Goal: Transaction & Acquisition: Purchase product/service

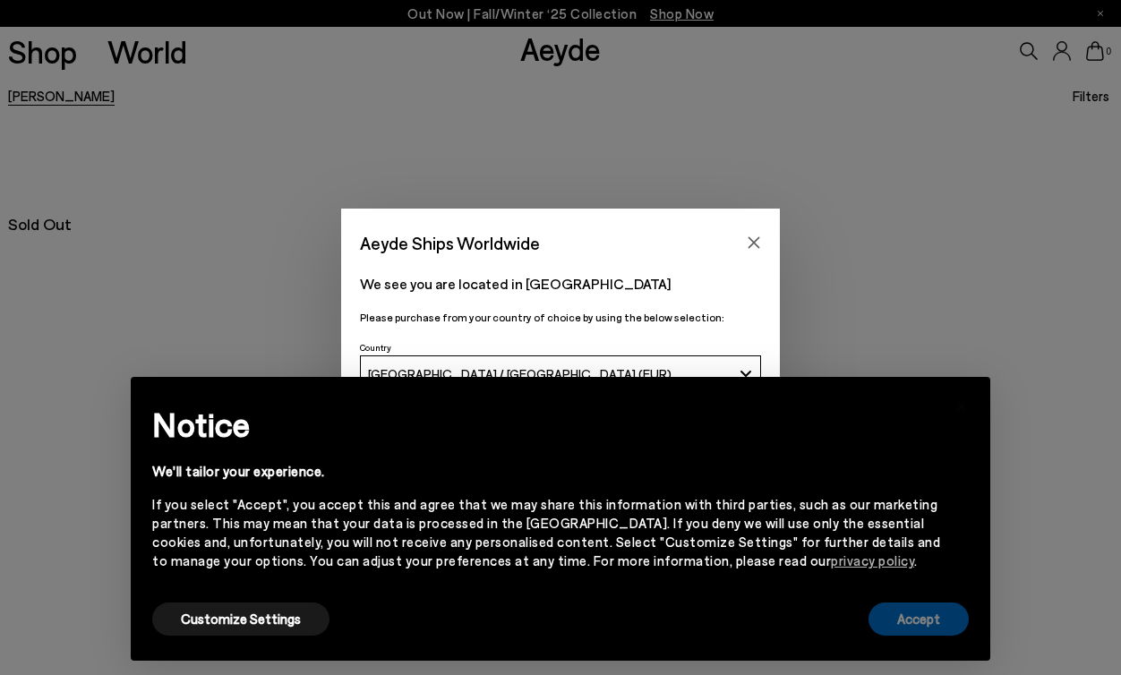
click at [924, 607] on button "Accept" at bounding box center [918, 619] width 100 height 33
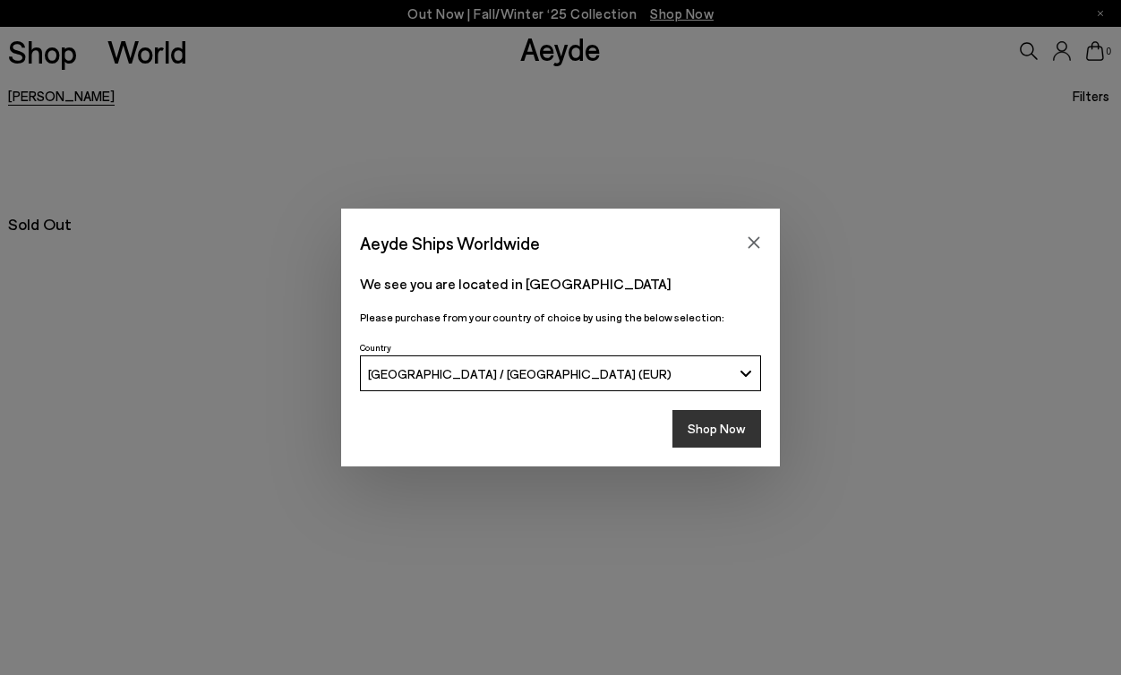
click at [703, 432] on button "Shop Now" at bounding box center [716, 429] width 89 height 38
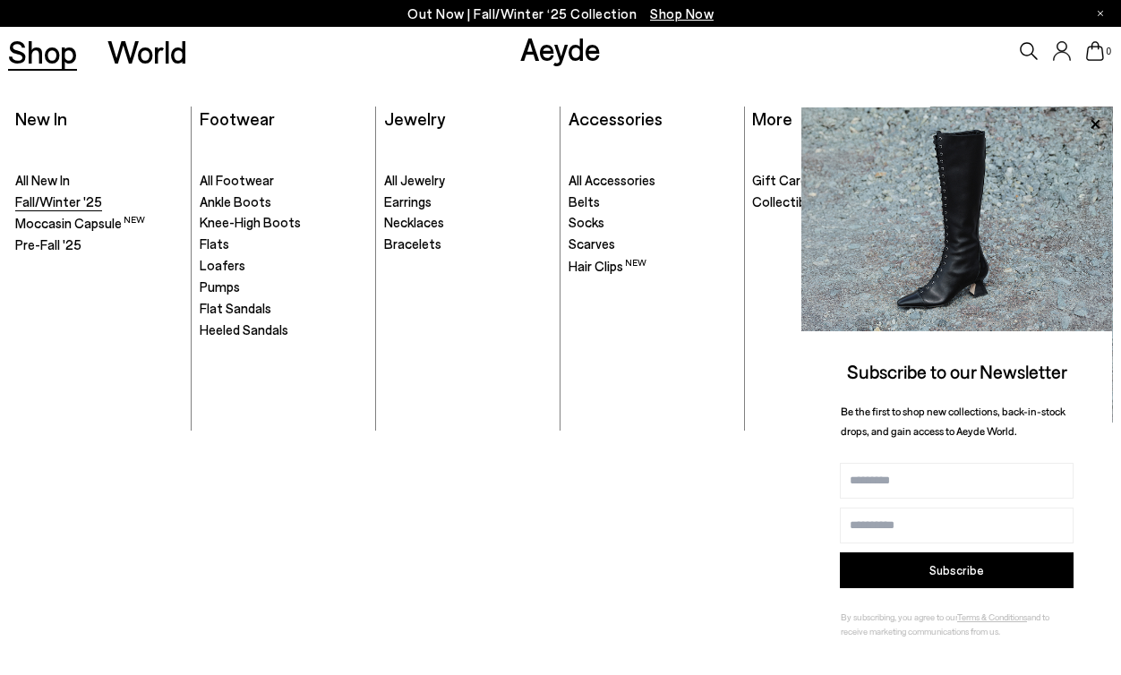
click at [59, 203] on span "Fall/Winter '25" at bounding box center [58, 201] width 87 height 16
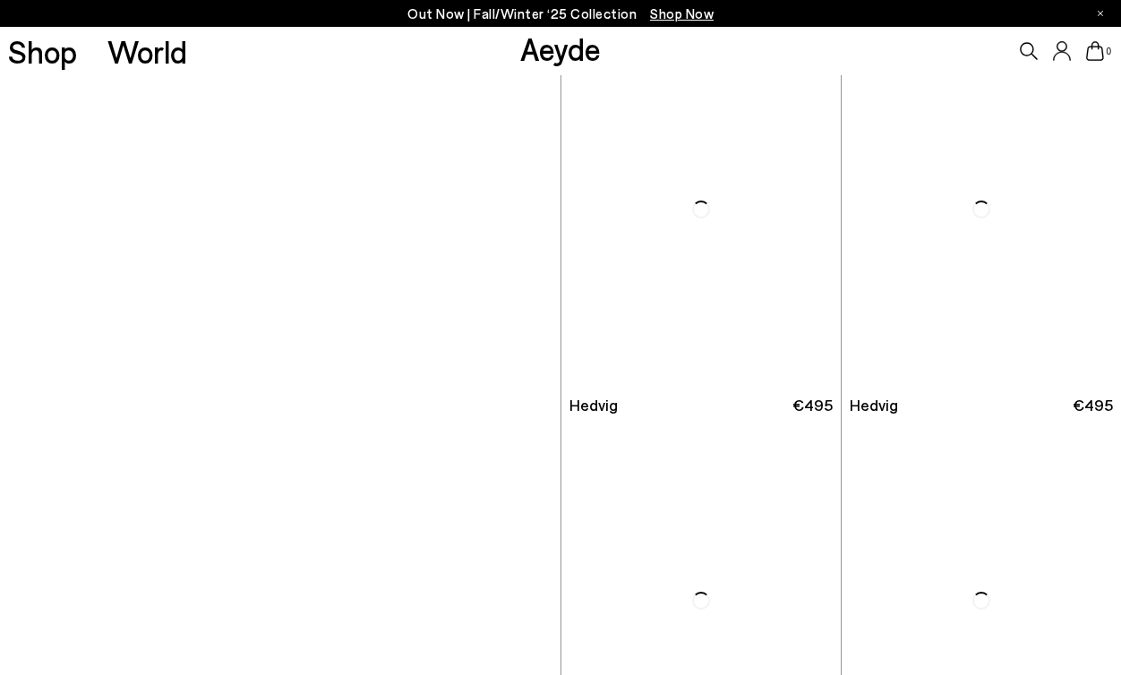
scroll to position [2713, 0]
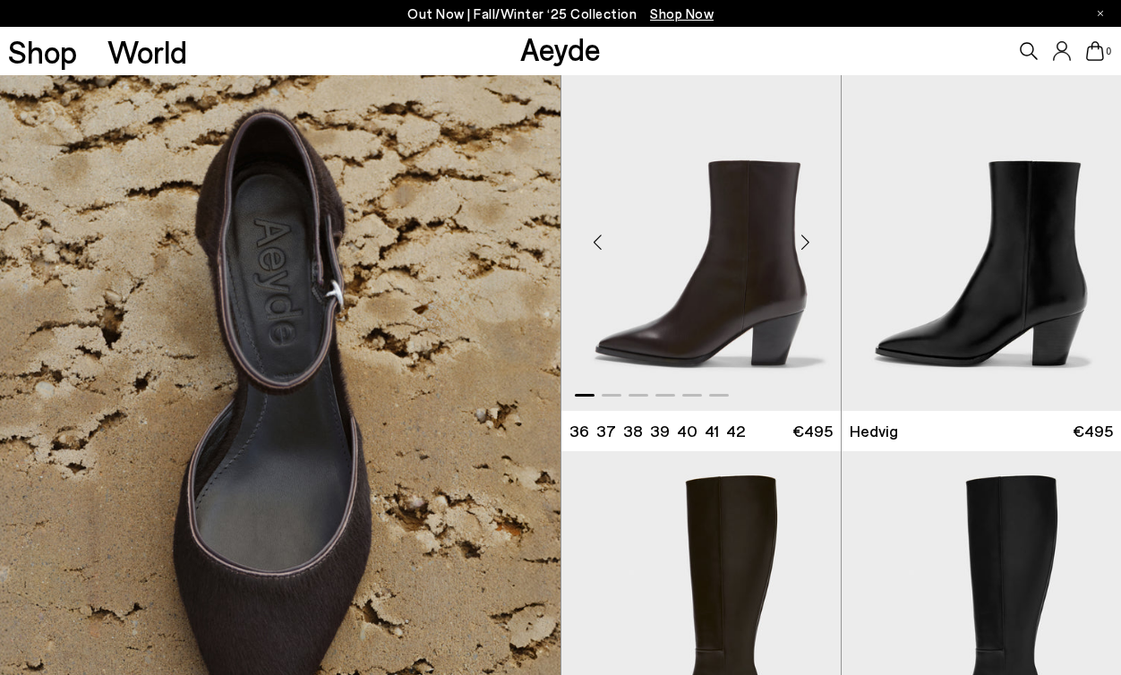
click at [806, 244] on div "Next slide" at bounding box center [805, 243] width 54 height 54
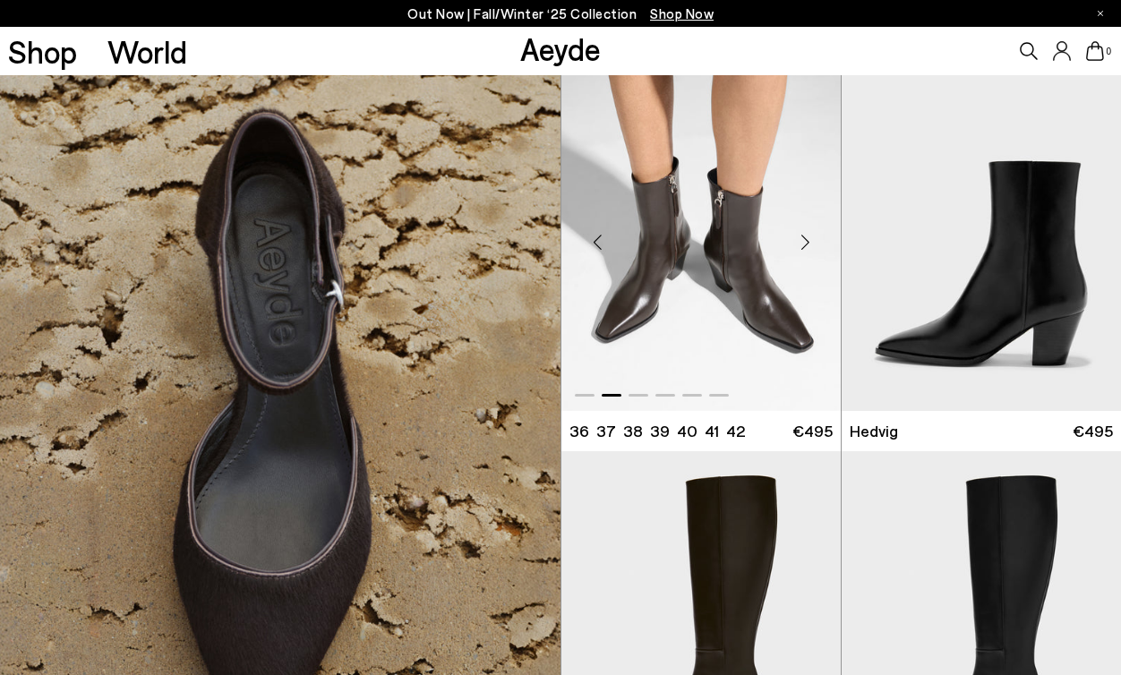
click at [806, 244] on div "Next slide" at bounding box center [805, 243] width 54 height 54
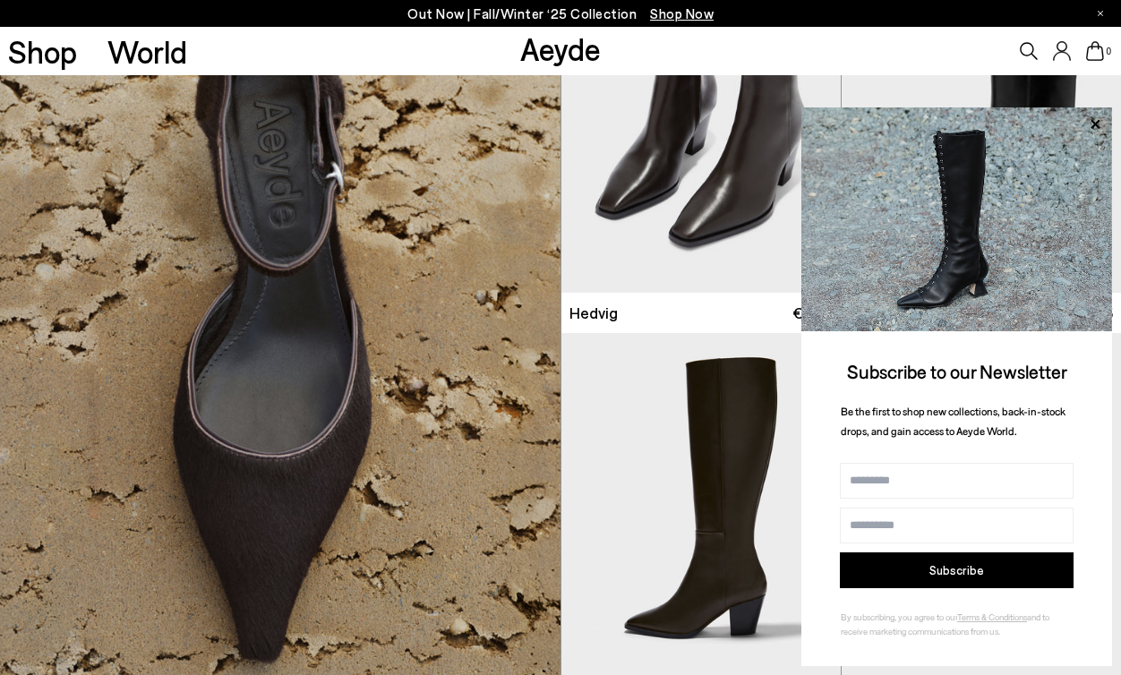
scroll to position [2904, 0]
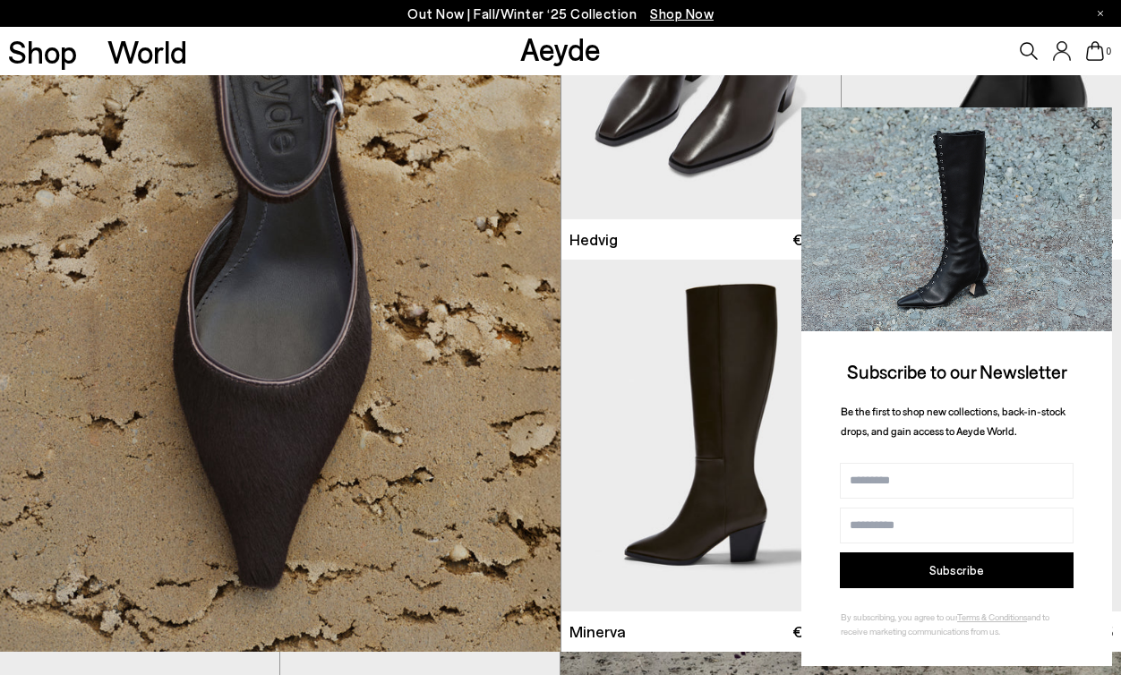
click at [1088, 119] on icon at bounding box center [1094, 124] width 23 height 23
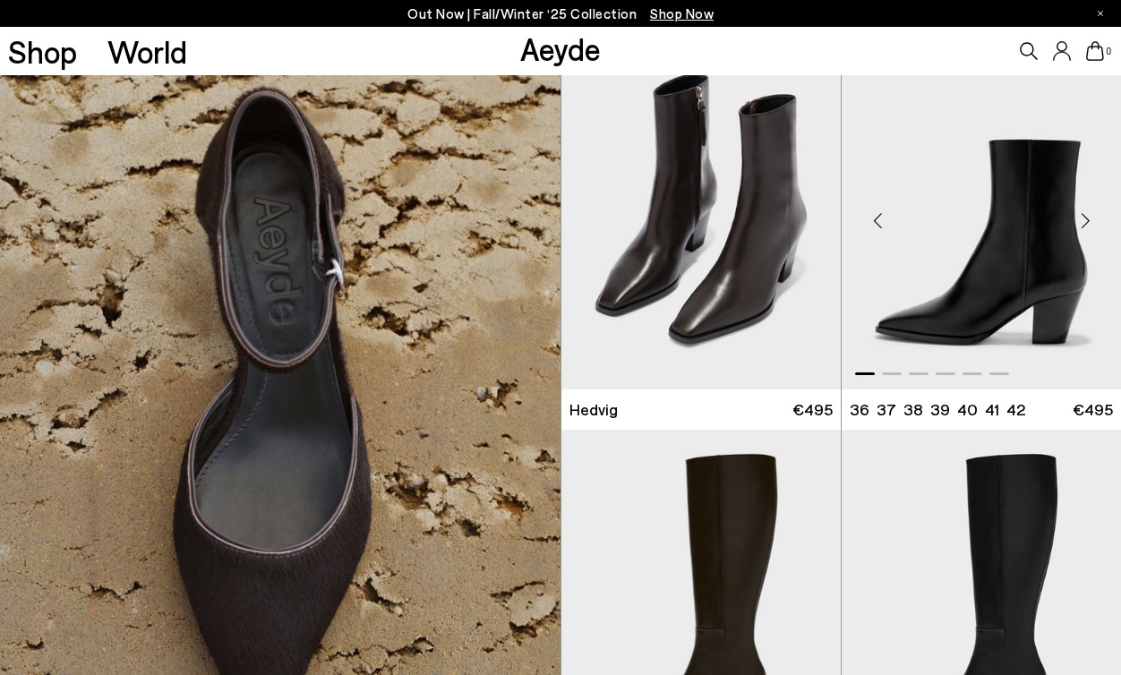
scroll to position [2728, 0]
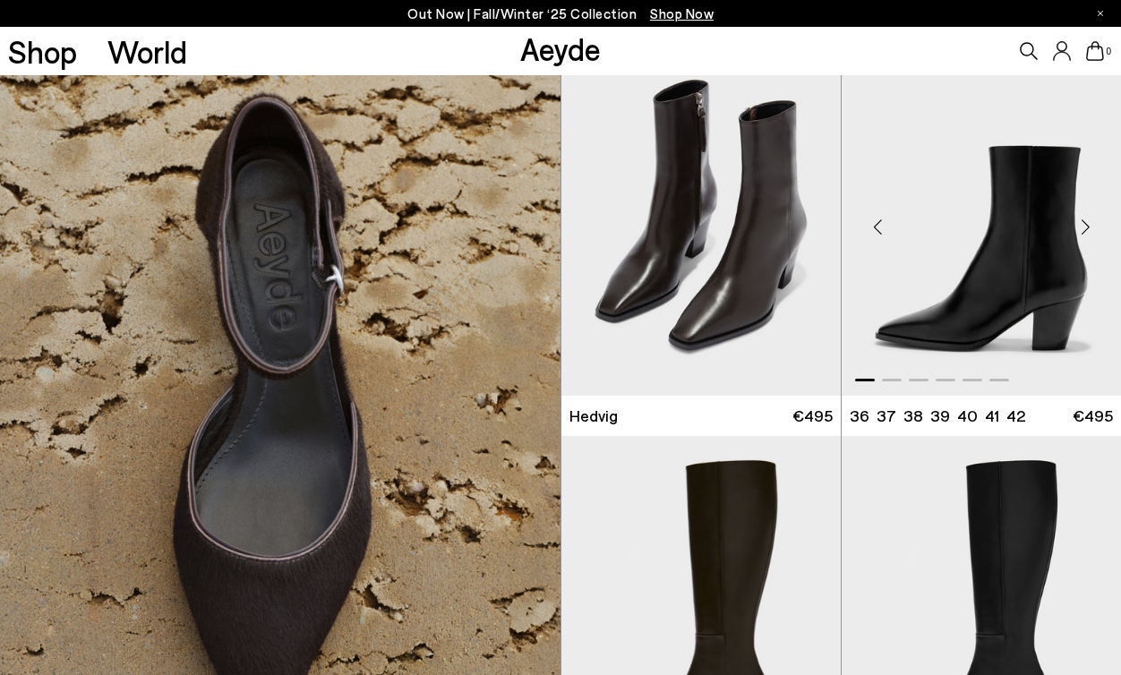
click at [1088, 227] on div "Next slide" at bounding box center [1085, 228] width 54 height 54
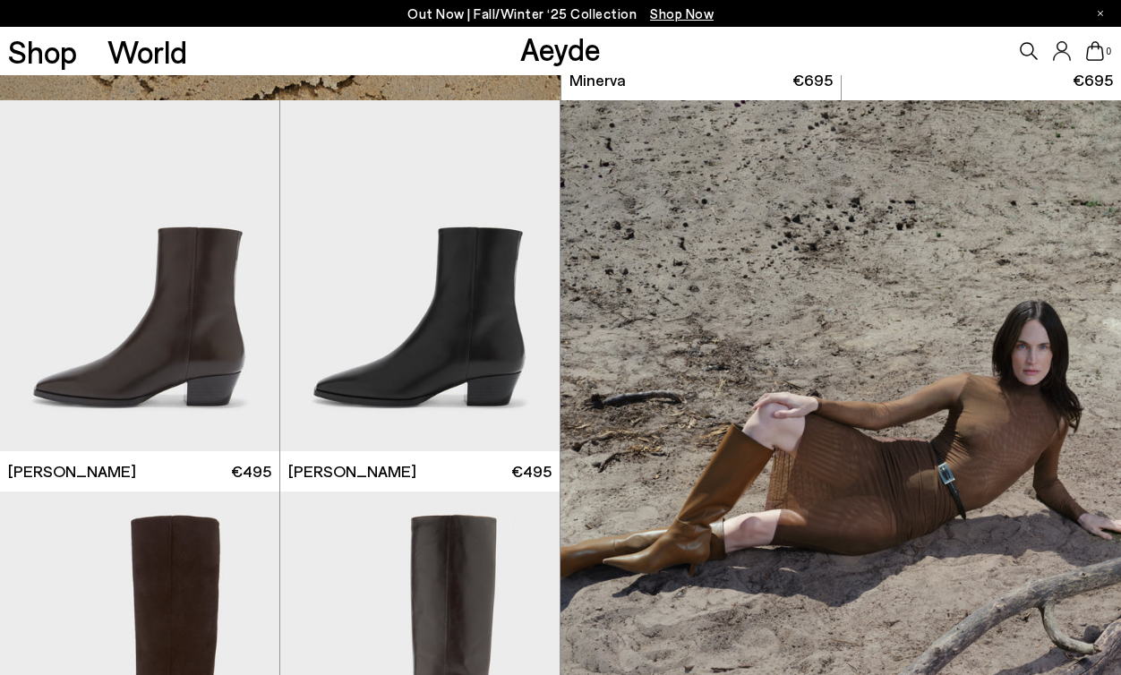
scroll to position [3478, 0]
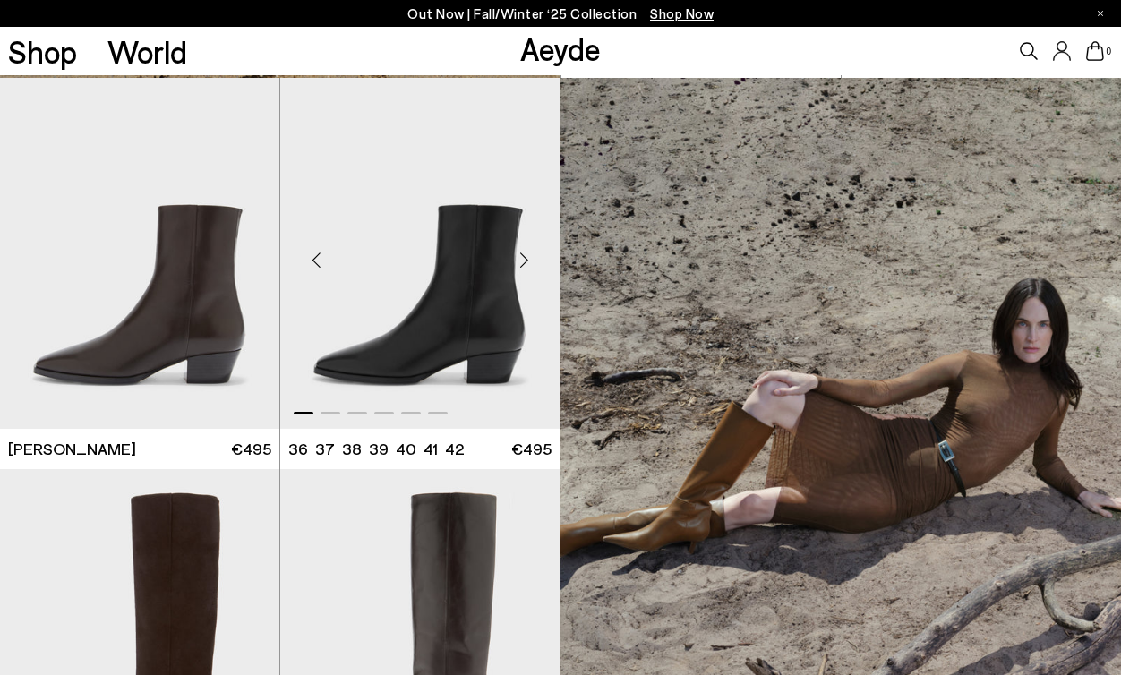
click at [521, 264] on div "Next slide" at bounding box center [524, 261] width 54 height 54
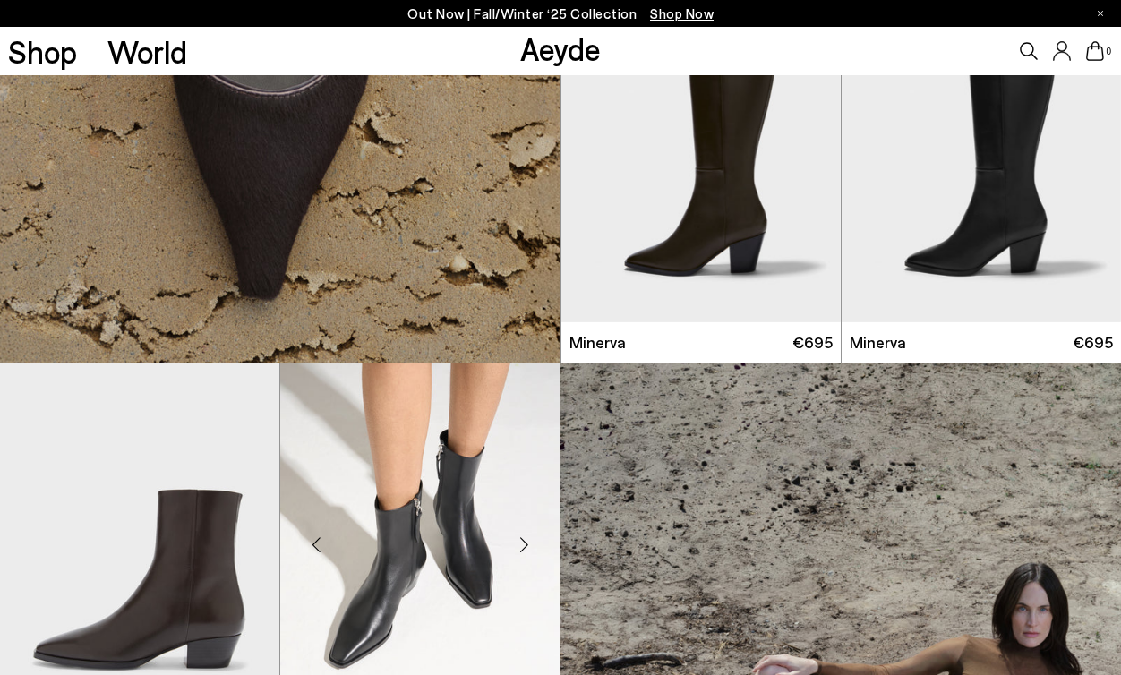
scroll to position [3187, 0]
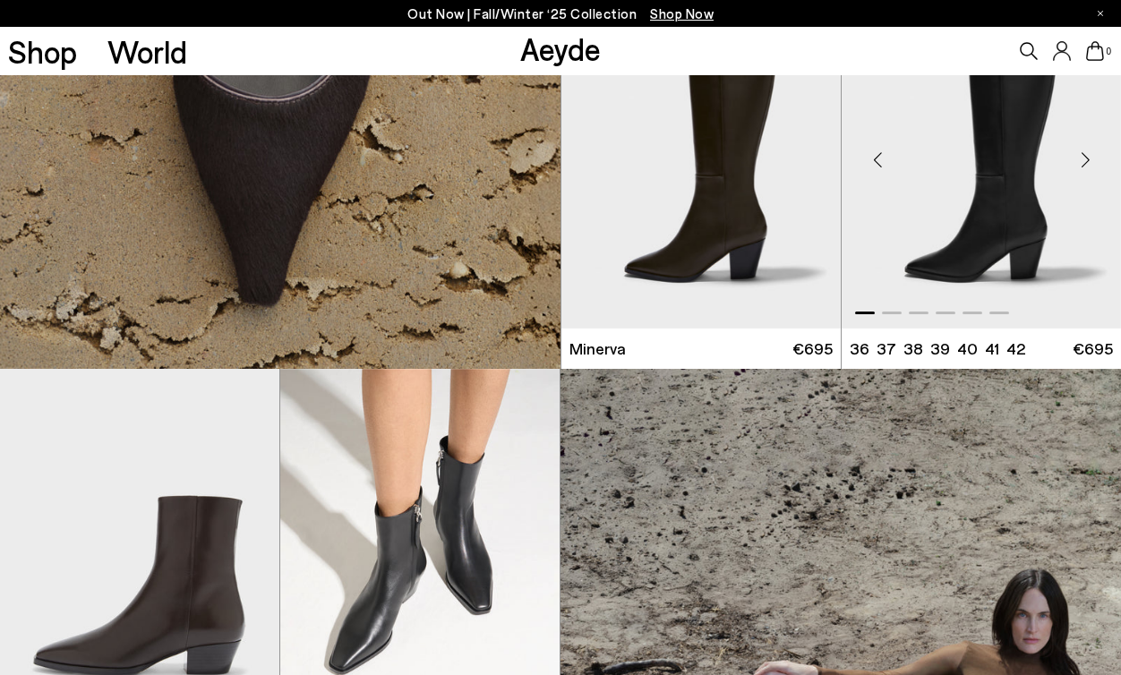
click at [872, 160] on div "Previous slide" at bounding box center [878, 159] width 54 height 54
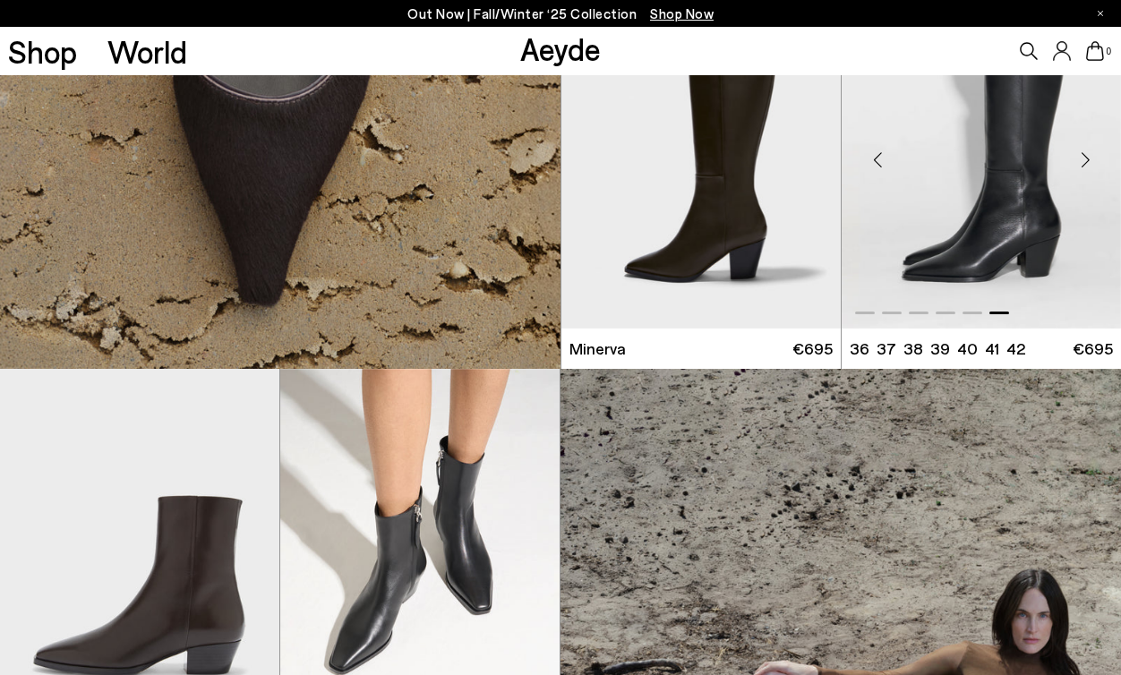
click at [872, 160] on div "Previous slide" at bounding box center [878, 159] width 54 height 54
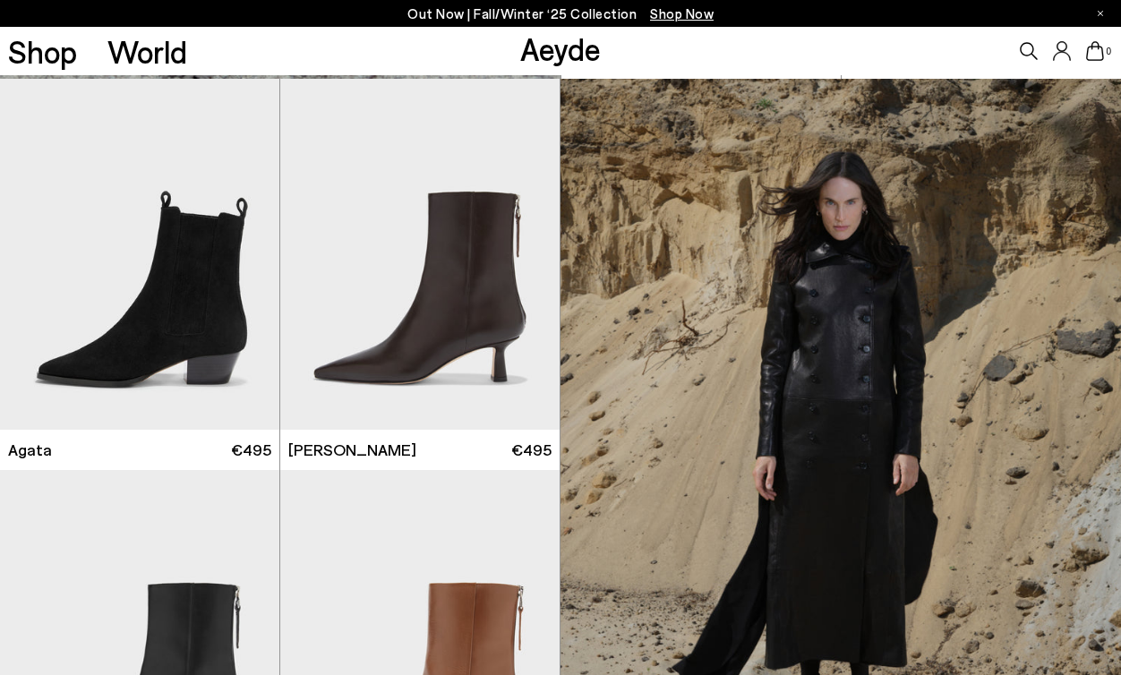
scroll to position [5161, 0]
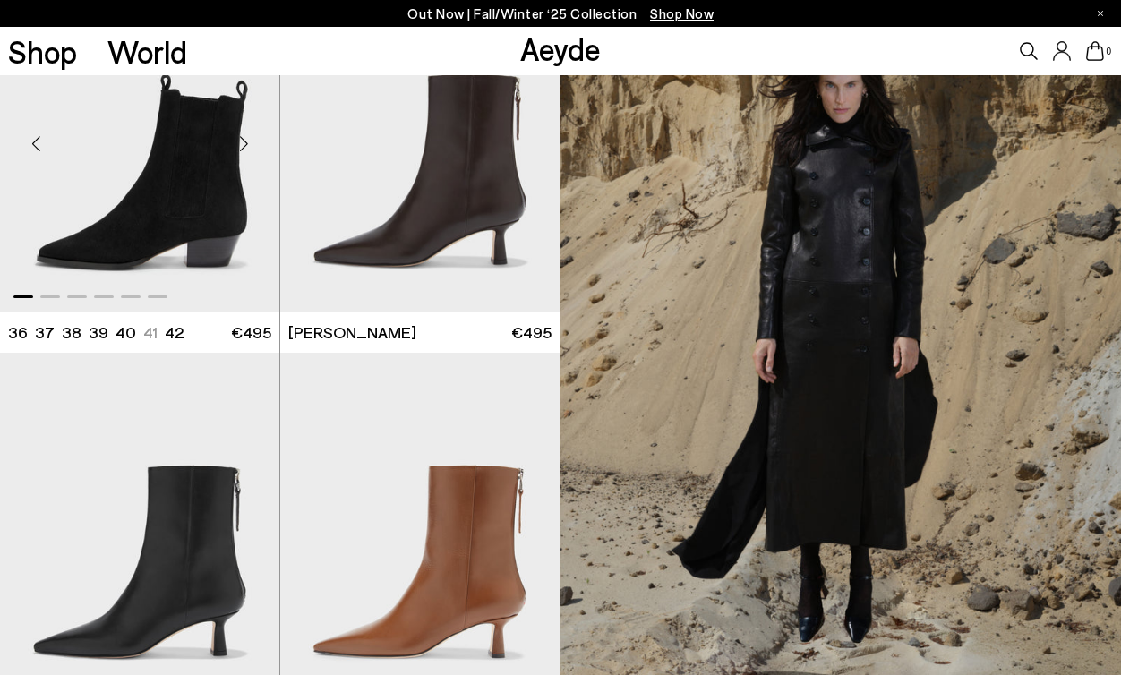
click at [238, 143] on div "Next slide" at bounding box center [244, 144] width 54 height 54
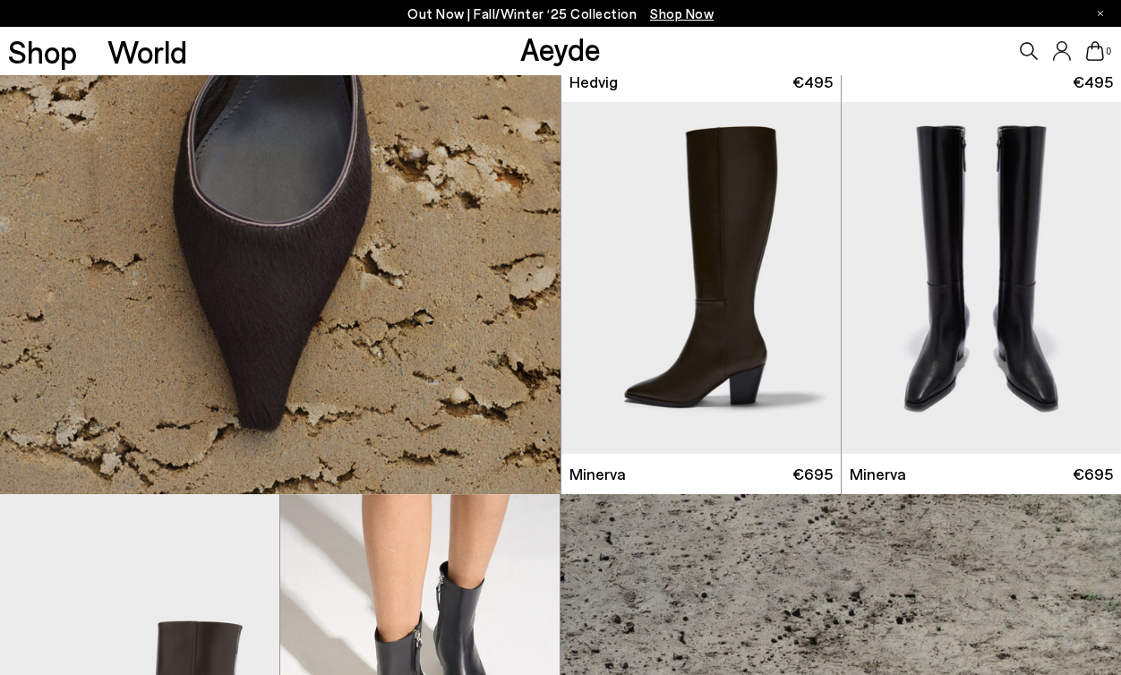
scroll to position [3247, 0]
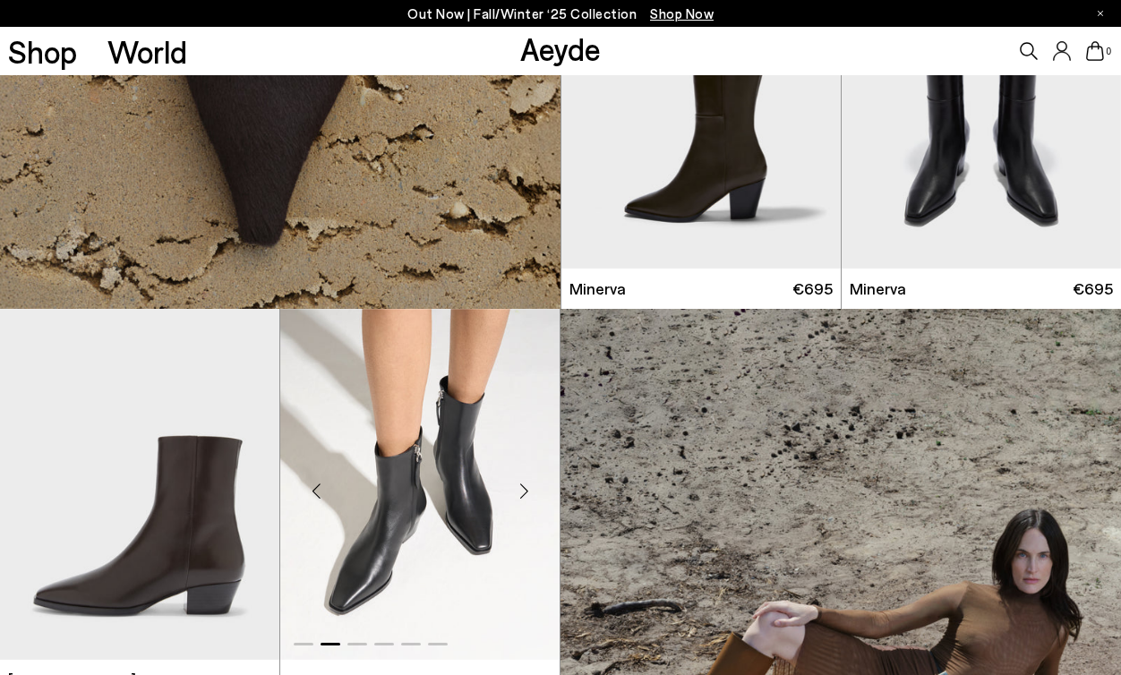
click at [433, 473] on img "2 / 6" at bounding box center [419, 484] width 279 height 351
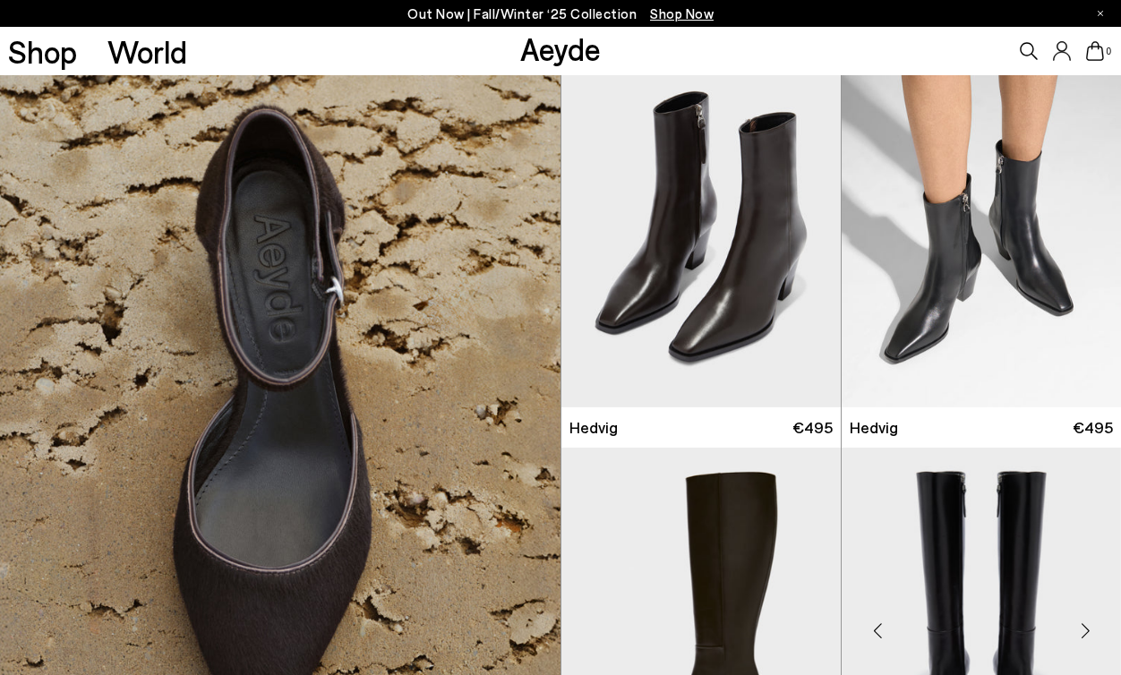
scroll to position [2631, 0]
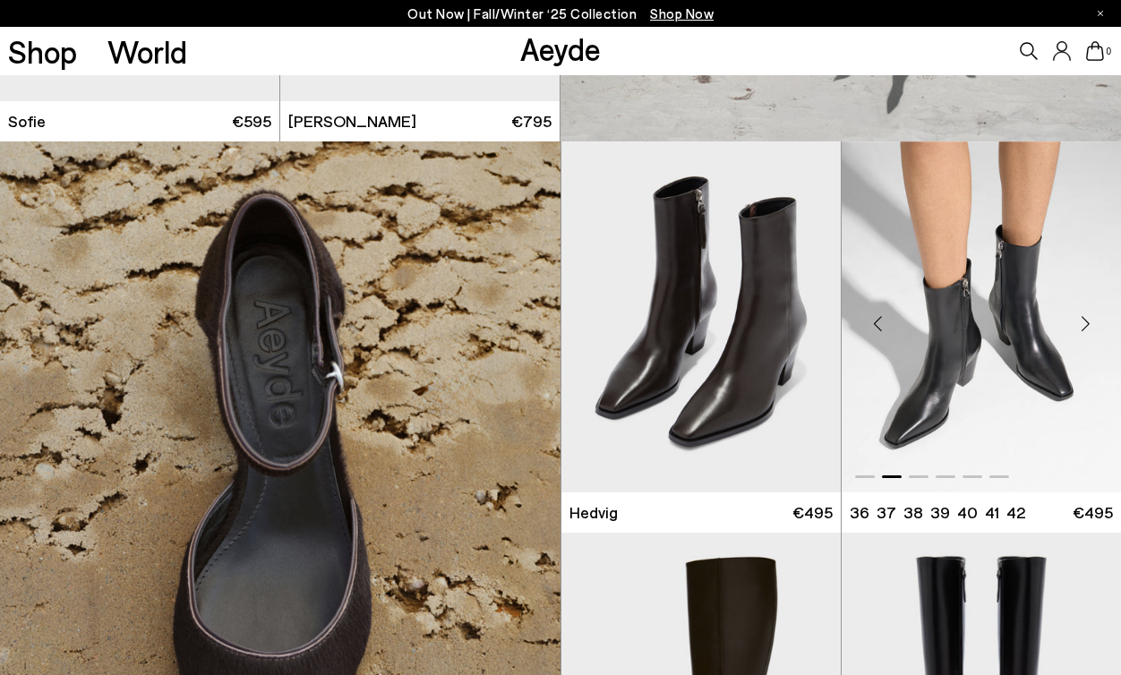
click at [915, 391] on img "2 / 6" at bounding box center [981, 316] width 279 height 351
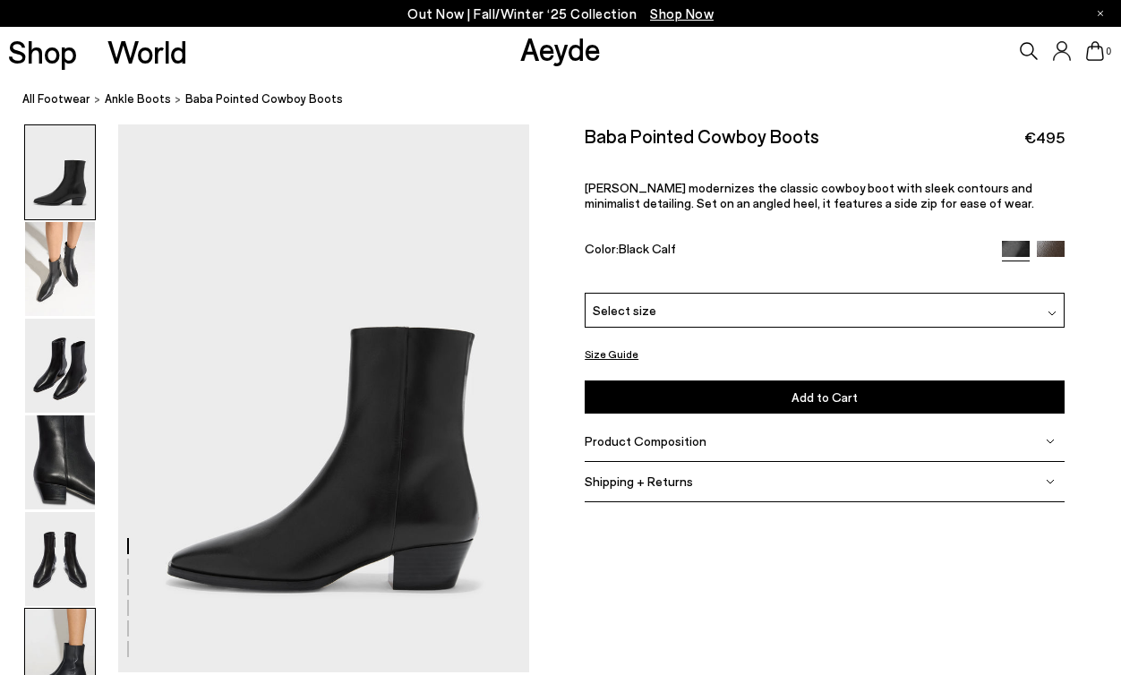
click at [86, 645] on img at bounding box center [60, 656] width 70 height 94
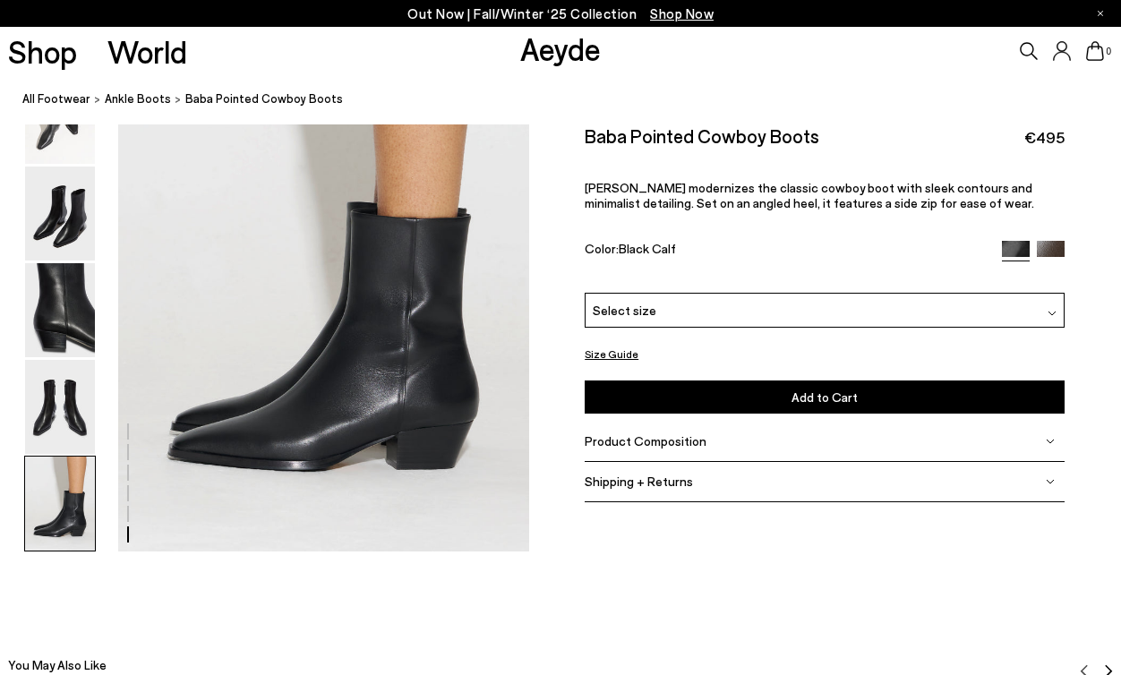
scroll to position [2875, 0]
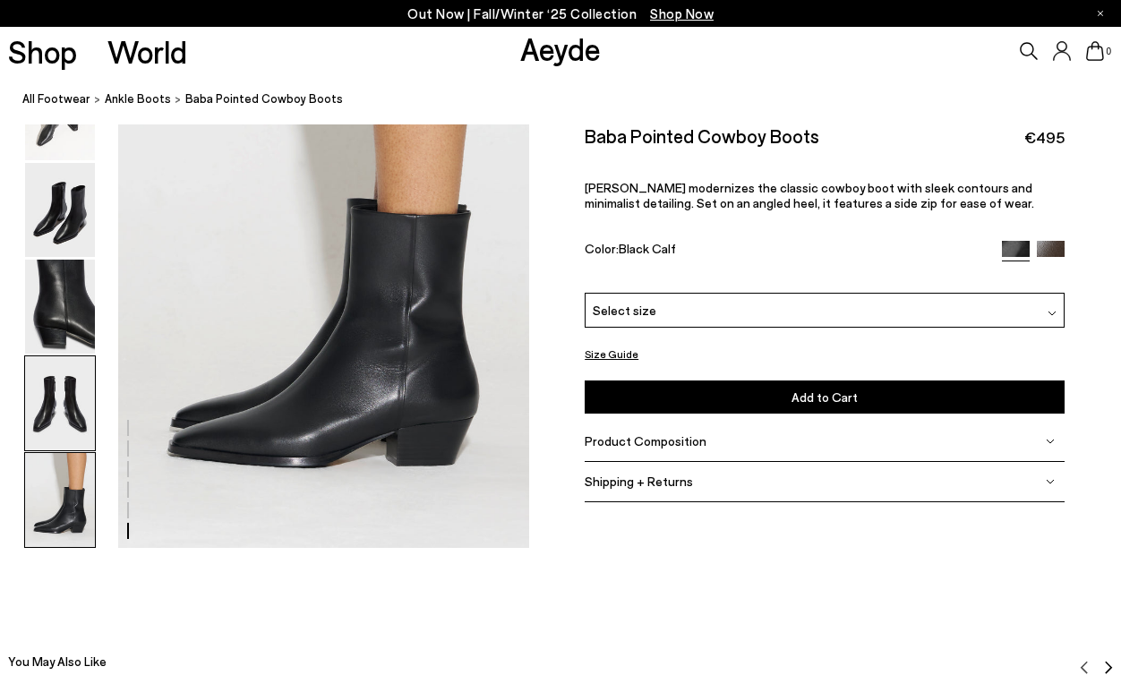
click at [46, 394] on img at bounding box center [60, 403] width 70 height 94
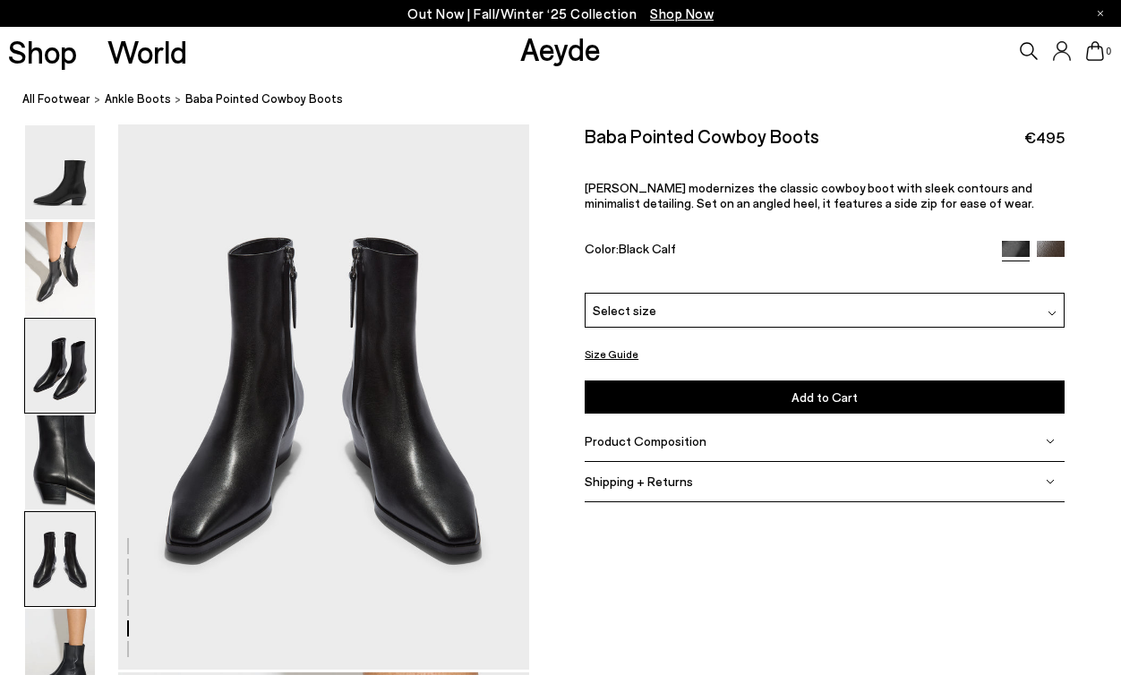
click at [52, 325] on img at bounding box center [60, 366] width 70 height 94
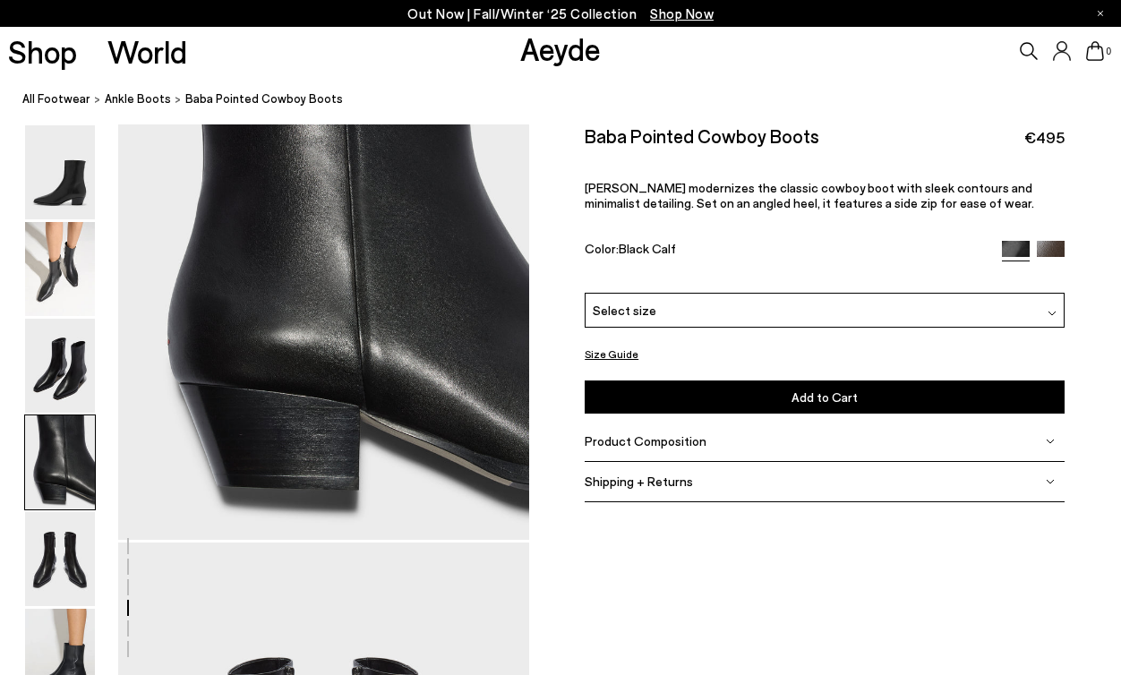
scroll to position [1840, 0]
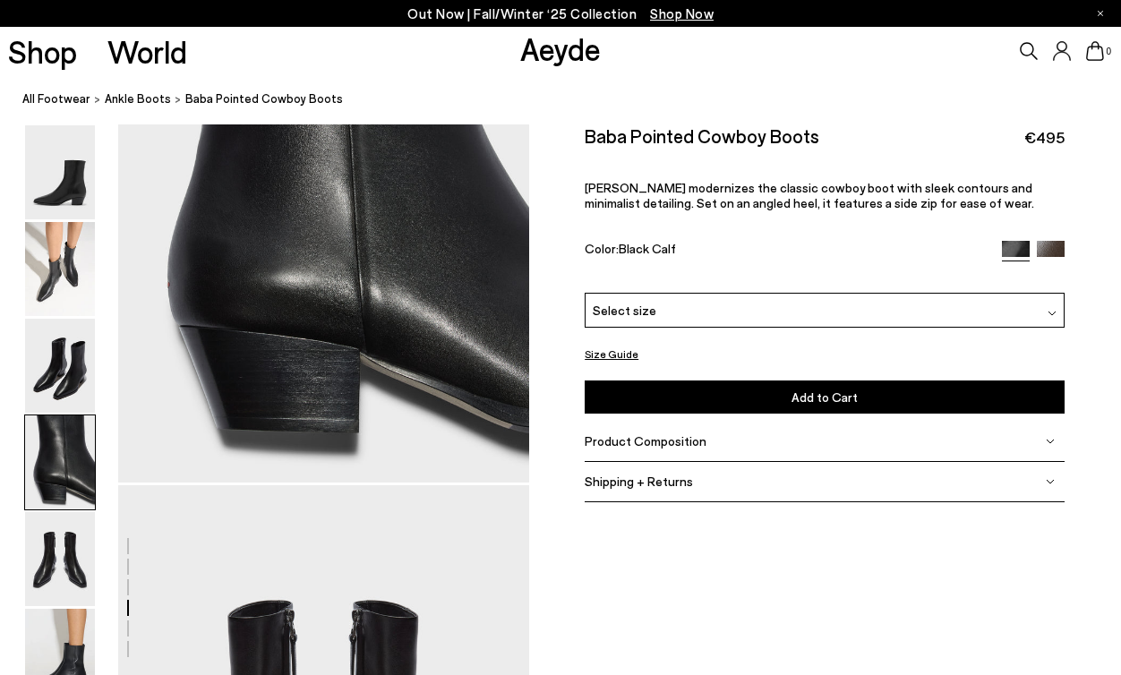
click at [1047, 250] on img at bounding box center [1051, 255] width 28 height 28
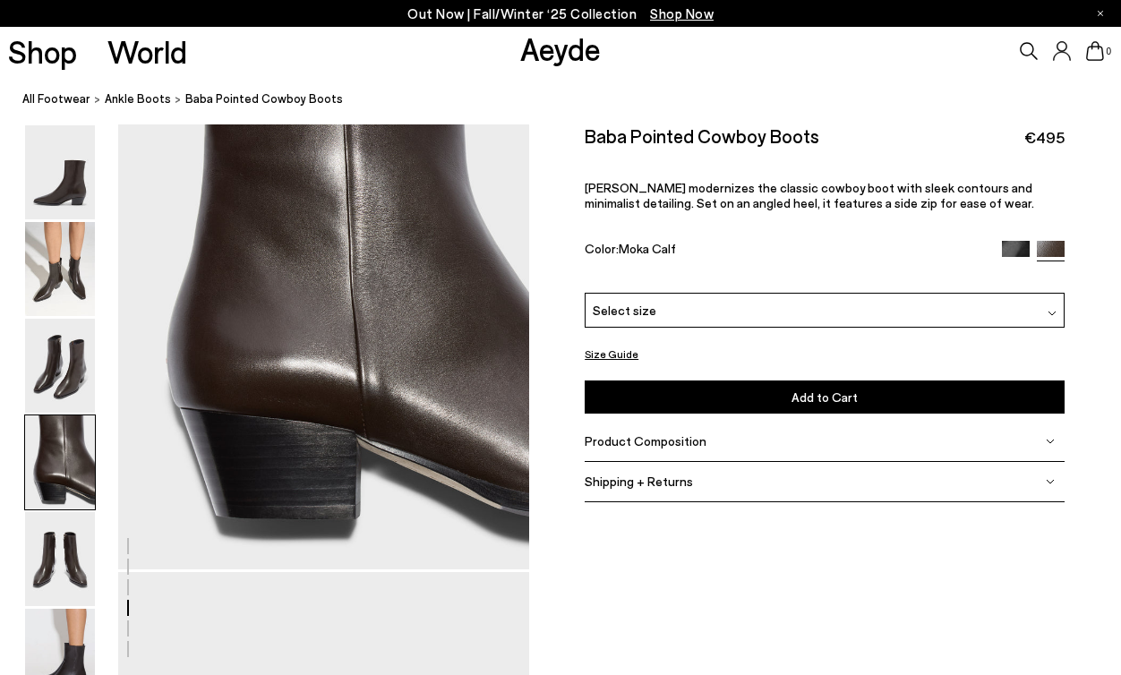
scroll to position [1812, 0]
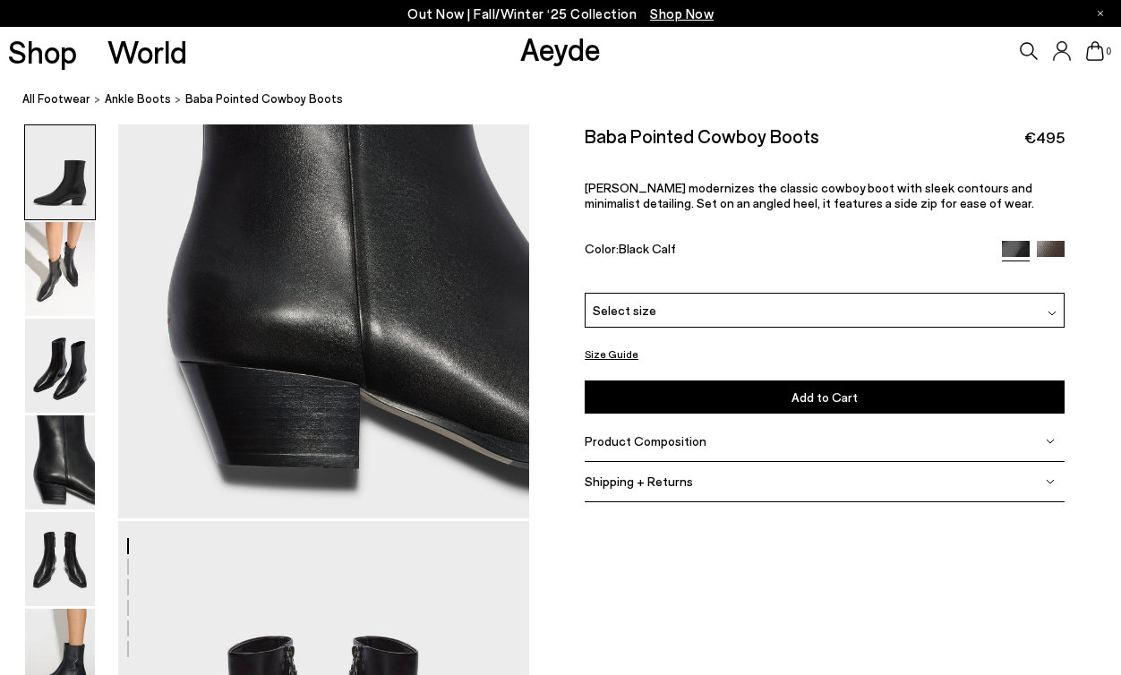
scroll to position [1840, 0]
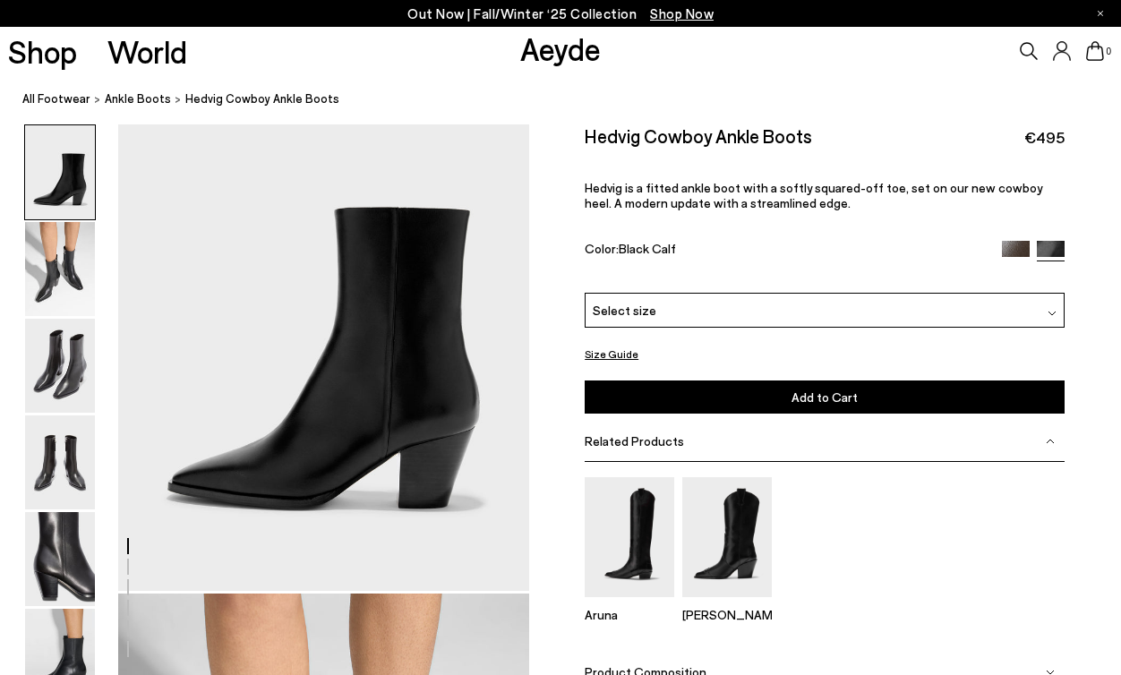
scroll to position [116, 0]
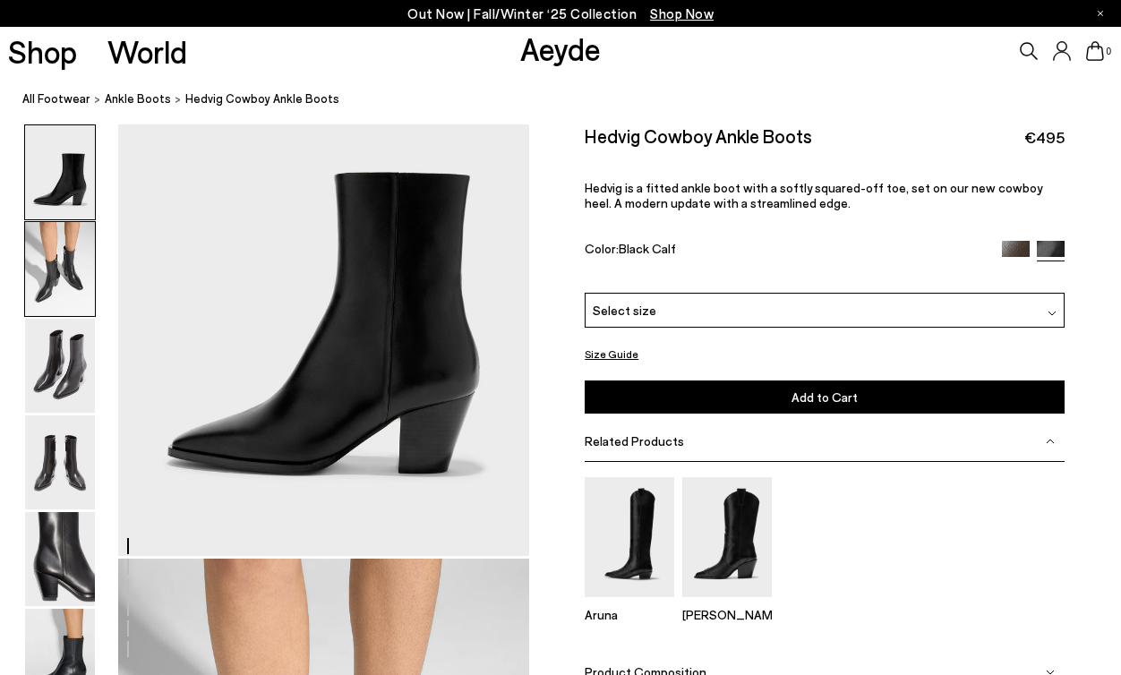
click at [49, 264] on img at bounding box center [60, 269] width 70 height 94
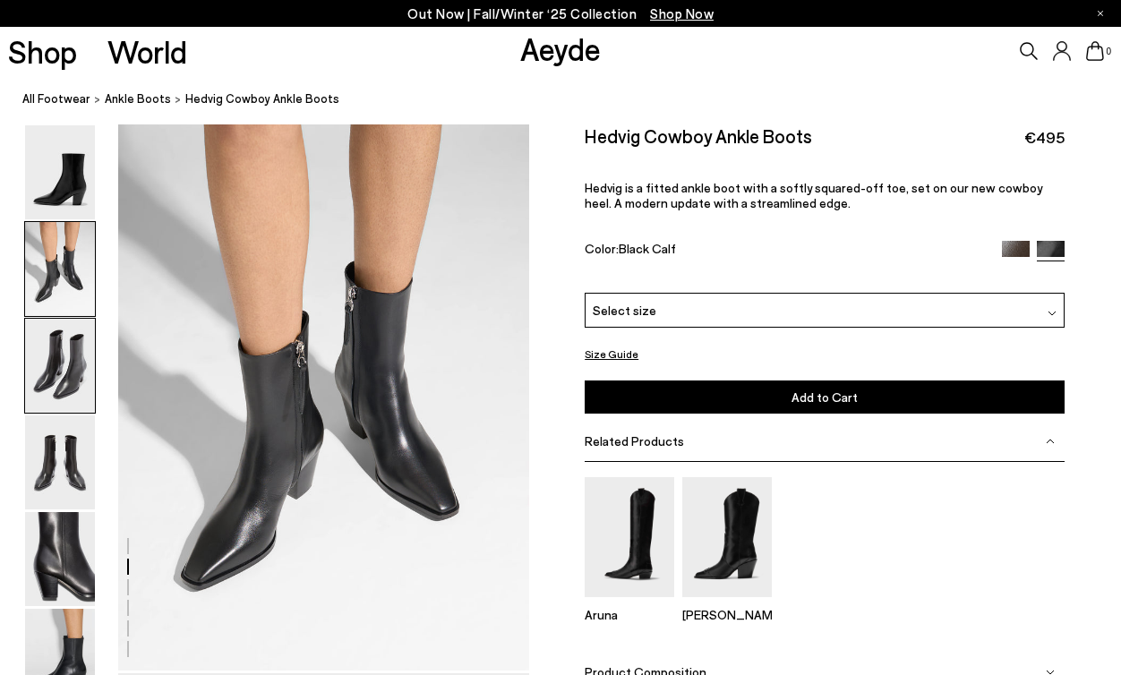
click at [54, 339] on img at bounding box center [60, 366] width 70 height 94
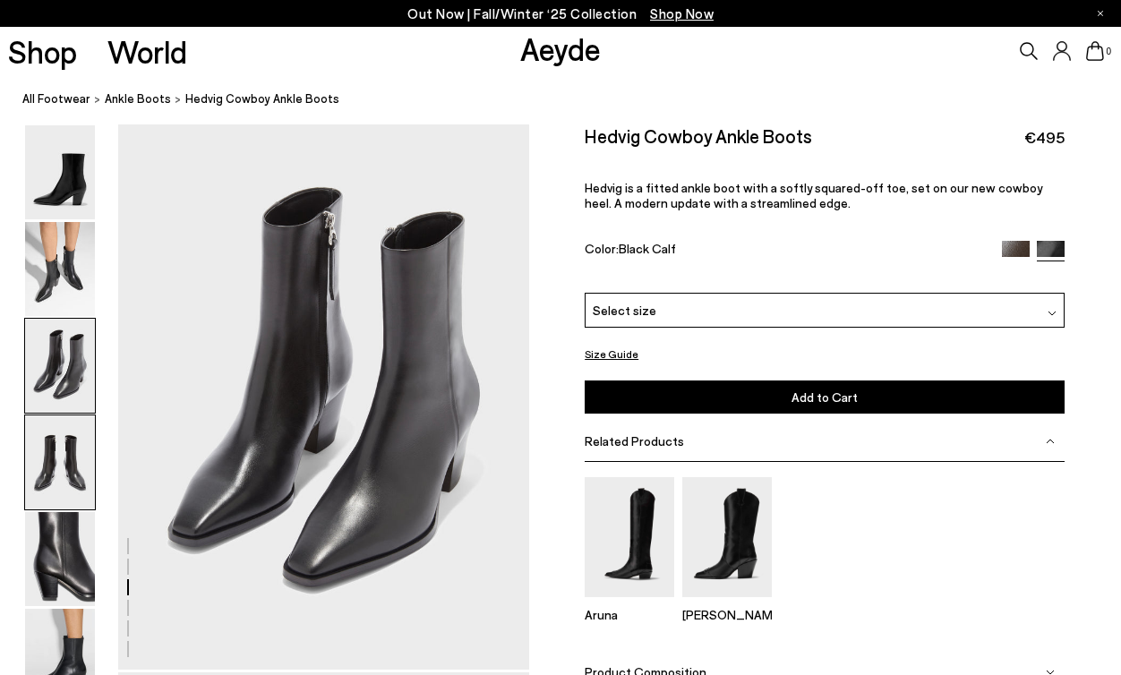
click at [64, 452] on img at bounding box center [60, 462] width 70 height 94
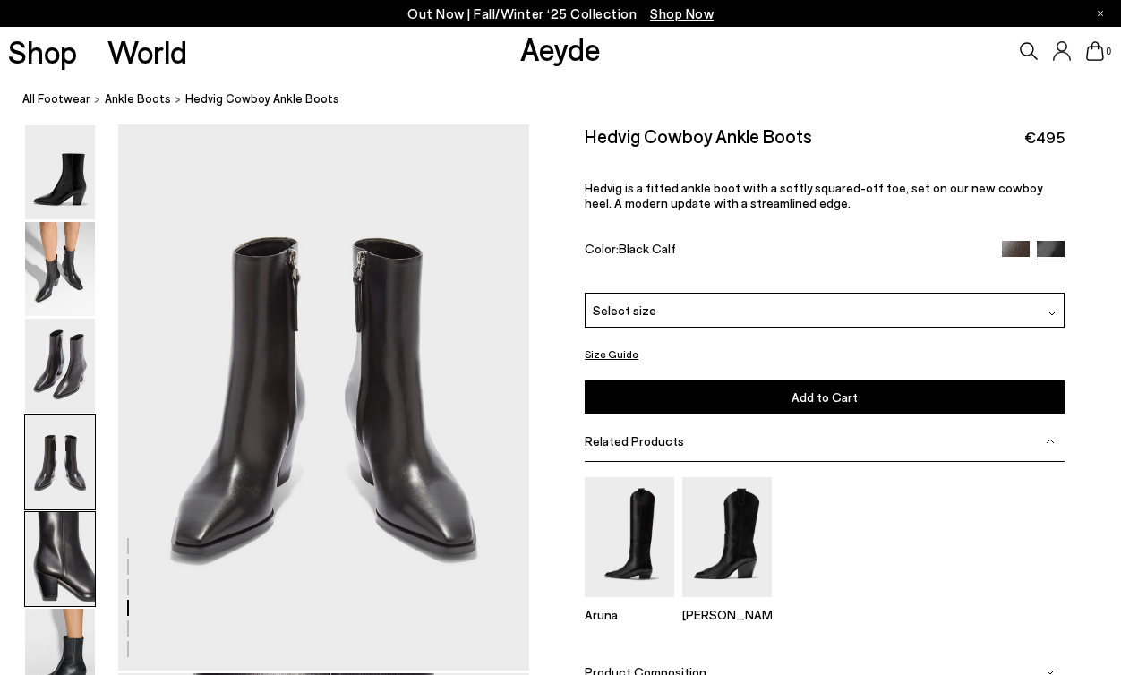
click at [64, 519] on img at bounding box center [60, 559] width 70 height 94
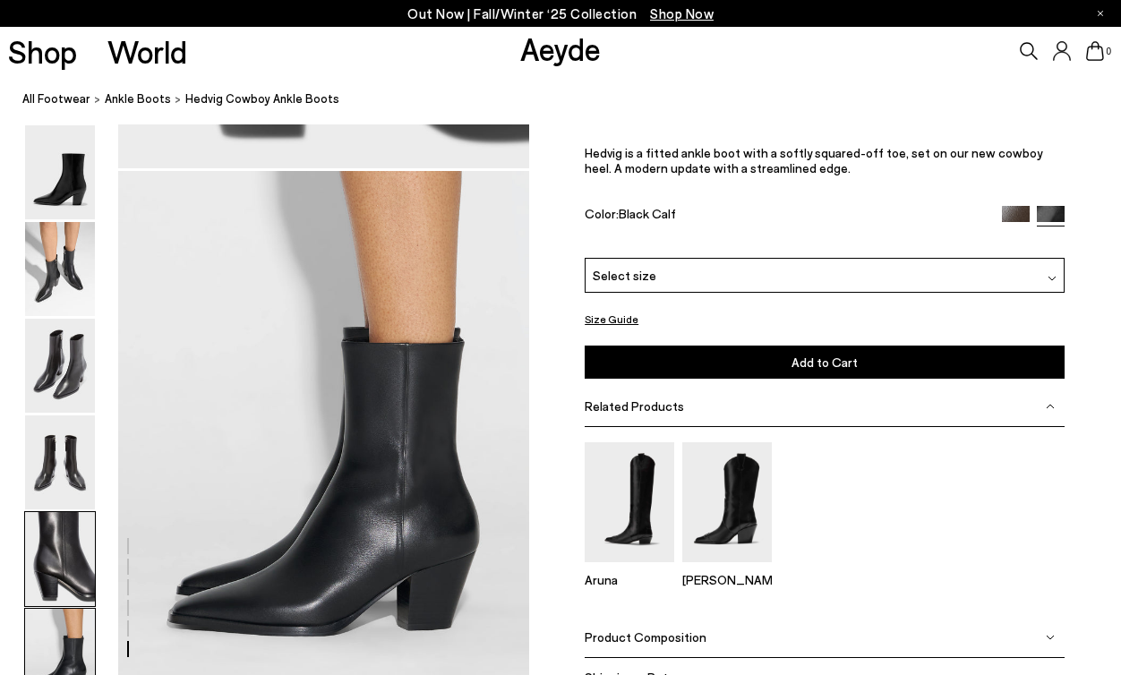
scroll to position [2720, 0]
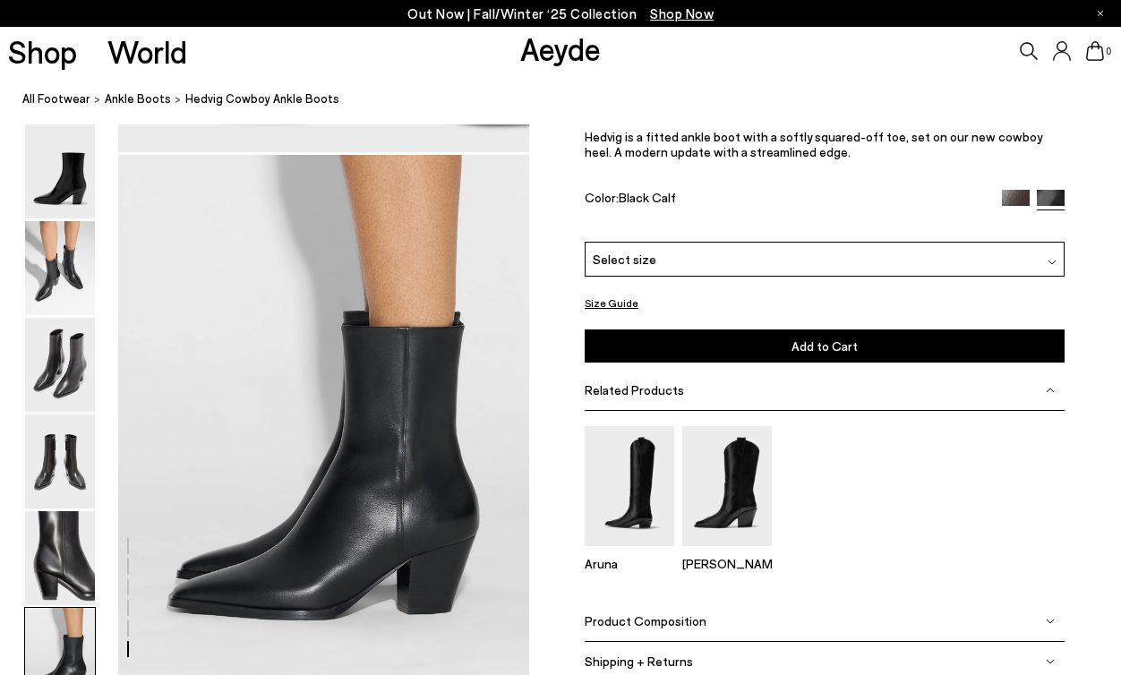
click at [1017, 198] on img at bounding box center [1016, 205] width 28 height 28
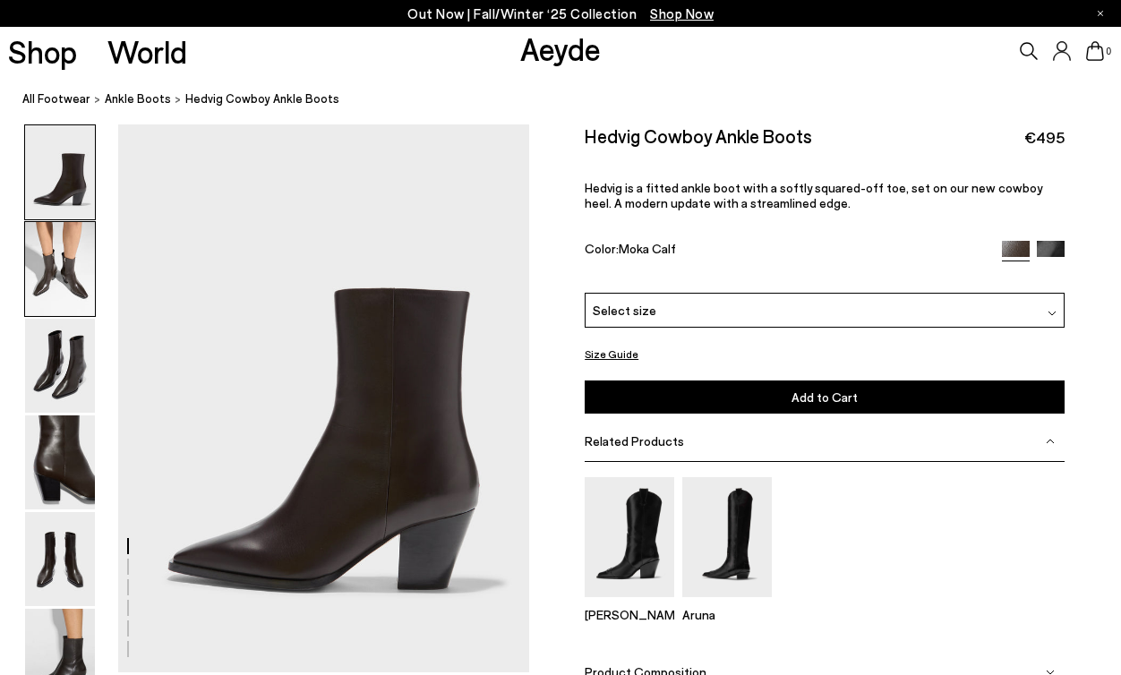
click at [36, 292] on img at bounding box center [60, 269] width 70 height 94
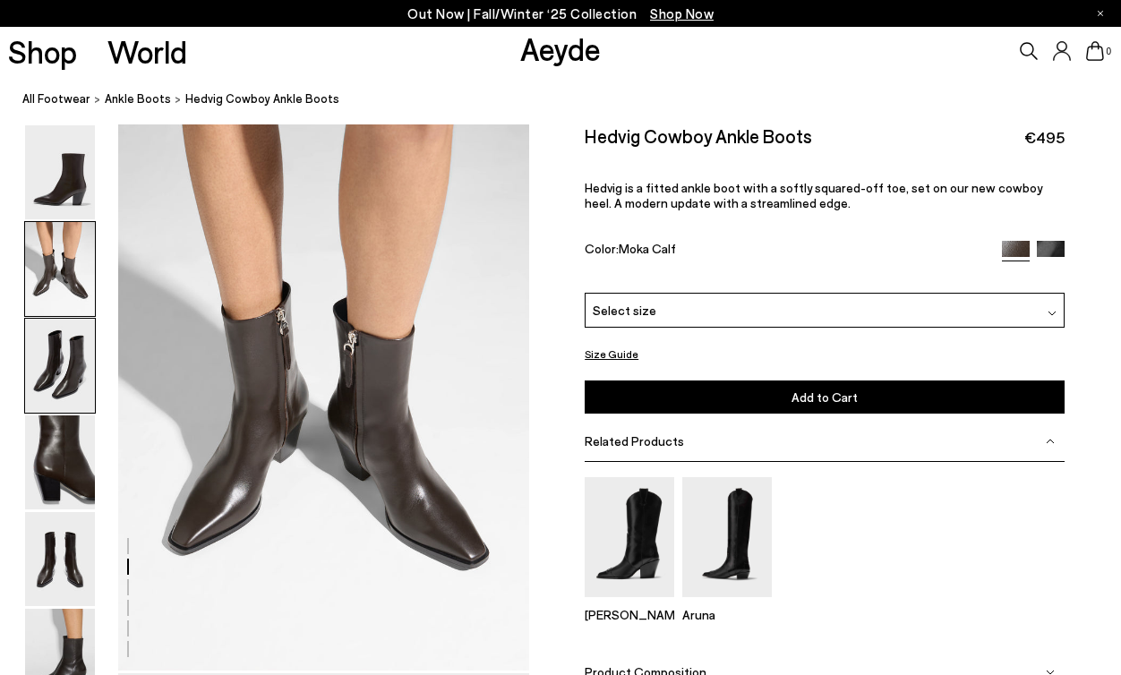
click at [56, 401] on img at bounding box center [60, 366] width 70 height 94
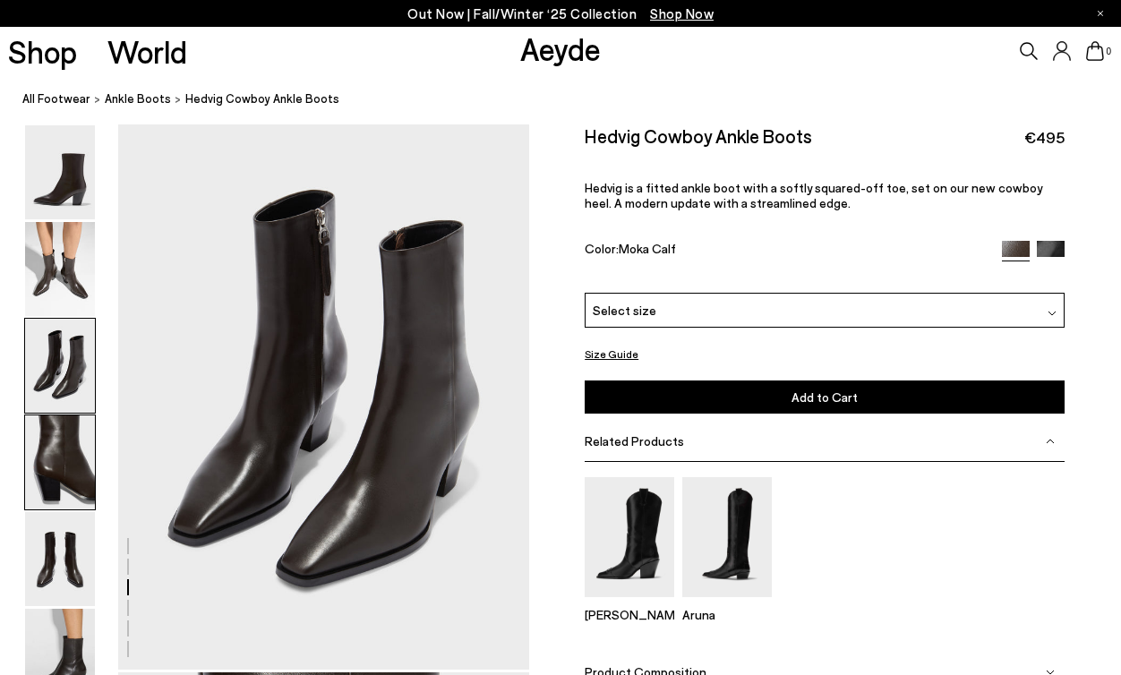
click at [64, 453] on img at bounding box center [60, 462] width 70 height 94
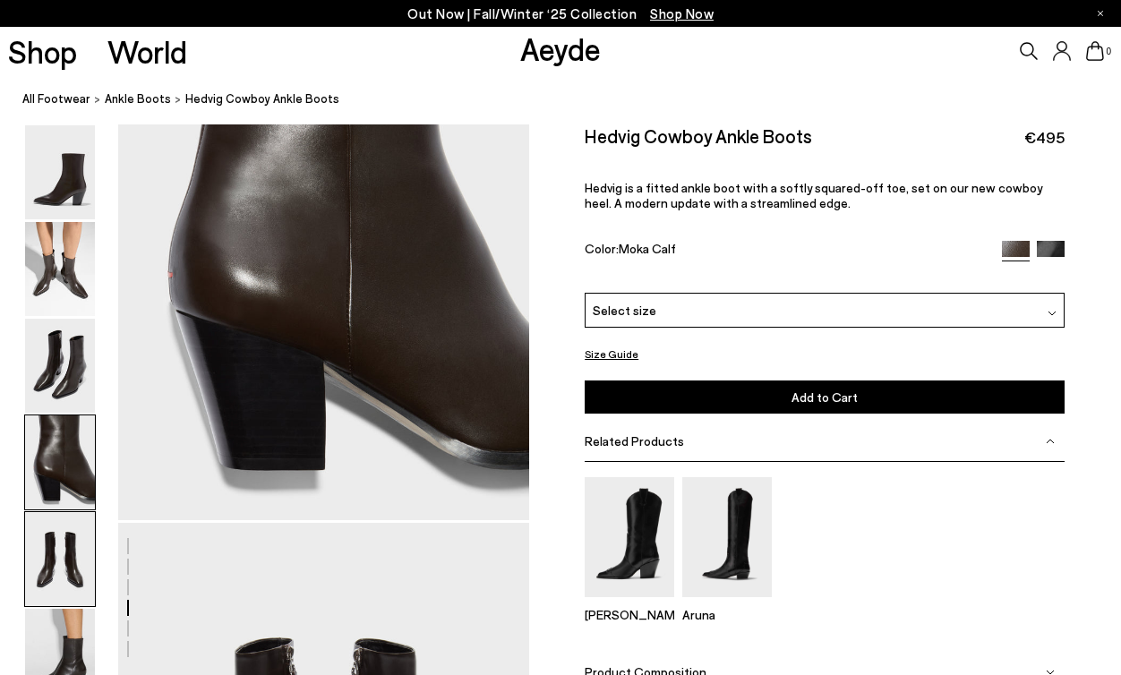
click at [67, 559] on img at bounding box center [60, 559] width 70 height 94
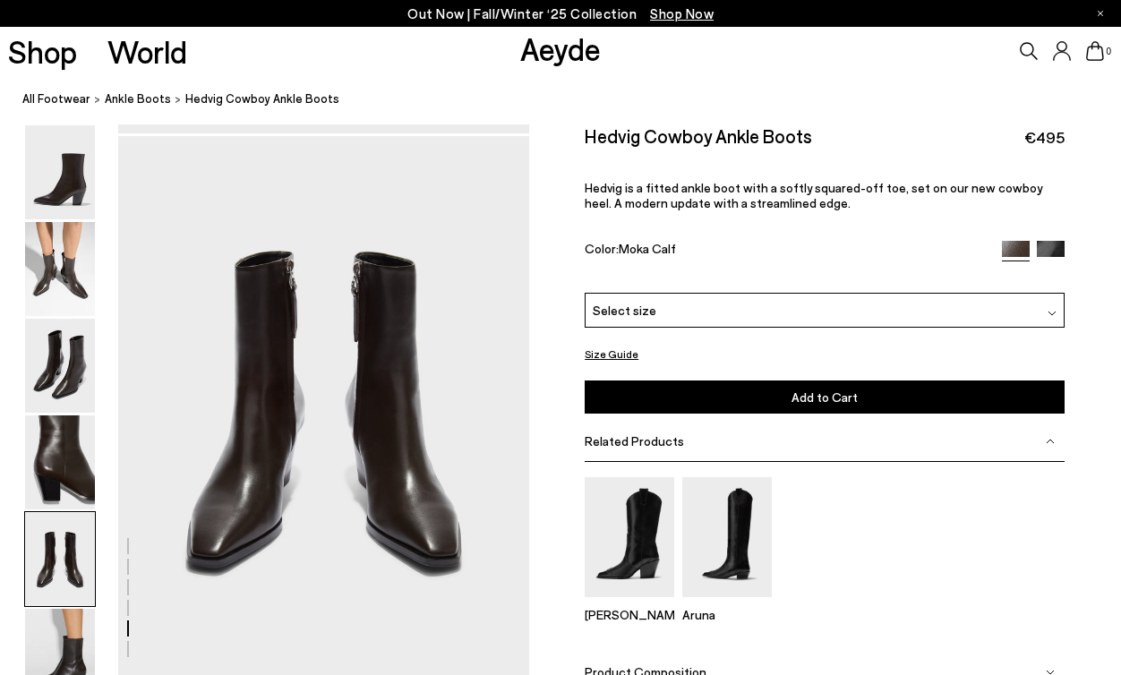
scroll to position [2202, 0]
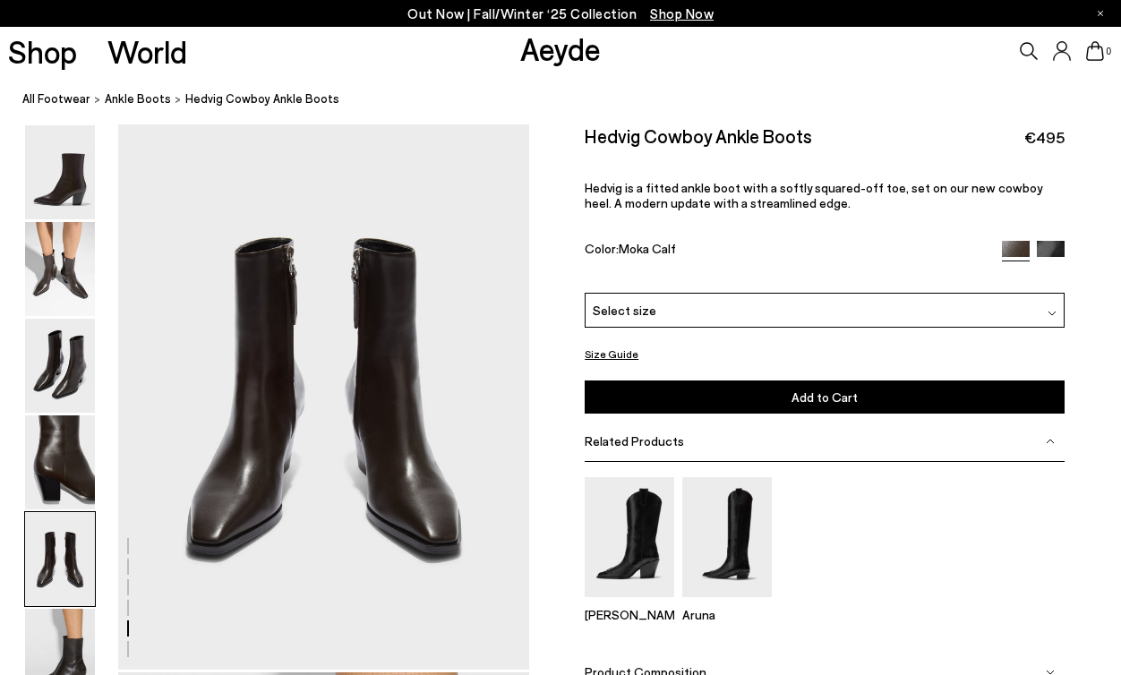
click at [551, 46] on link "Aeyde" at bounding box center [560, 49] width 81 height 38
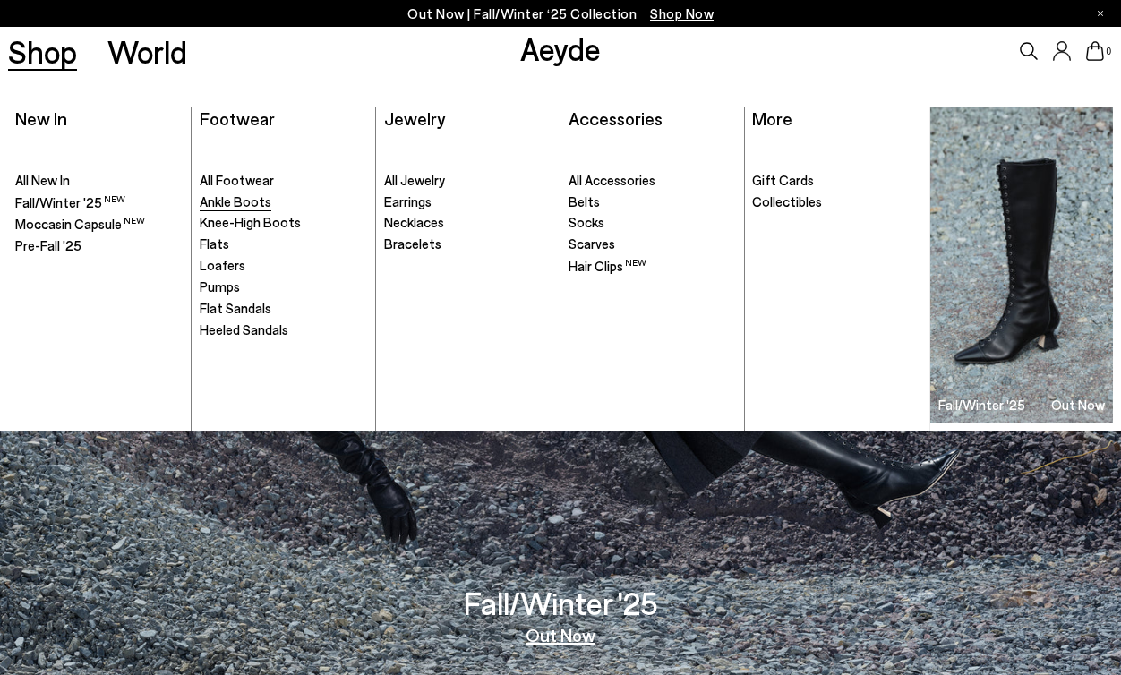
click at [224, 205] on span "Ankle Boots" at bounding box center [236, 201] width 72 height 16
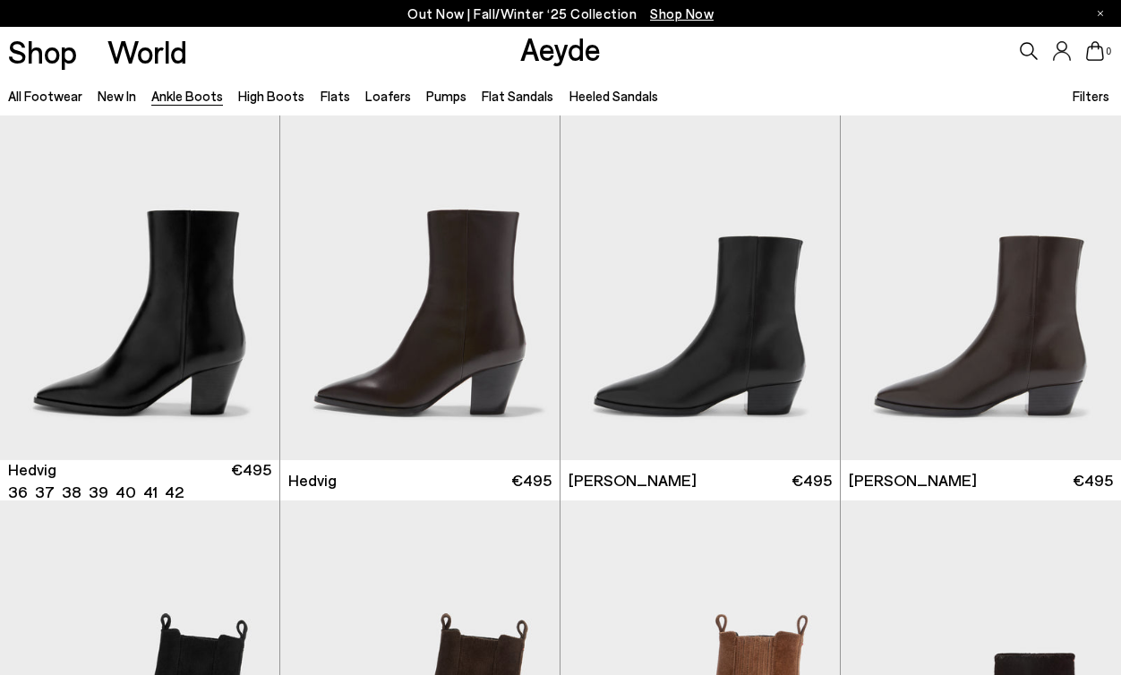
scroll to position [400, 0]
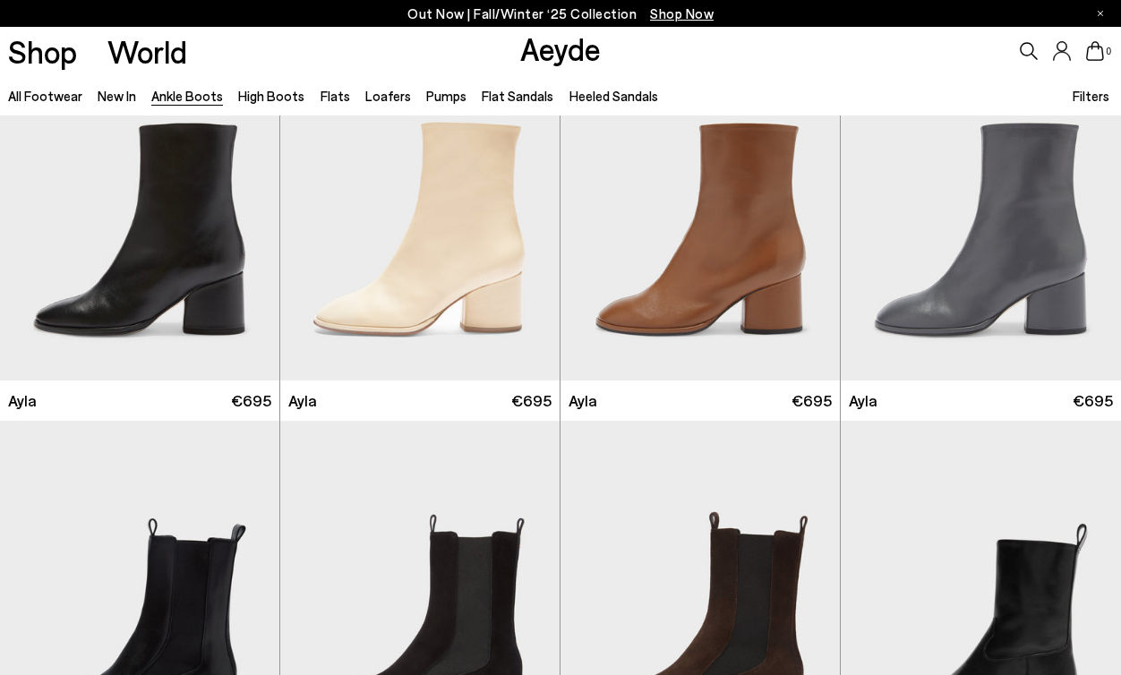
scroll to position [4324, 0]
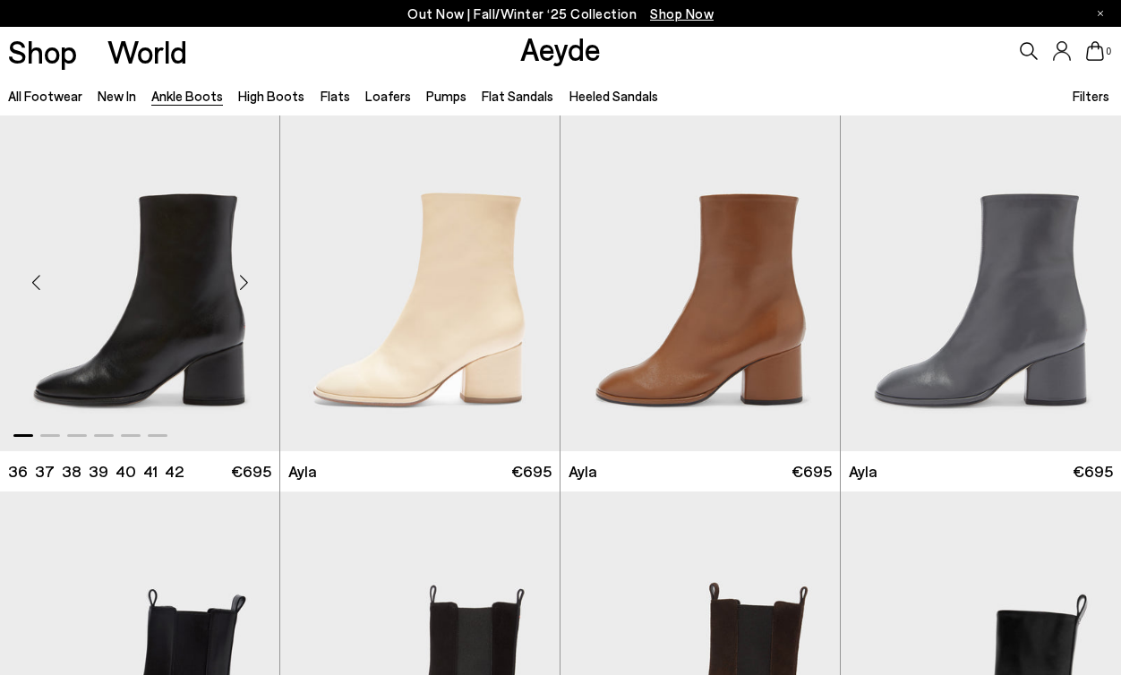
click at [249, 288] on div "Next slide" at bounding box center [244, 283] width 54 height 54
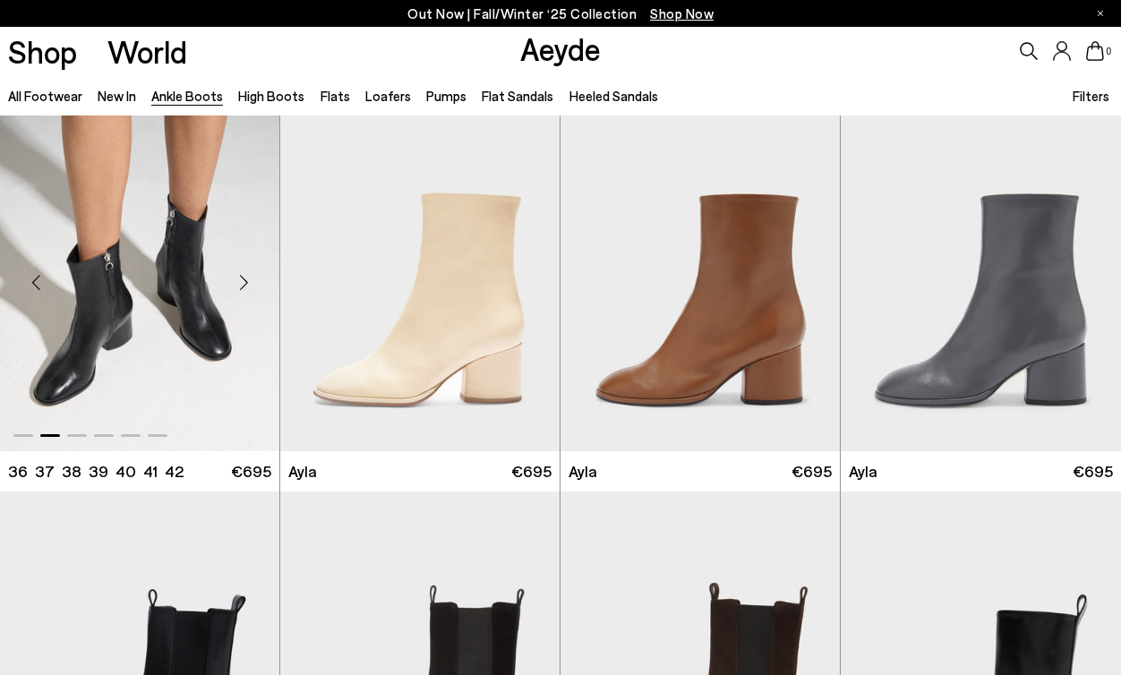
click at [249, 288] on div "Next slide" at bounding box center [244, 283] width 54 height 54
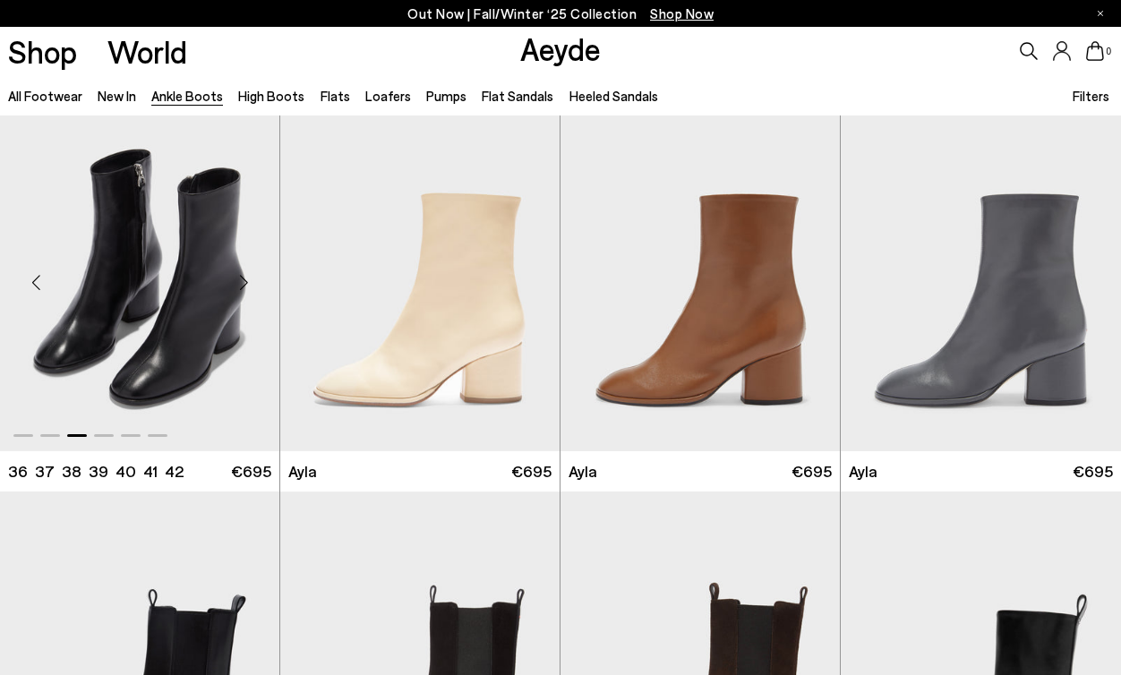
click at [249, 288] on div "Next slide" at bounding box center [244, 283] width 54 height 54
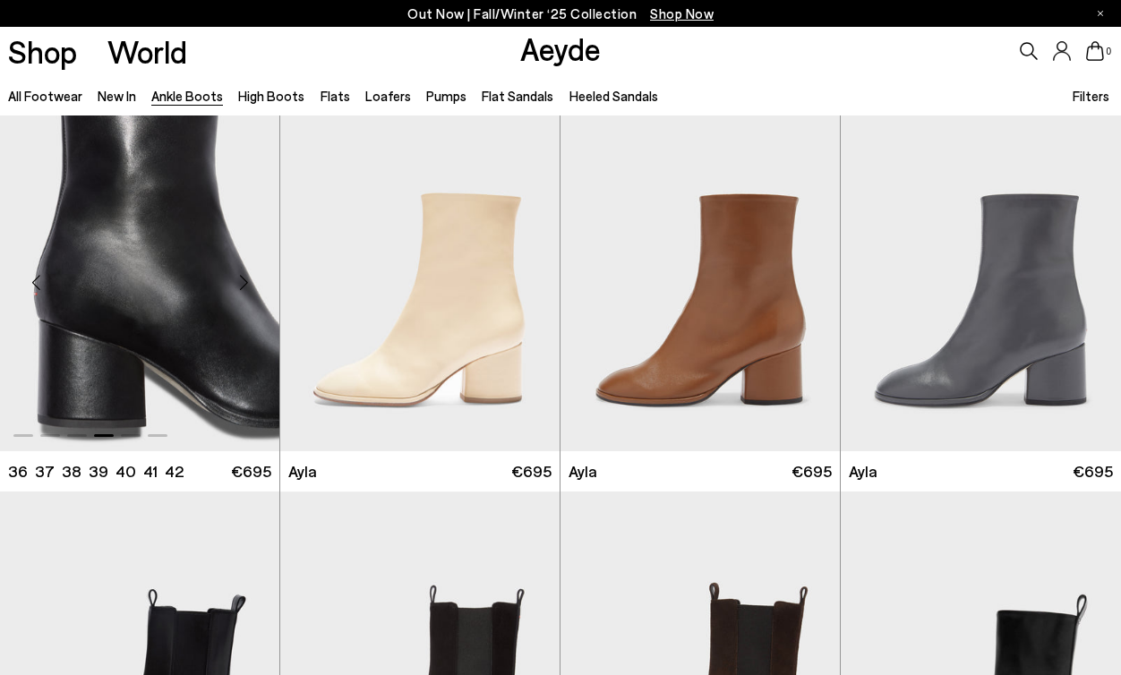
click at [249, 288] on div "Next slide" at bounding box center [244, 283] width 54 height 54
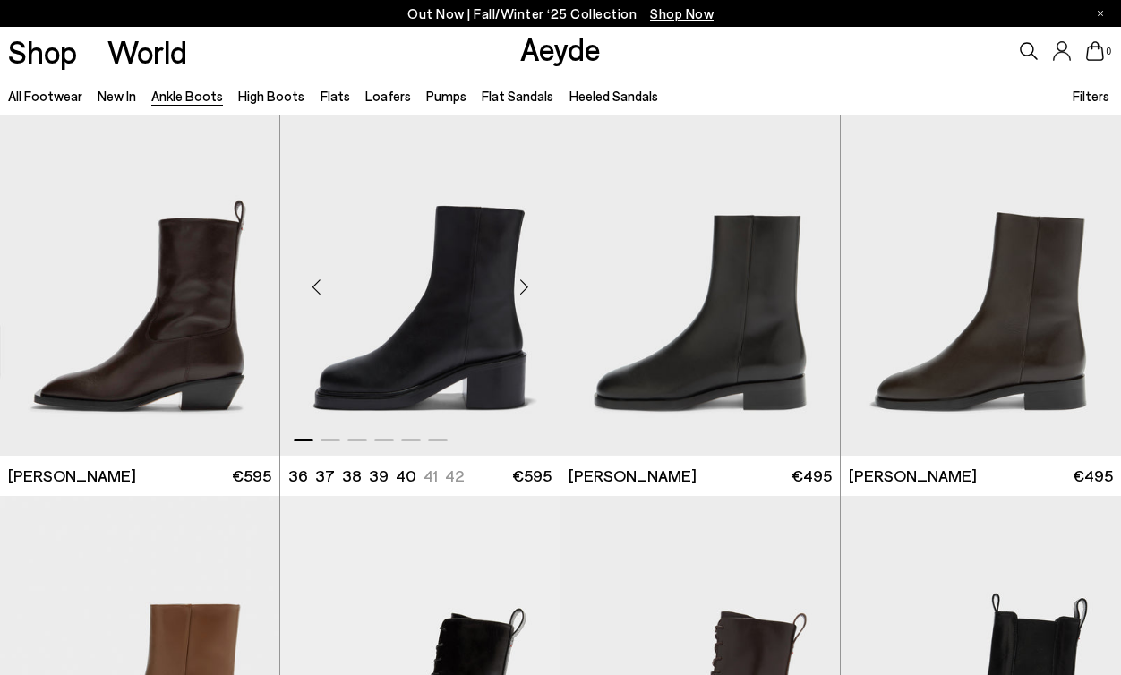
scroll to position [5100, 0]
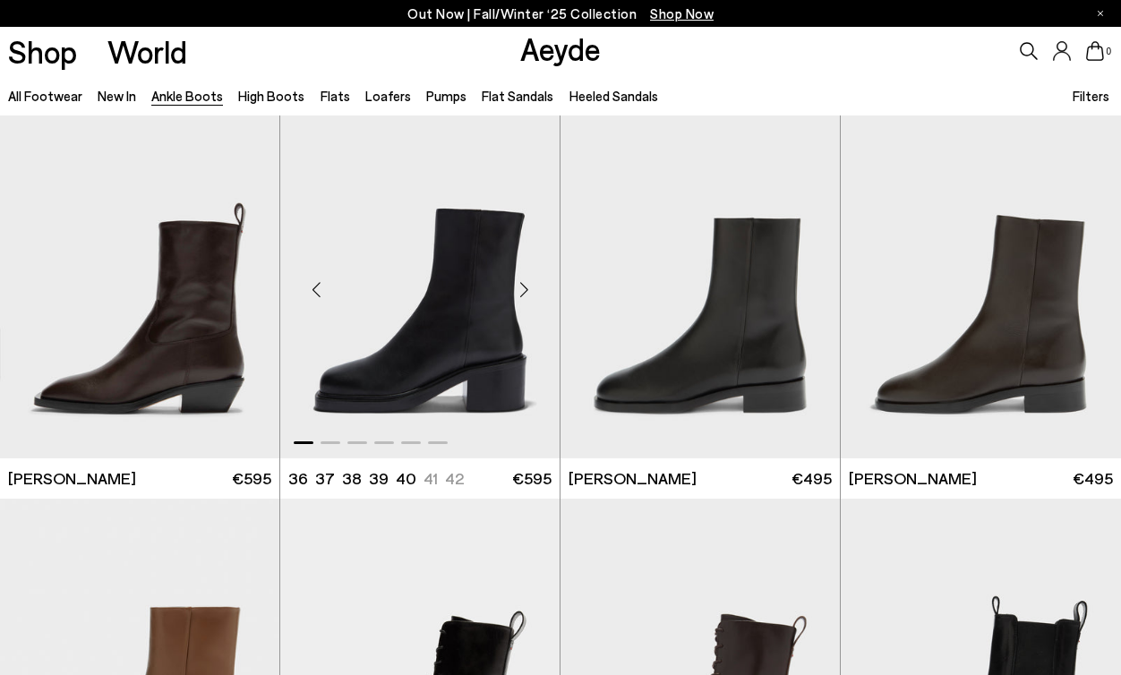
click at [527, 290] on div "Next slide" at bounding box center [524, 290] width 54 height 54
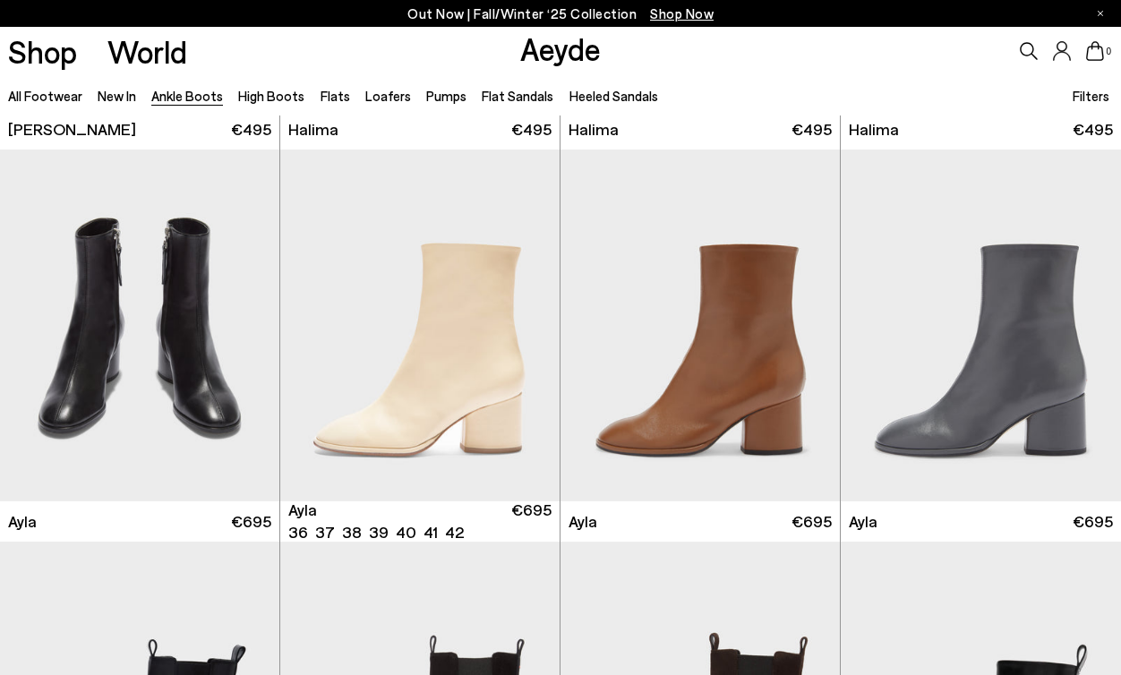
scroll to position [4261, 0]
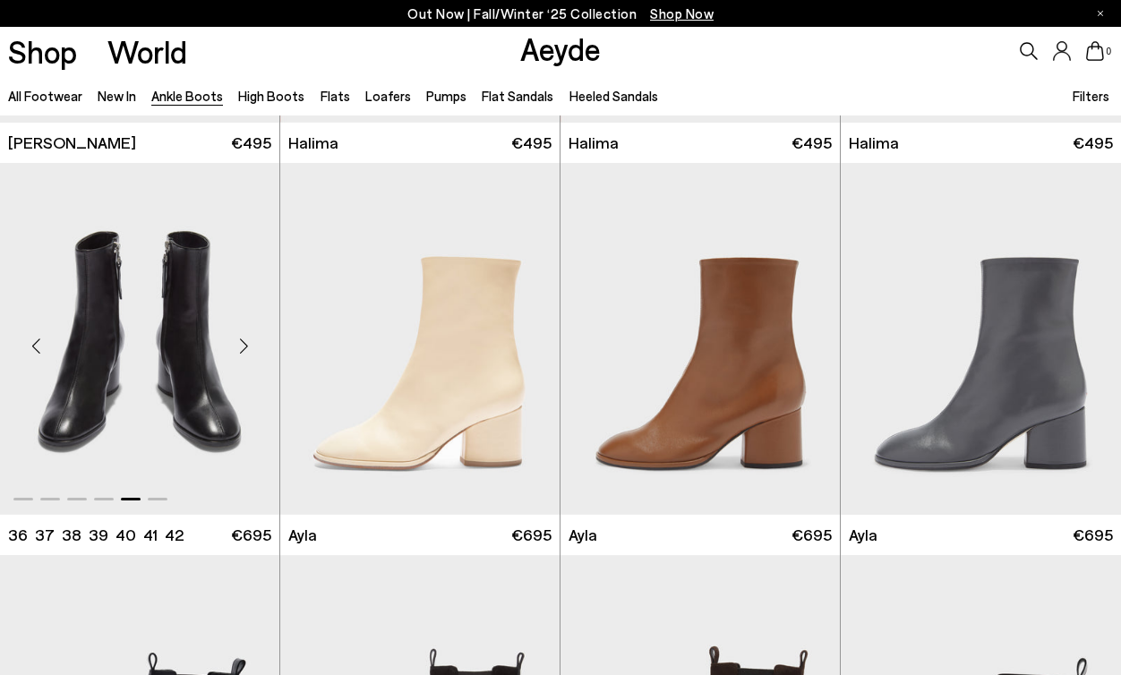
click at [246, 351] on div "Next slide" at bounding box center [244, 347] width 54 height 54
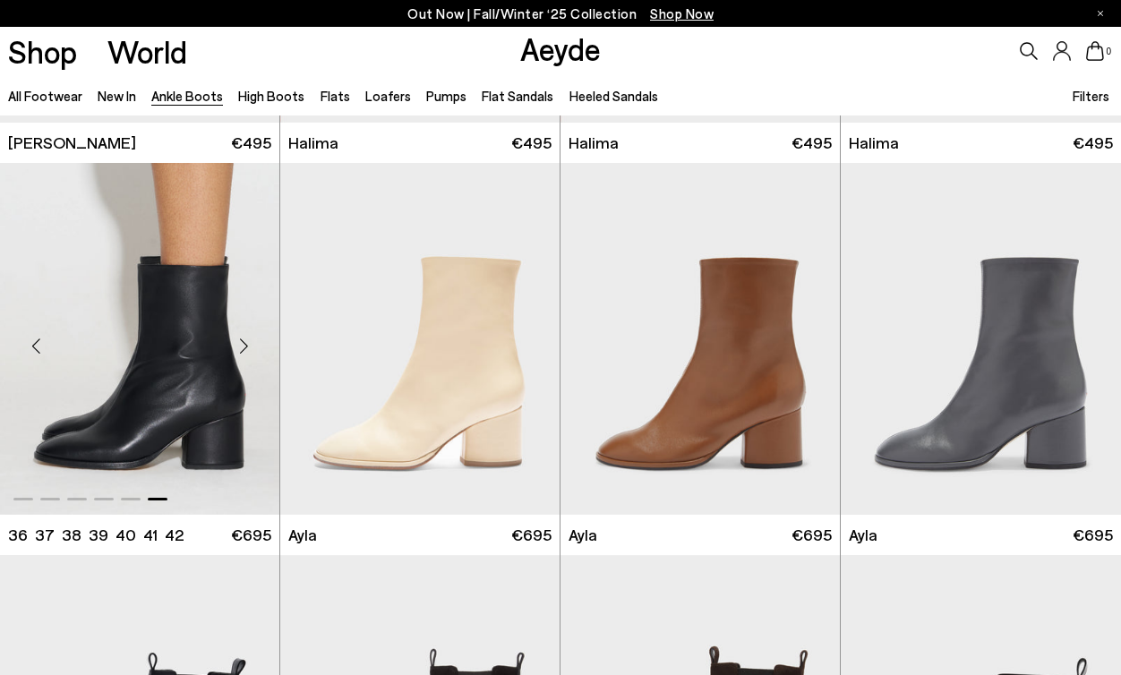
click at [251, 338] on div "Next slide" at bounding box center [244, 347] width 54 height 54
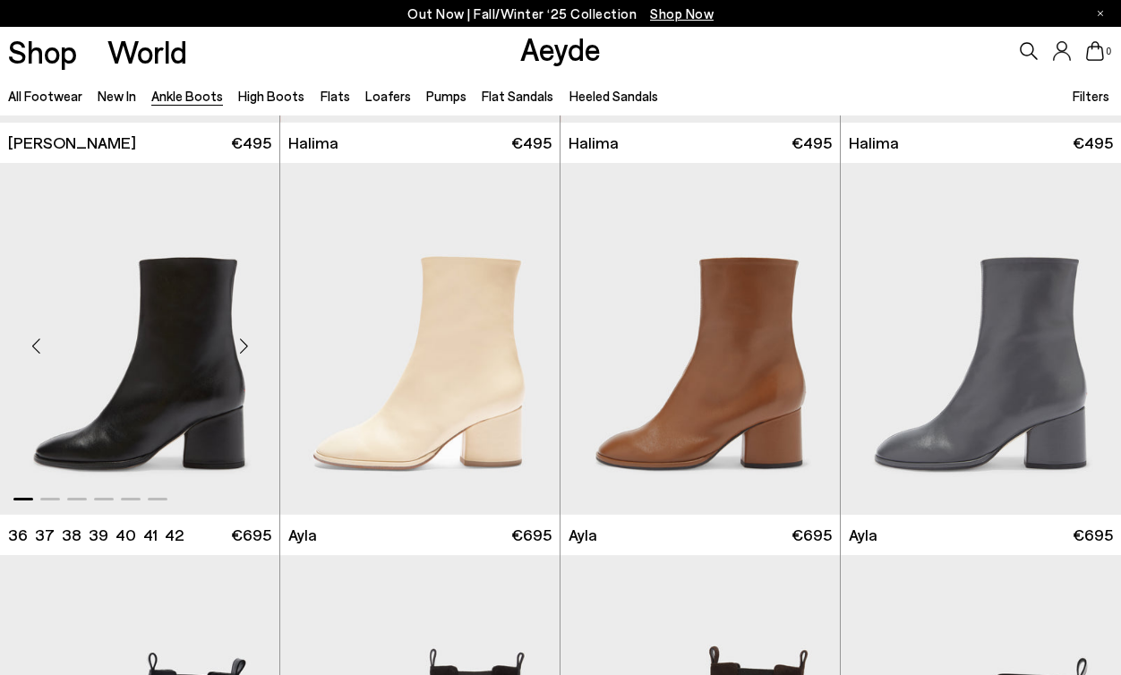
click at [251, 338] on div "Next slide" at bounding box center [244, 347] width 54 height 54
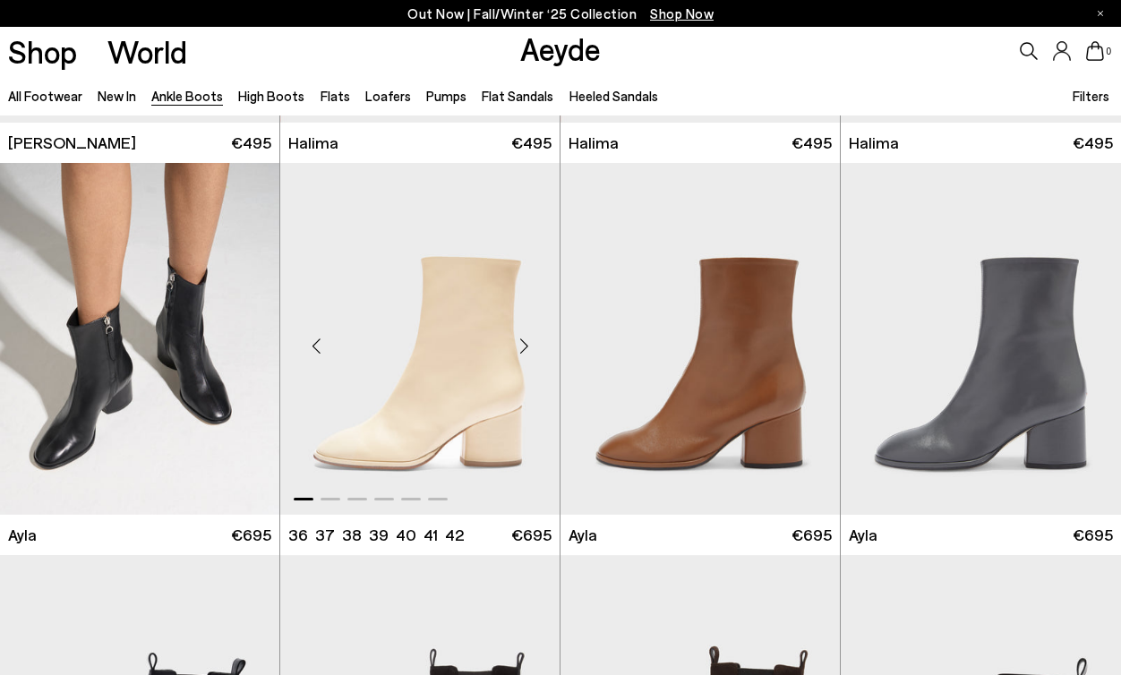
click at [537, 346] on div "Next slide" at bounding box center [524, 347] width 54 height 54
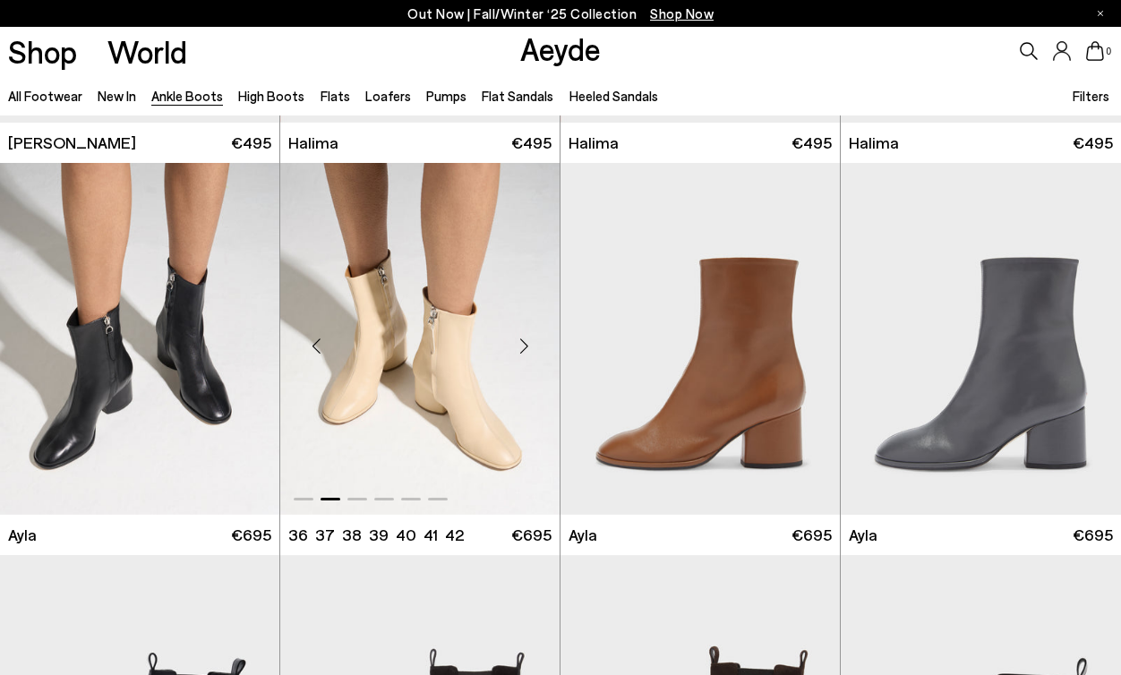
click at [537, 346] on div "Next slide" at bounding box center [524, 347] width 54 height 54
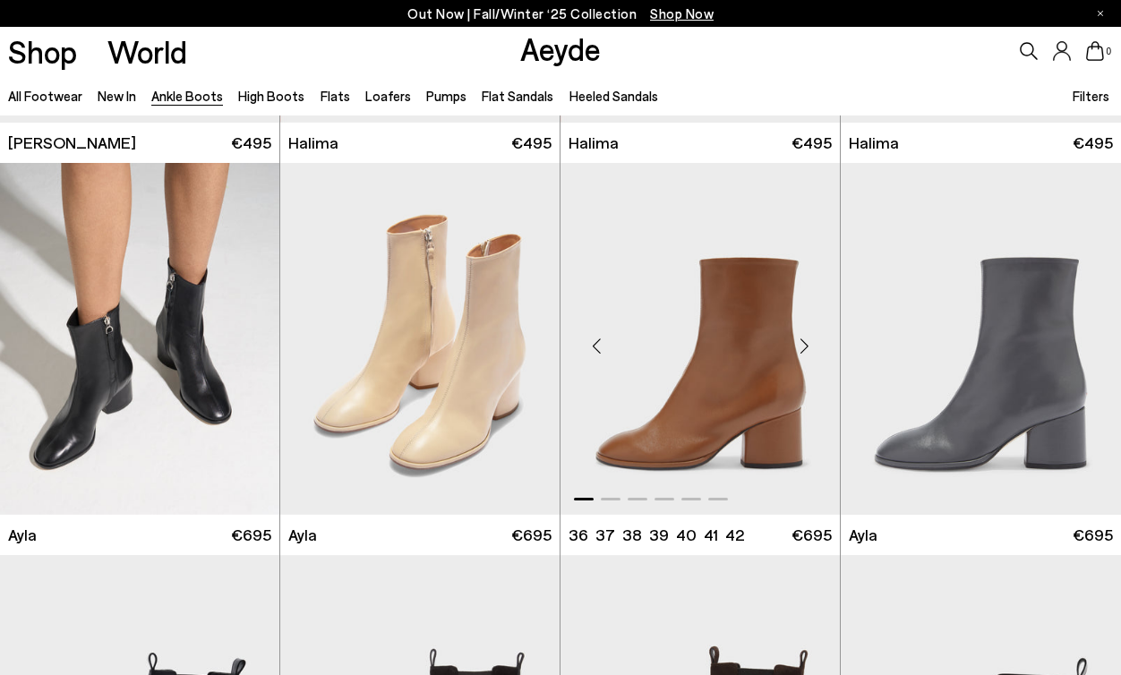
click at [804, 354] on div "Next slide" at bounding box center [804, 347] width 54 height 54
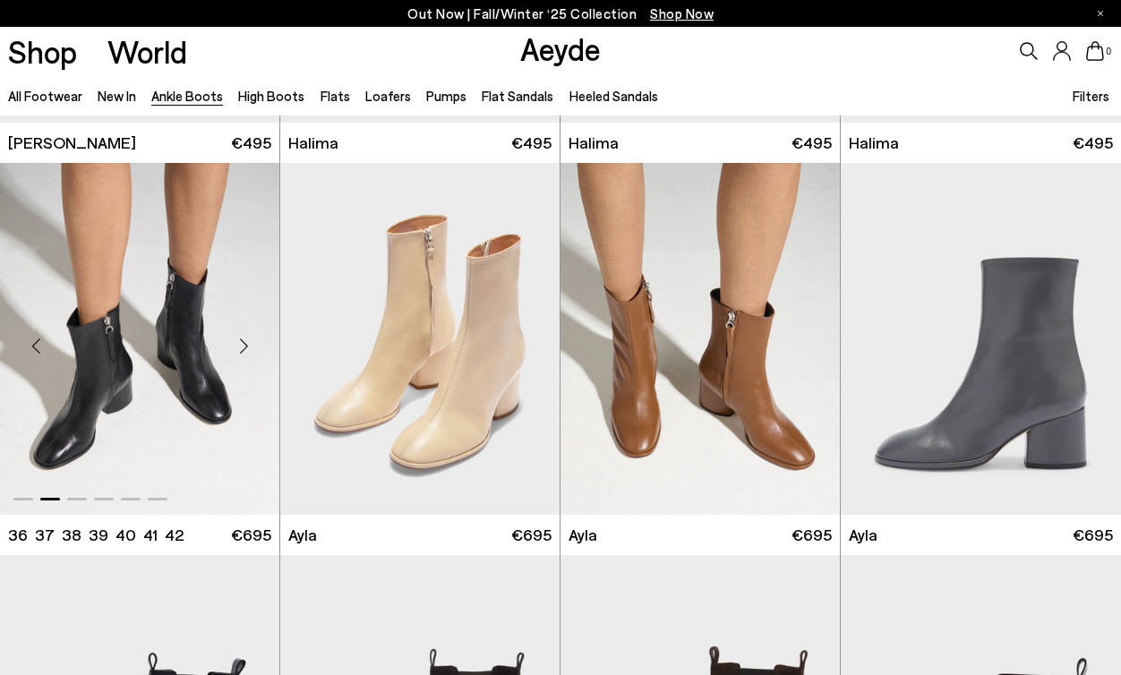
click at [87, 372] on img "2 / 6" at bounding box center [139, 338] width 279 height 351
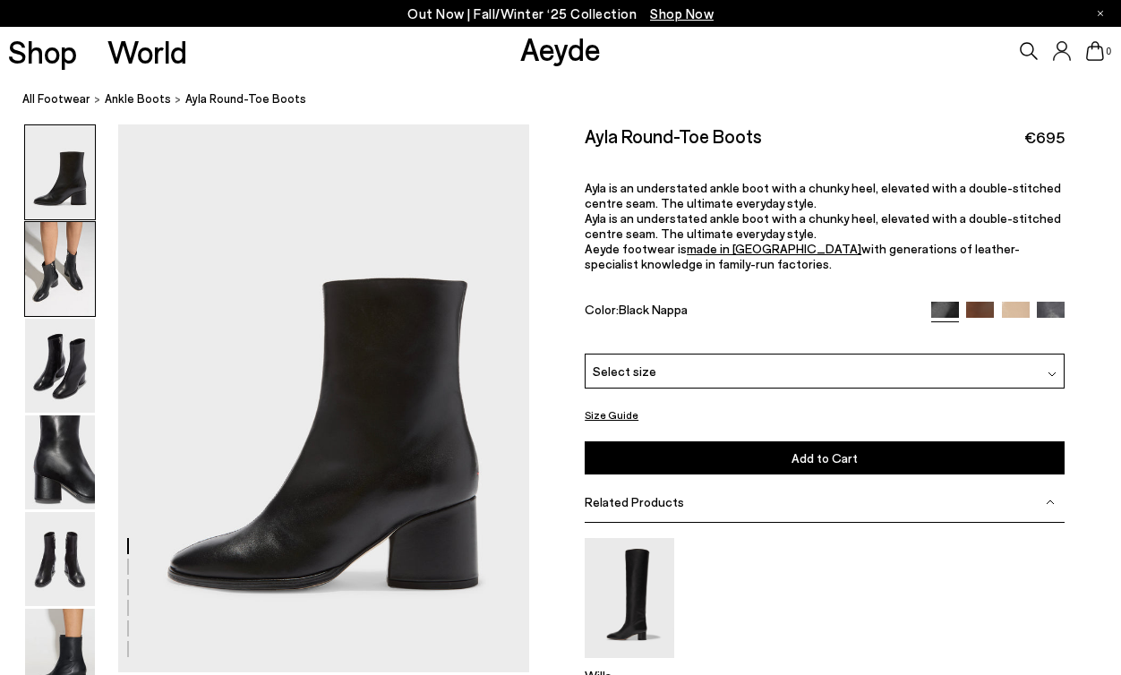
click at [54, 270] on img at bounding box center [60, 269] width 70 height 94
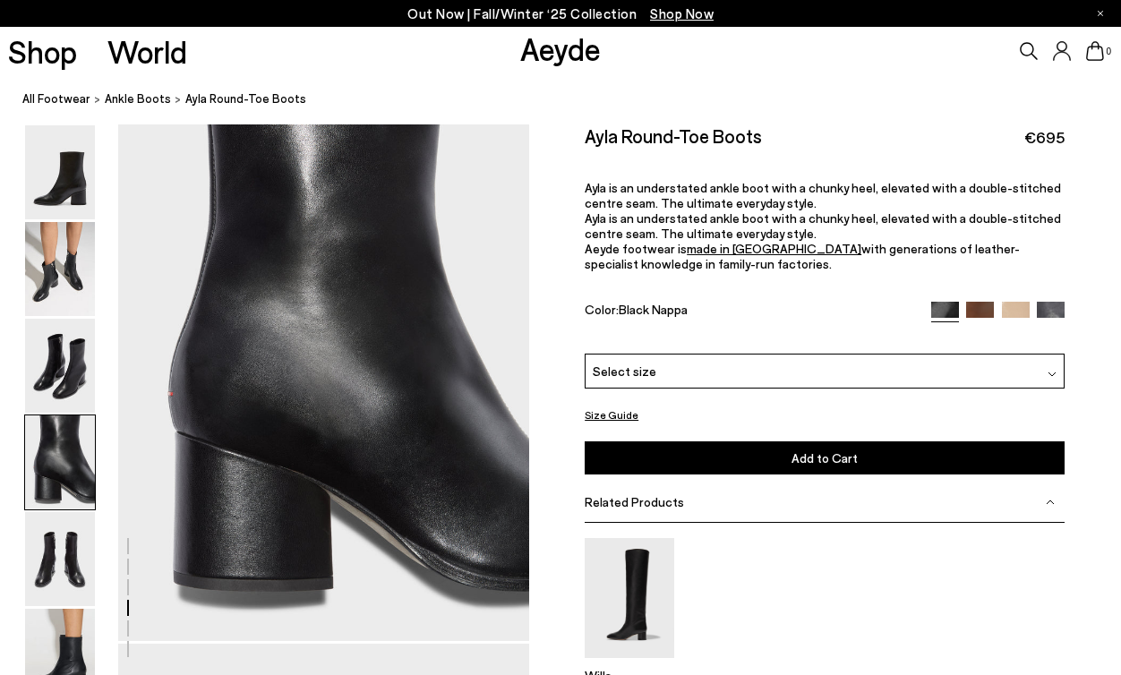
scroll to position [1688, 0]
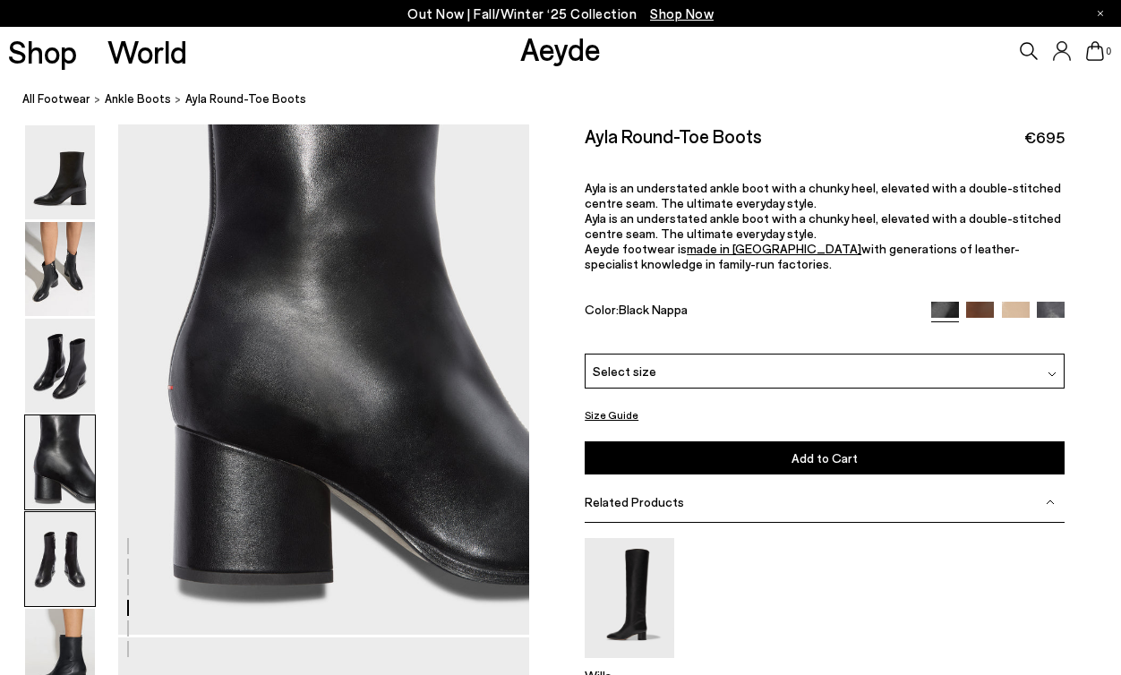
click at [77, 551] on img at bounding box center [60, 559] width 70 height 94
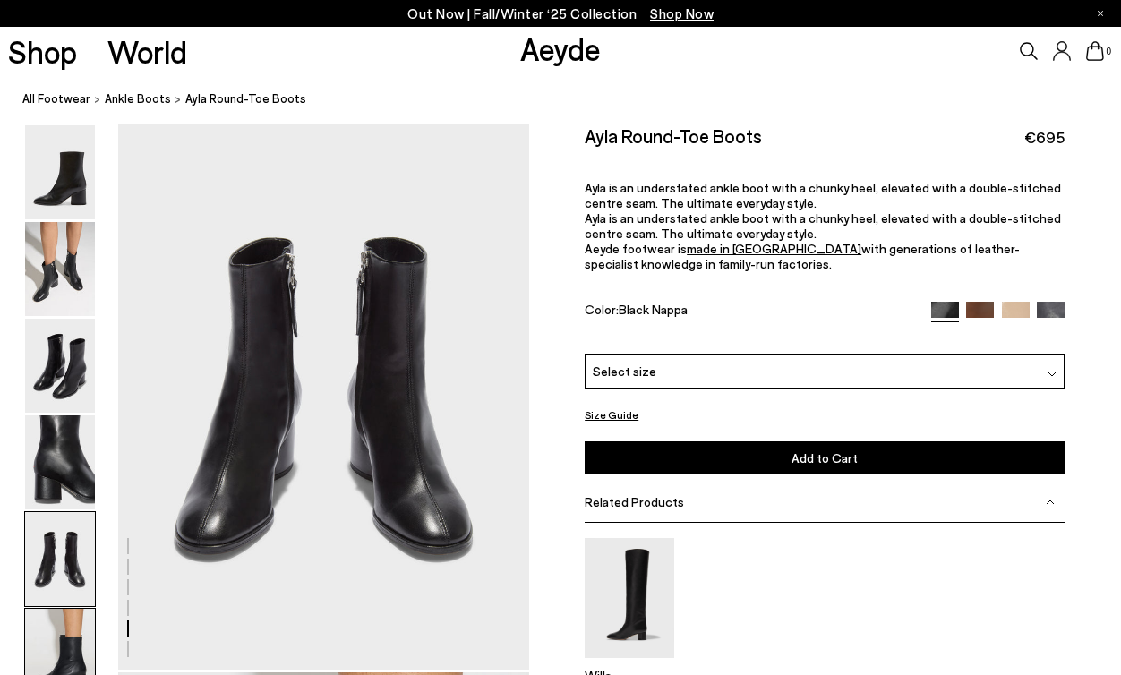
click at [66, 613] on img at bounding box center [60, 656] width 70 height 94
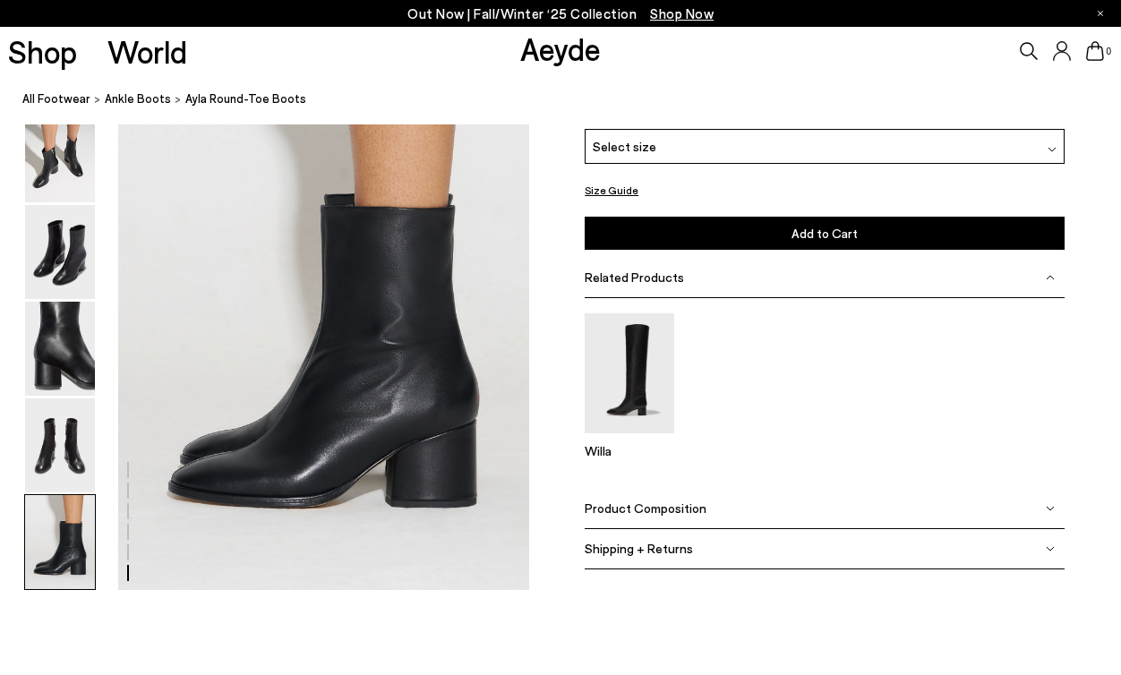
scroll to position [2875, 0]
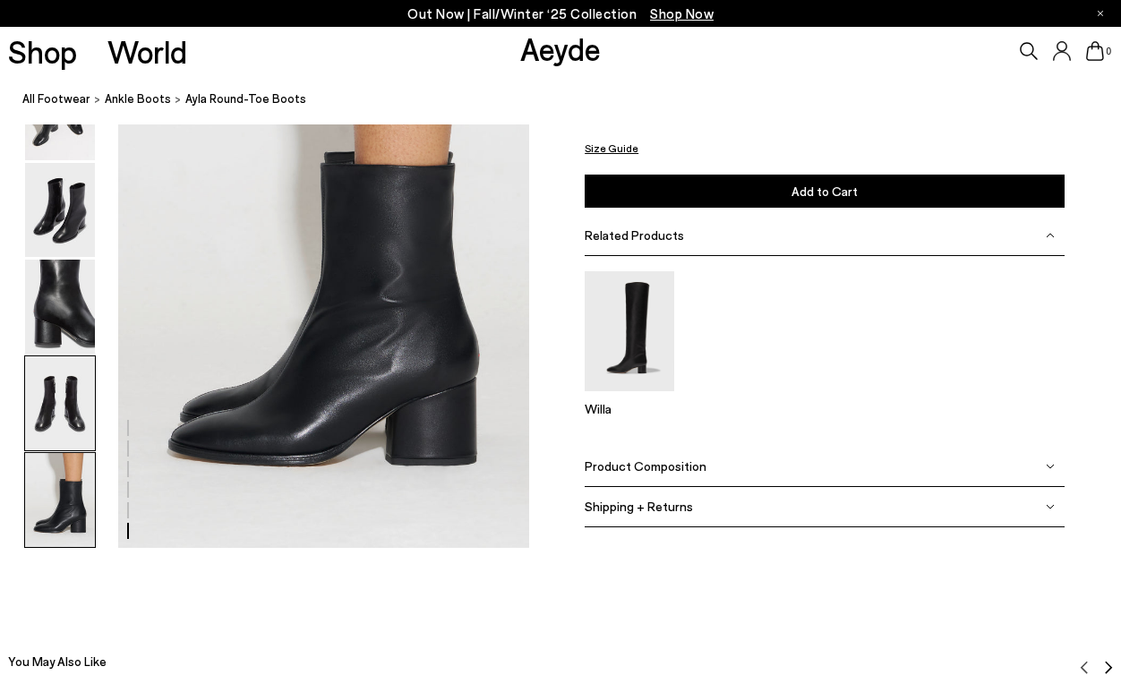
click at [67, 379] on img at bounding box center [60, 403] width 70 height 94
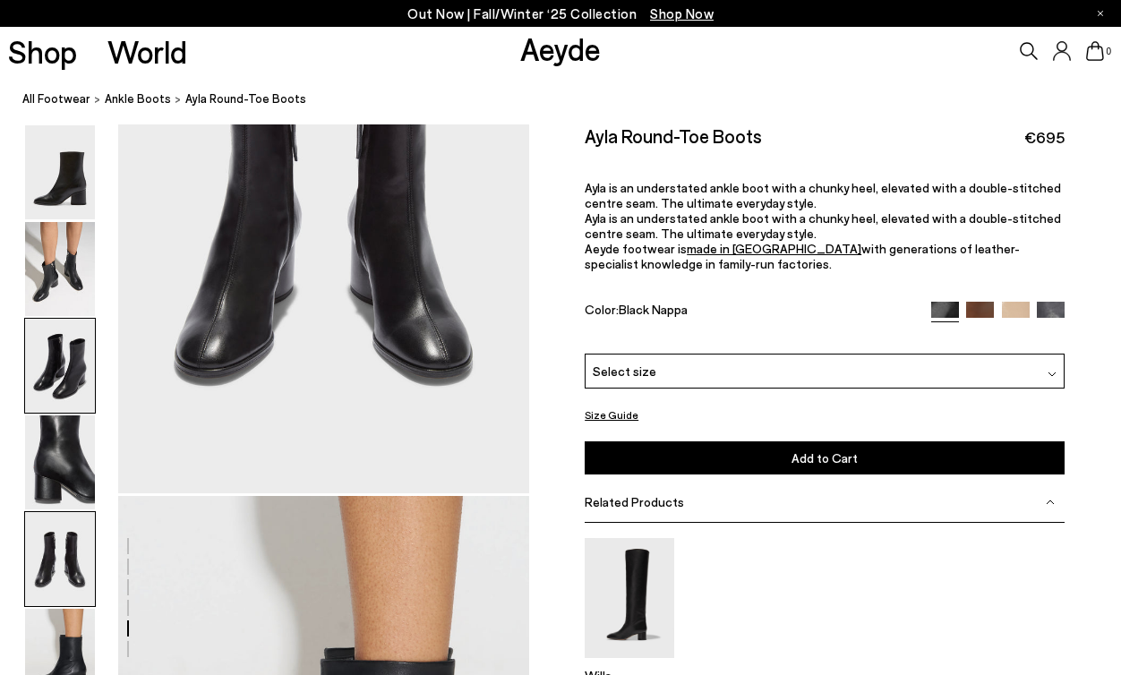
scroll to position [2202, 0]
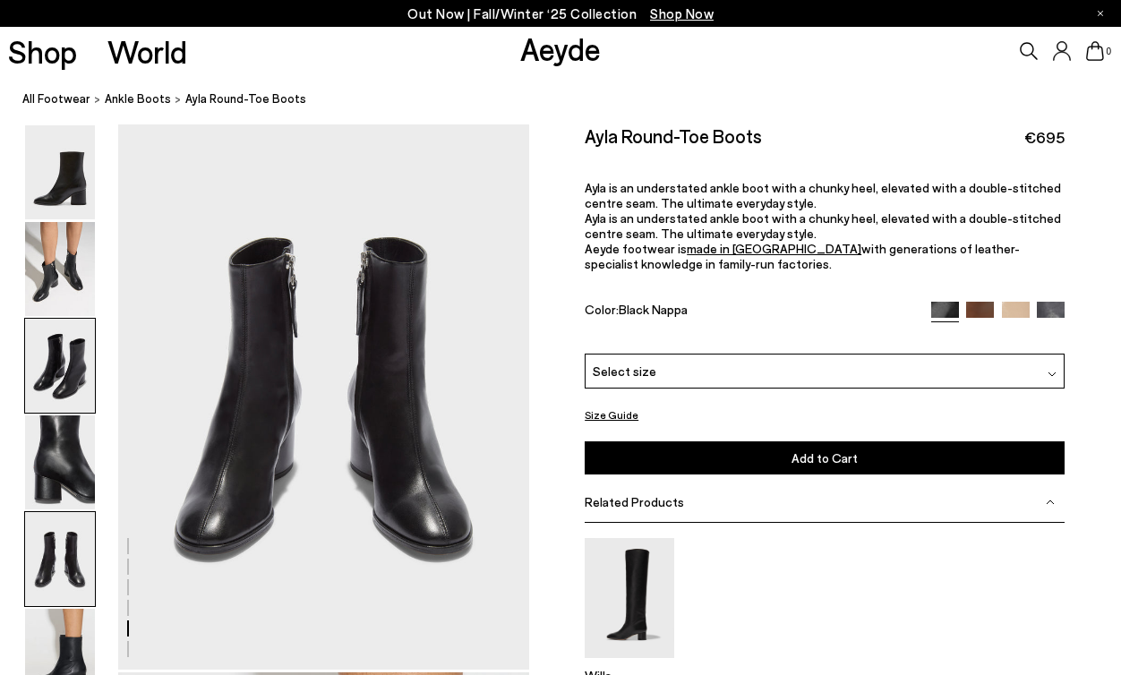
click at [64, 411] on img at bounding box center [60, 366] width 70 height 94
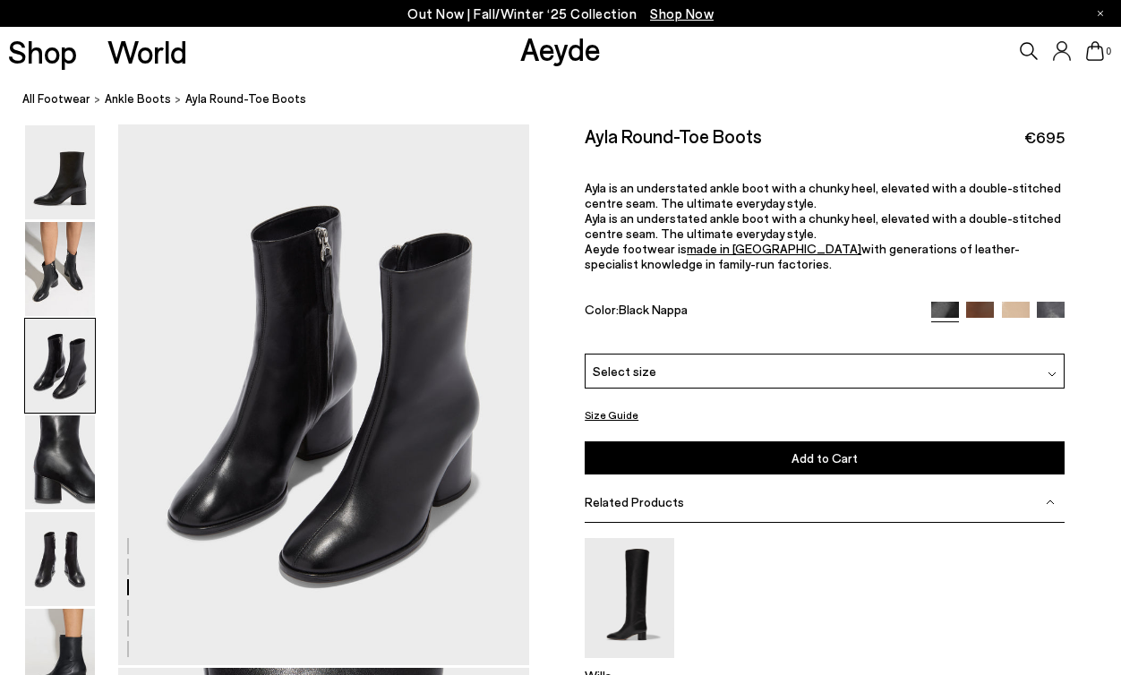
scroll to position [1102, 0]
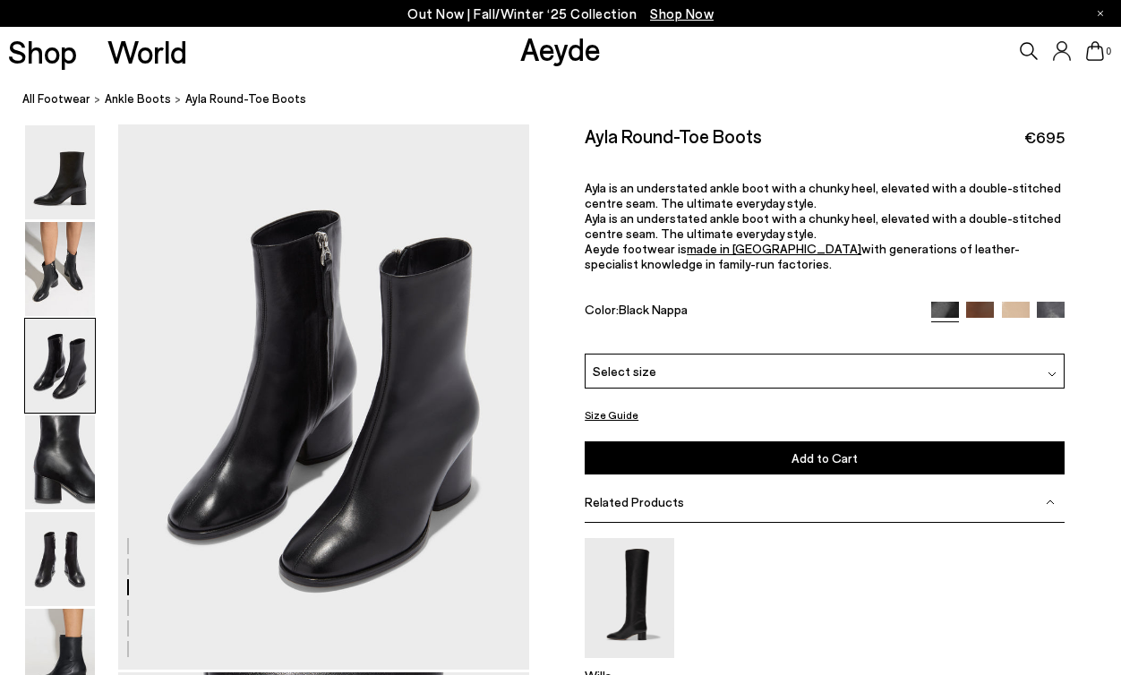
click at [56, 384] on img at bounding box center [60, 366] width 70 height 94
click at [60, 292] on img at bounding box center [60, 269] width 70 height 94
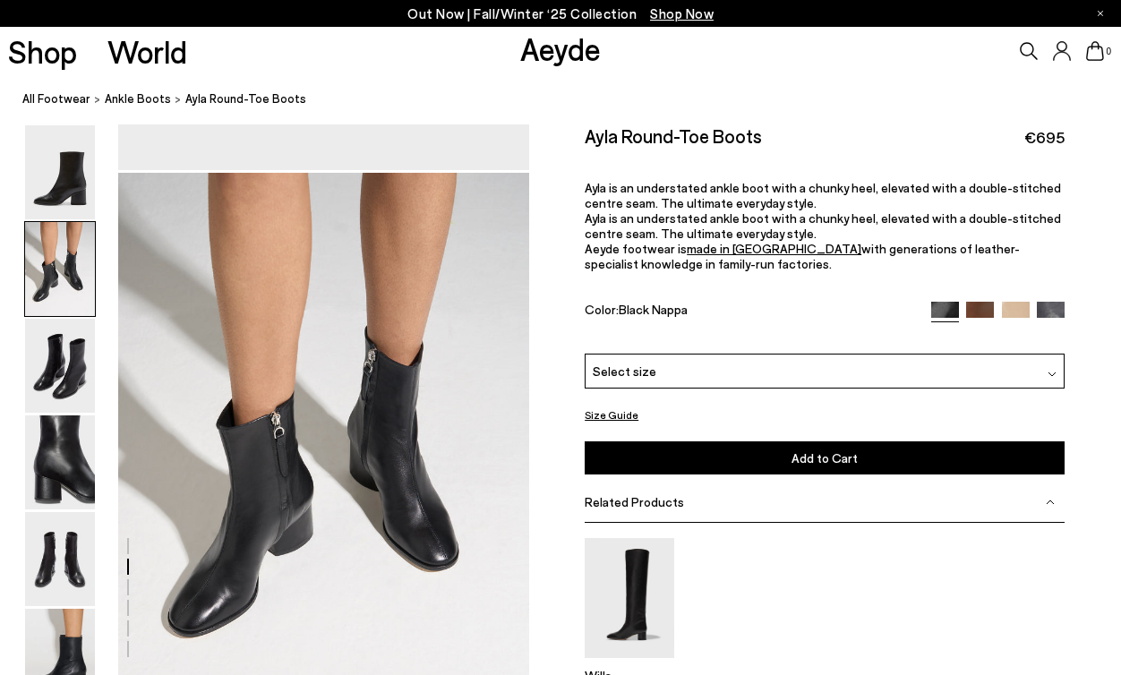
scroll to position [489, 0]
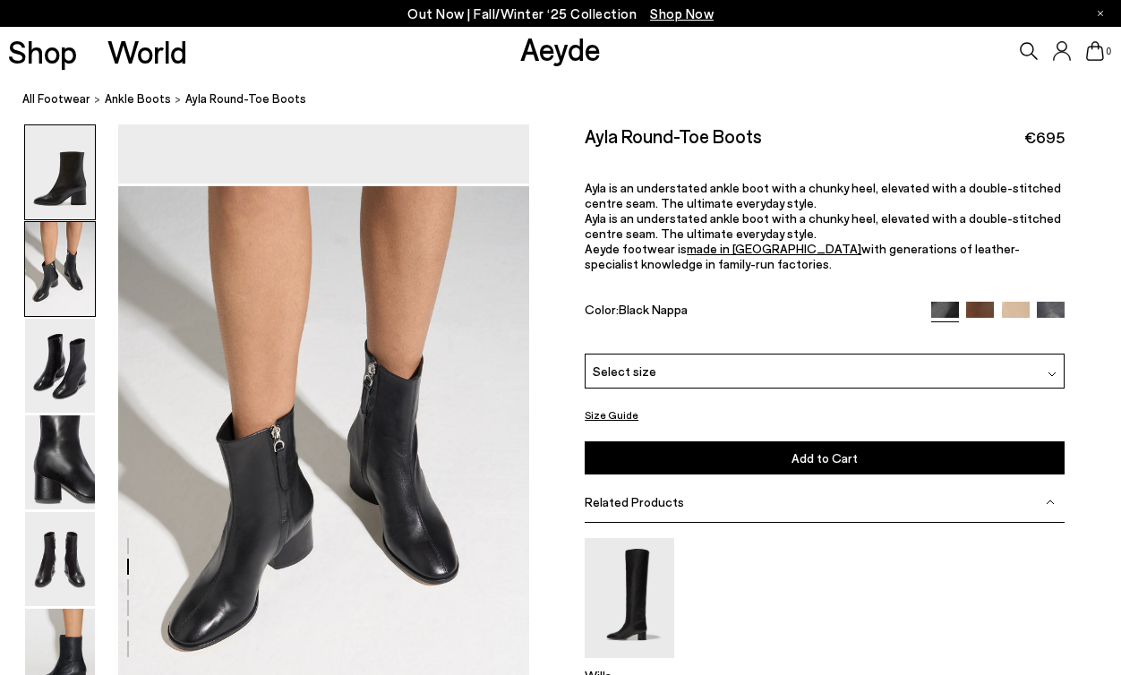
click at [60, 186] on img at bounding box center [60, 172] width 70 height 94
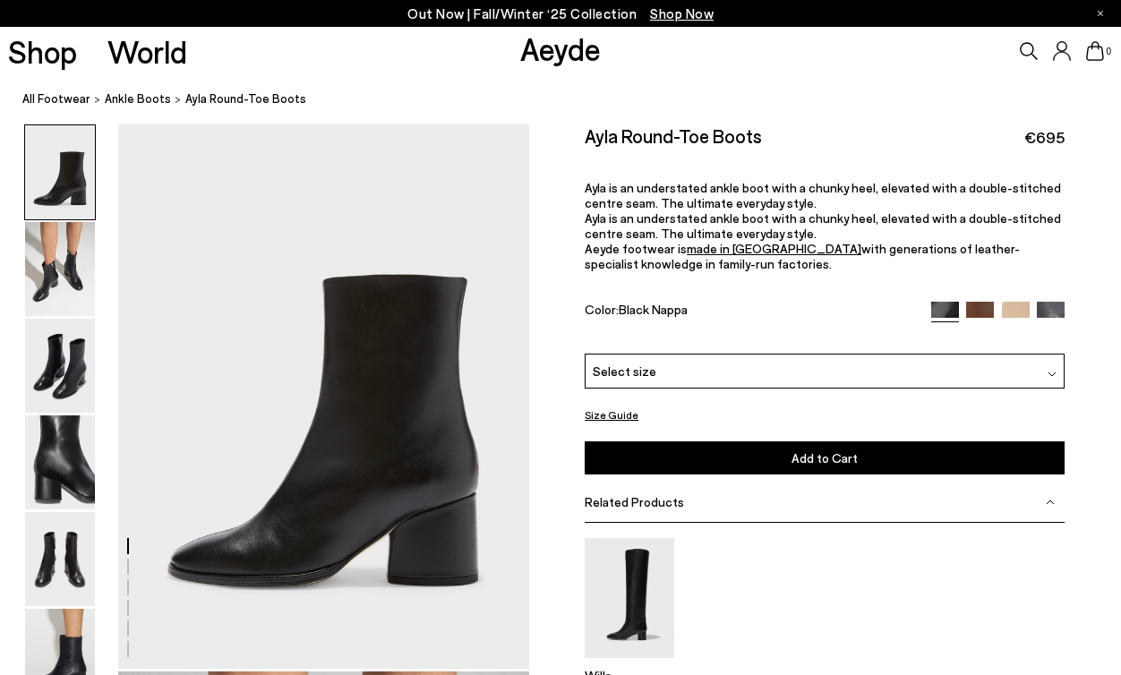
scroll to position [0, 0]
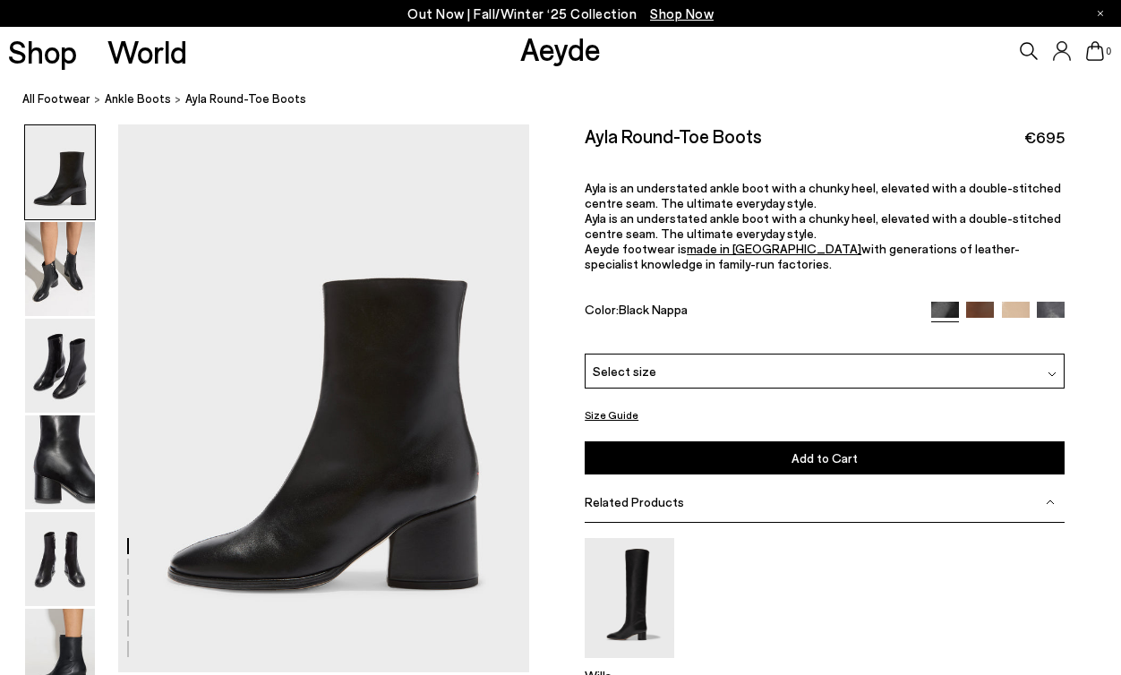
click at [970, 299] on div "Ayla Round-Toe Boots €695 Ayla is an understated ankle boot with a chunky heel,…" at bounding box center [825, 238] width 480 height 229
click at [976, 309] on img at bounding box center [980, 316] width 28 height 28
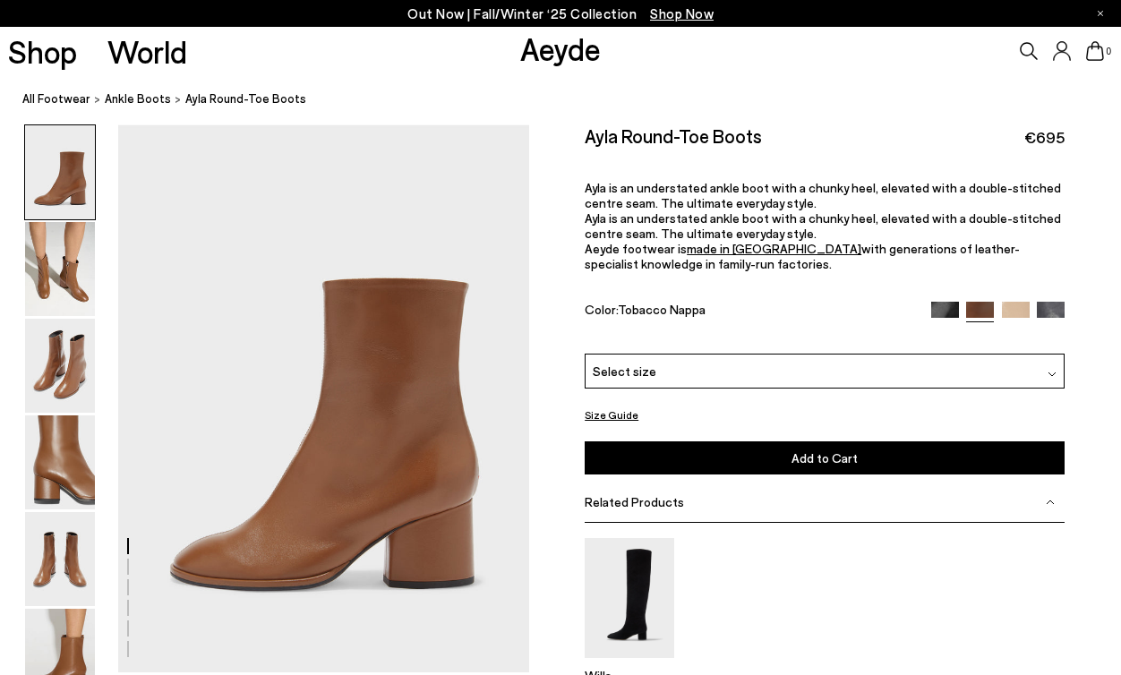
click at [1042, 307] on img at bounding box center [1051, 316] width 28 height 28
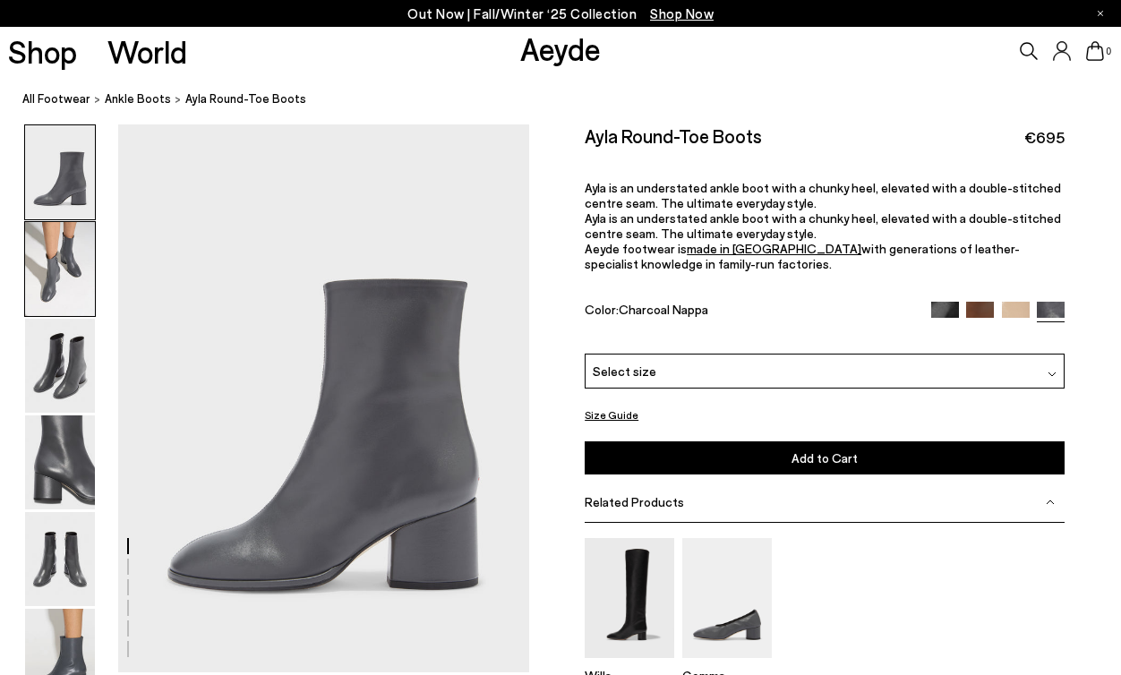
click at [76, 303] on img at bounding box center [60, 269] width 70 height 94
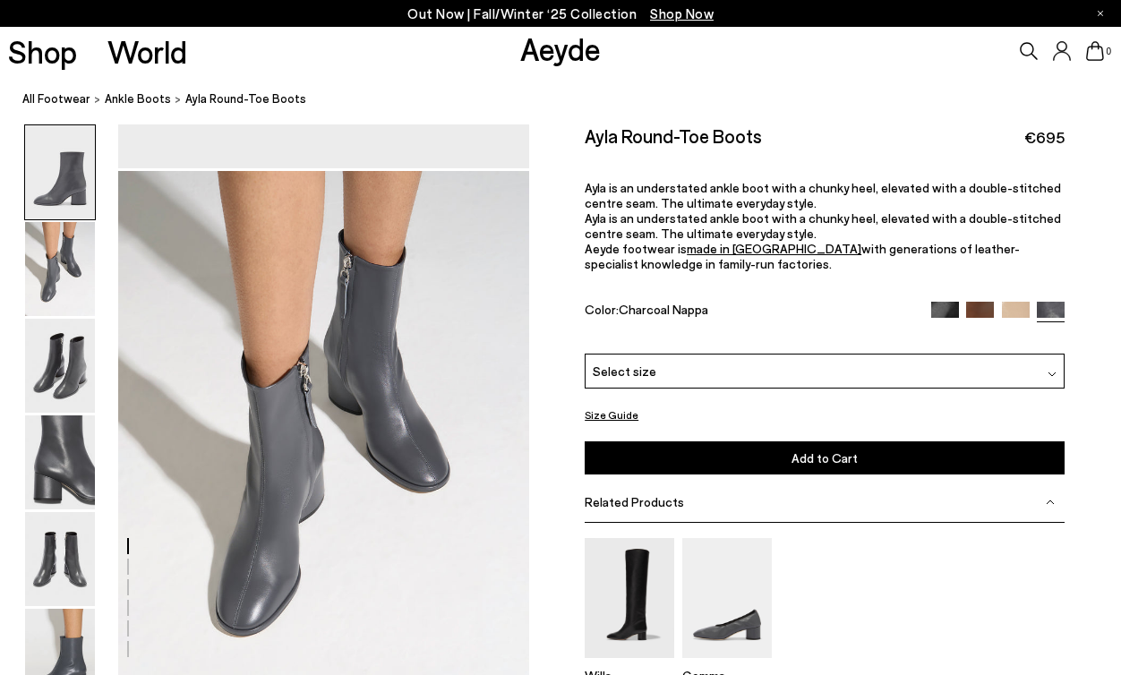
scroll to position [551, 0]
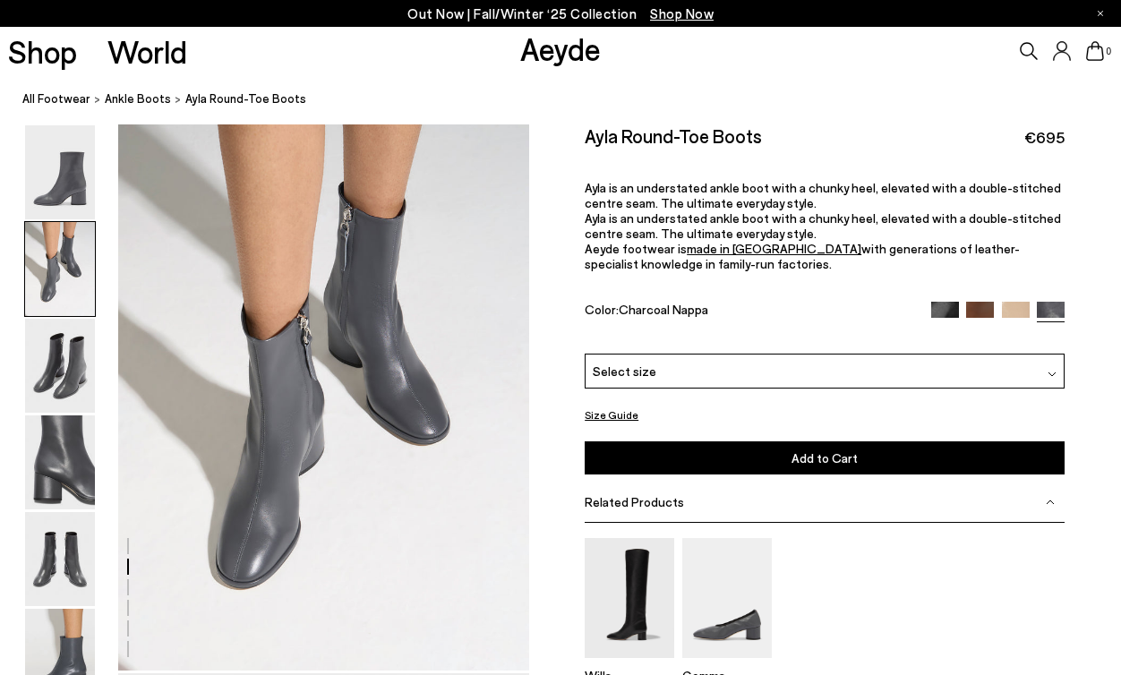
click at [938, 308] on img at bounding box center [945, 316] width 28 height 28
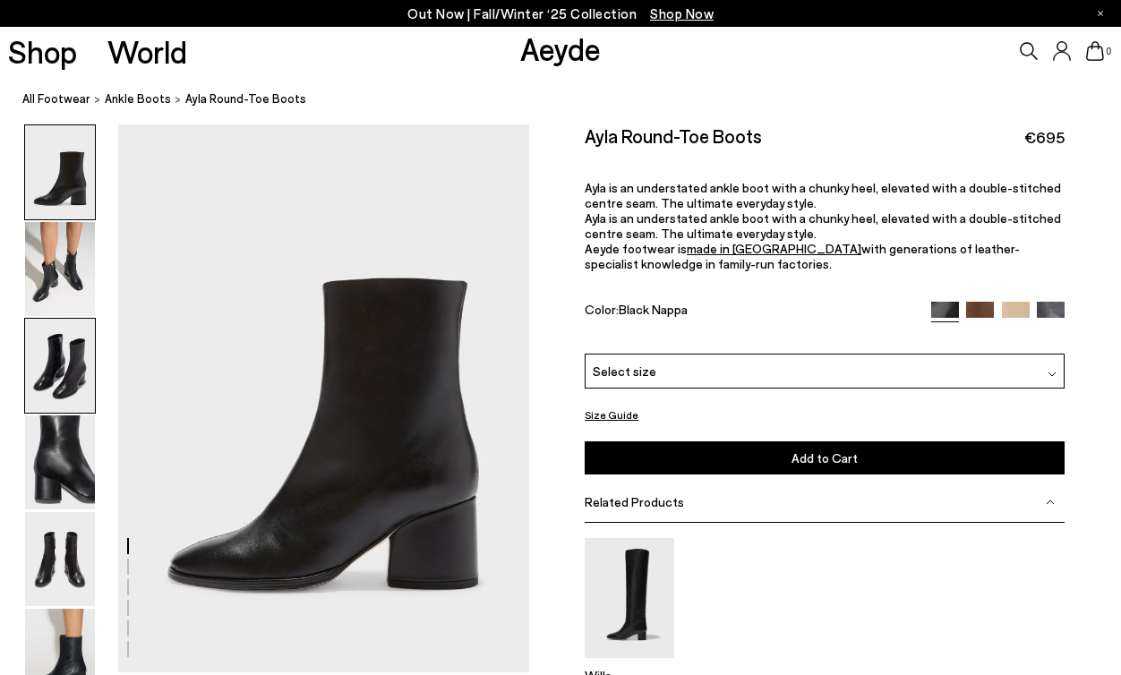
click at [74, 380] on img at bounding box center [60, 366] width 70 height 94
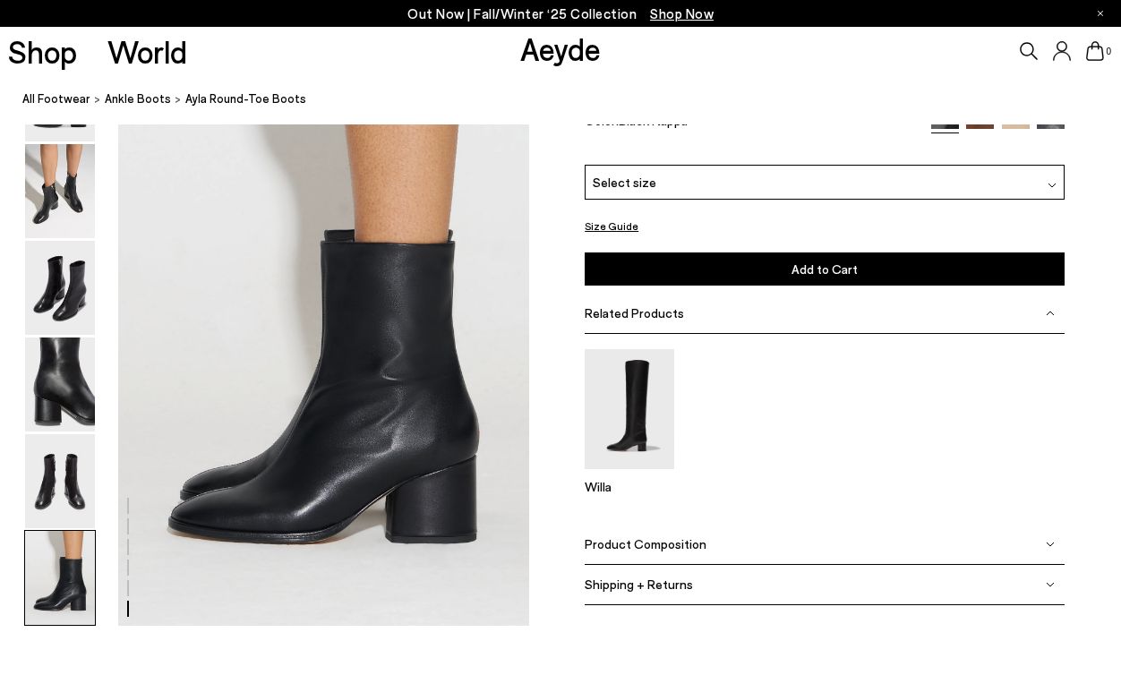
scroll to position [2774, 0]
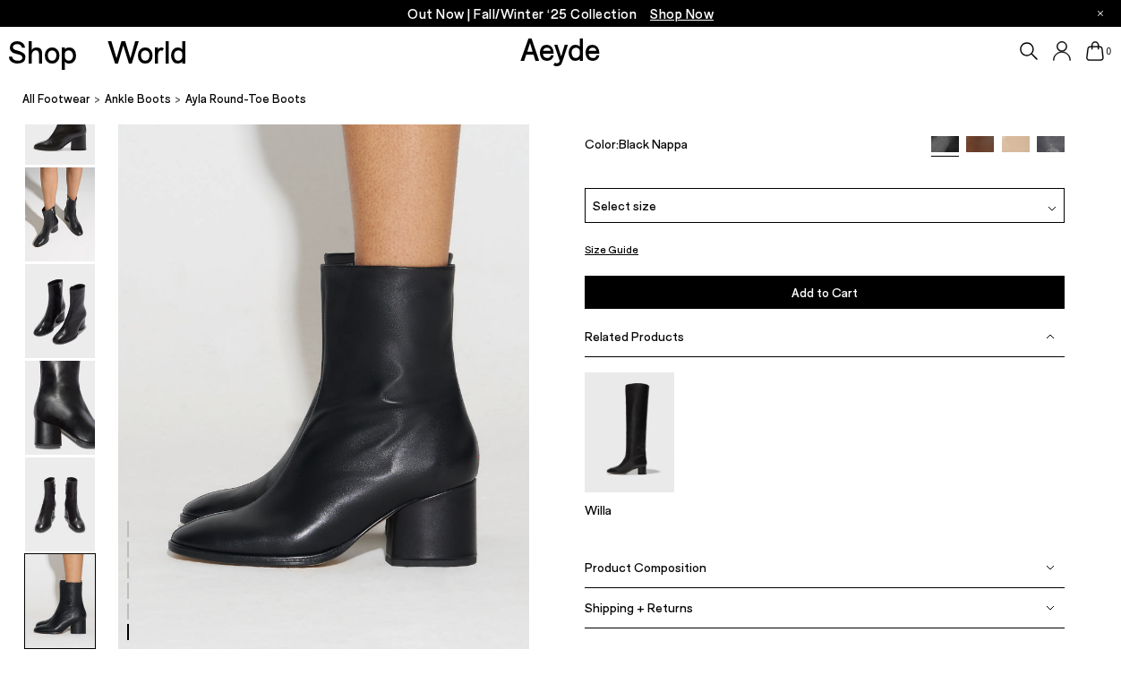
click at [687, 209] on div "Select size" at bounding box center [825, 205] width 480 height 35
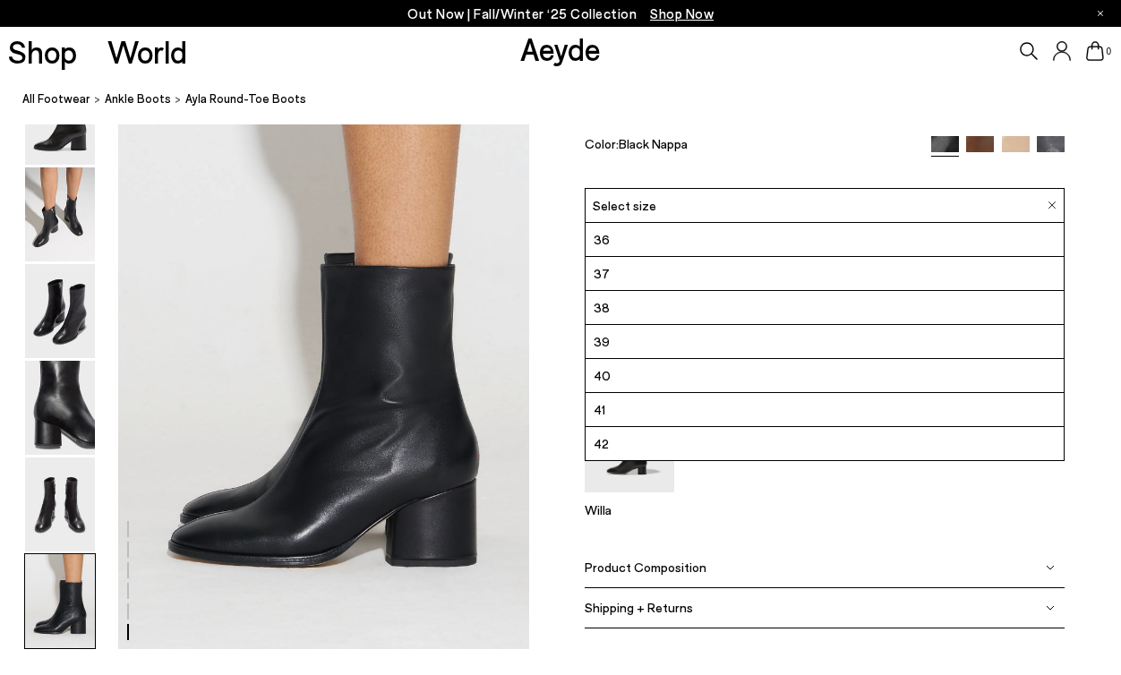
click at [699, 137] on div "Color: Black Nappa" at bounding box center [750, 147] width 330 height 21
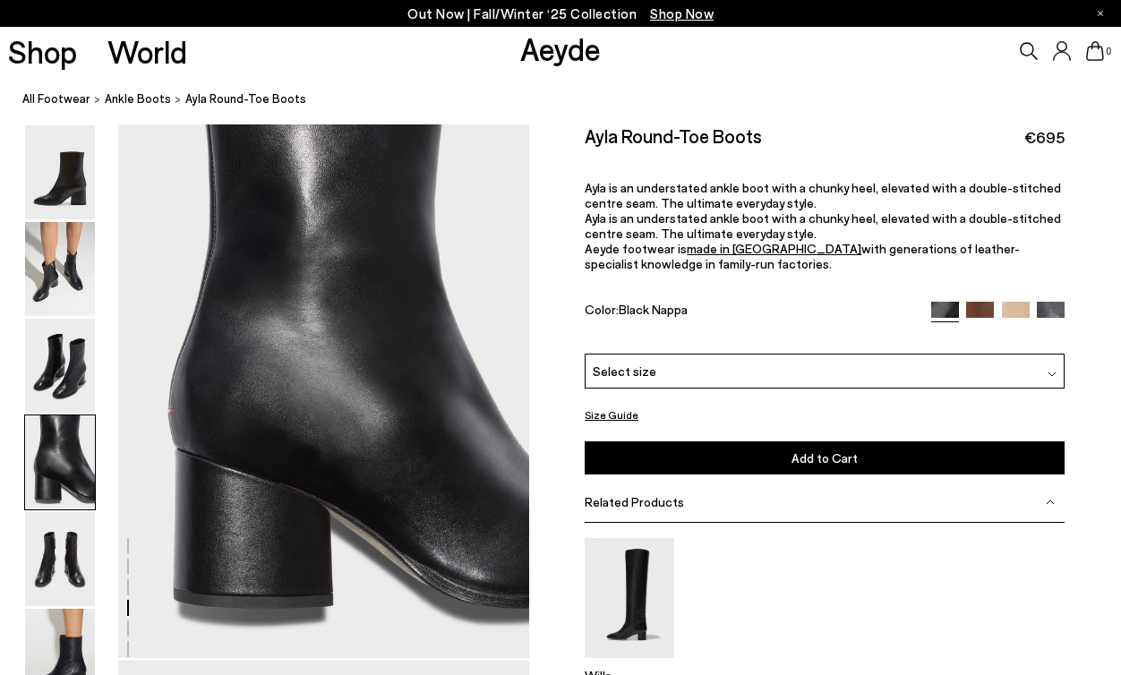
scroll to position [1686, 0]
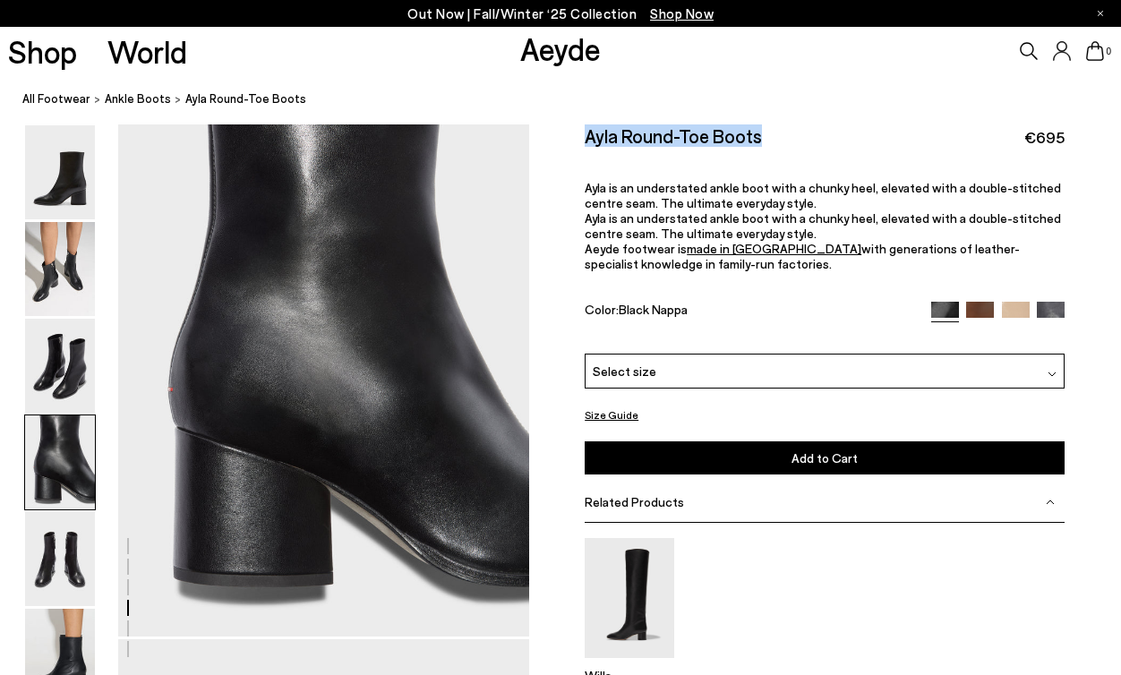
drag, startPoint x: 773, startPoint y: 142, endPoint x: 570, endPoint y: 136, distance: 202.4
click at [570, 136] on div "Size Guide Shoes Belt Our shoes come in European sizing. The easiest way to mea…" at bounding box center [825, 468] width 592 height 689
copy h2 "Ayla Round-Toe Boots"
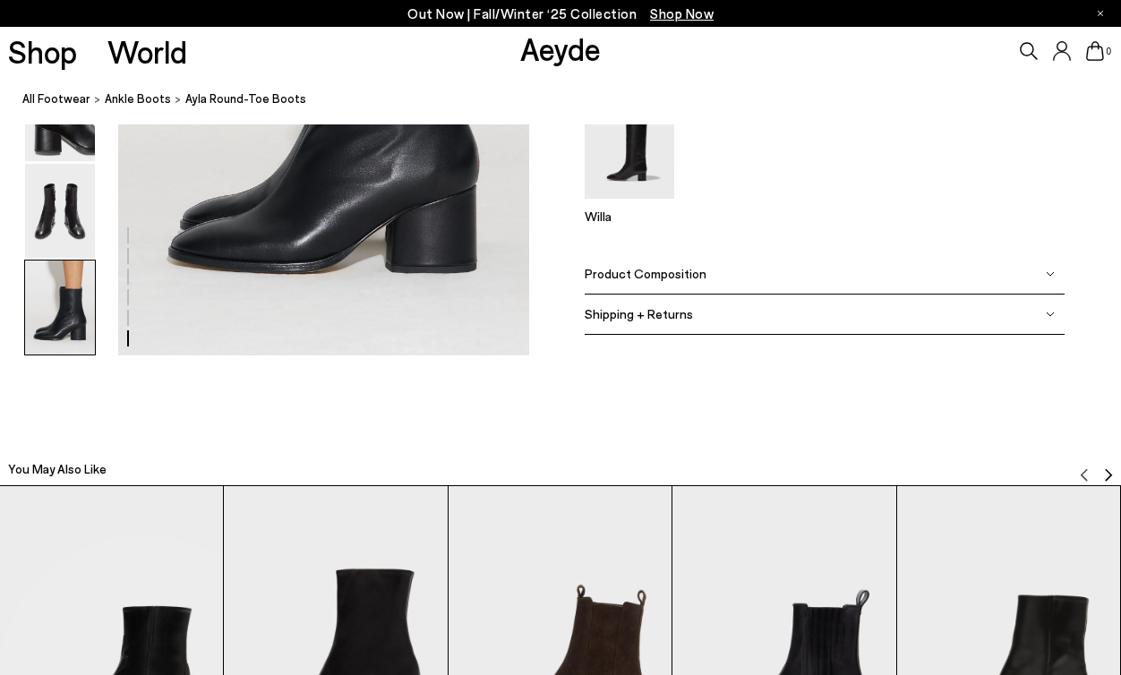
scroll to position [3101, 0]
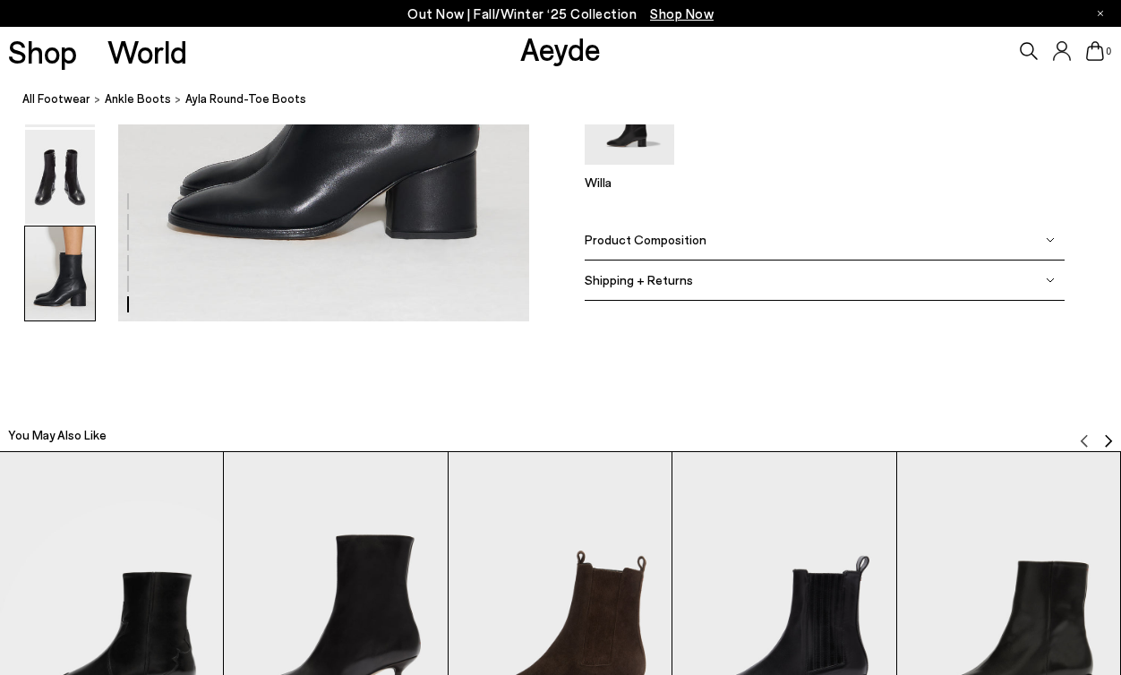
click at [666, 280] on span "Shipping + Returns" at bounding box center [639, 280] width 108 height 15
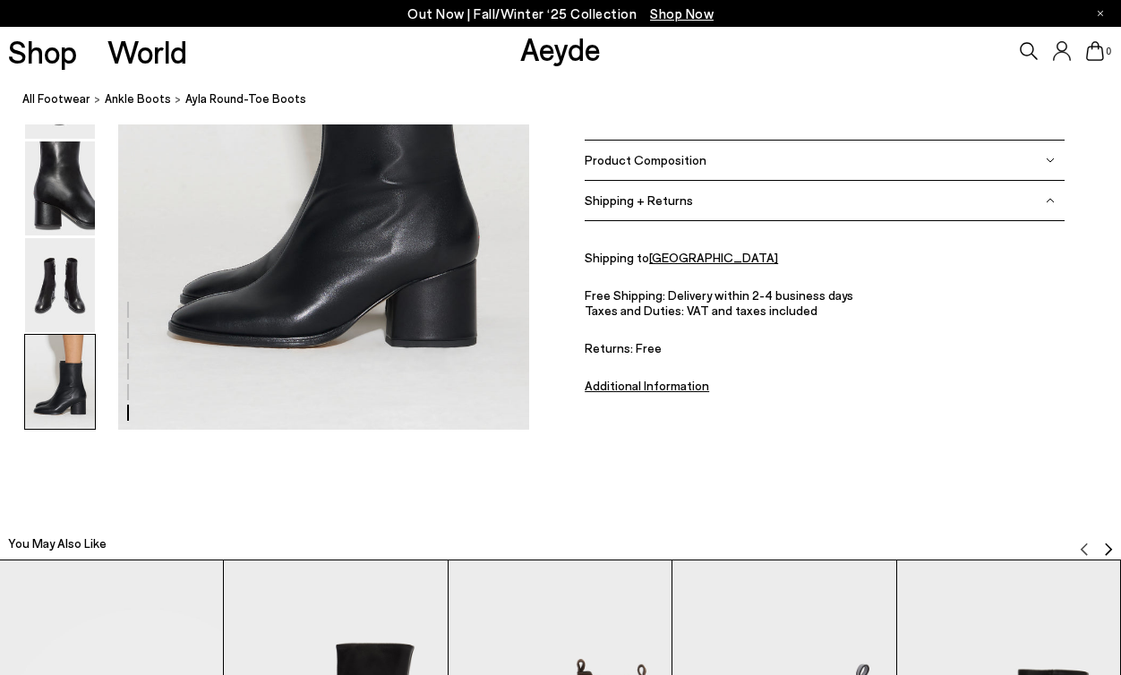
scroll to position [2985, 0]
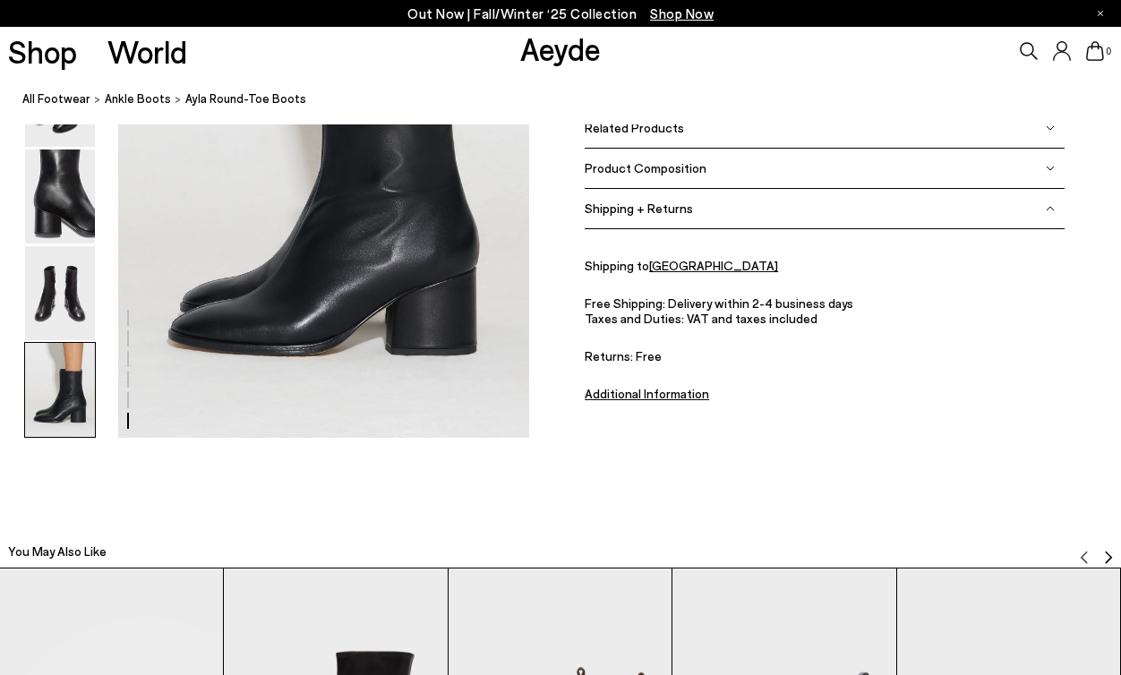
click at [662, 173] on span "Product Composition" at bounding box center [646, 168] width 122 height 15
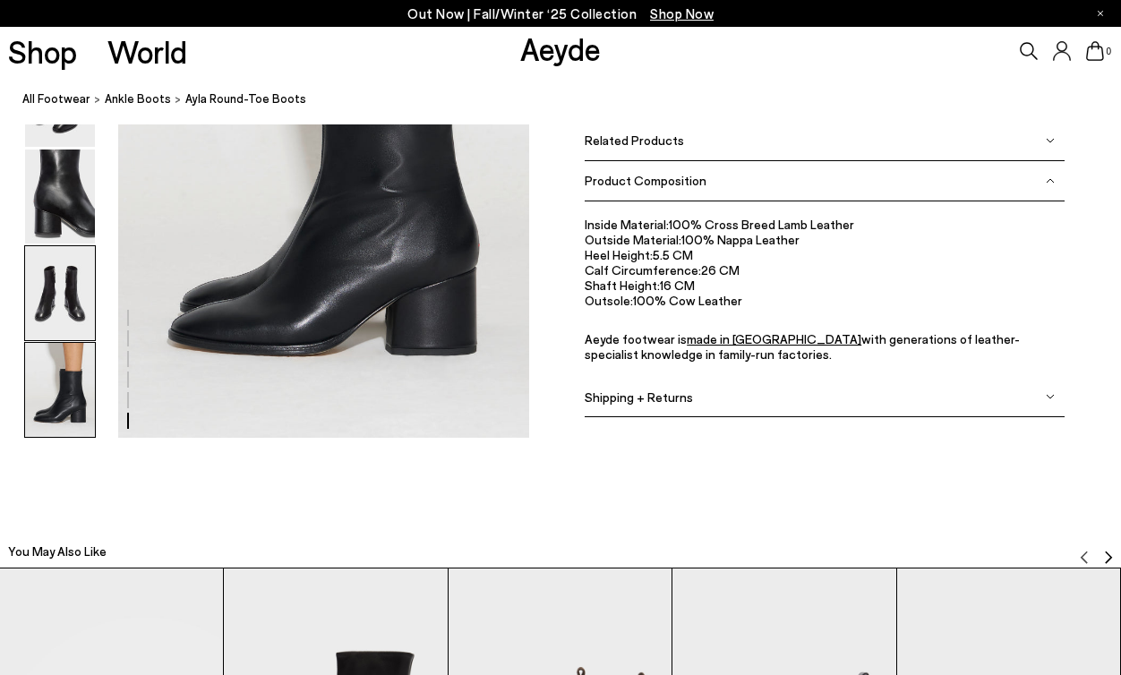
click at [48, 292] on img at bounding box center [60, 293] width 70 height 94
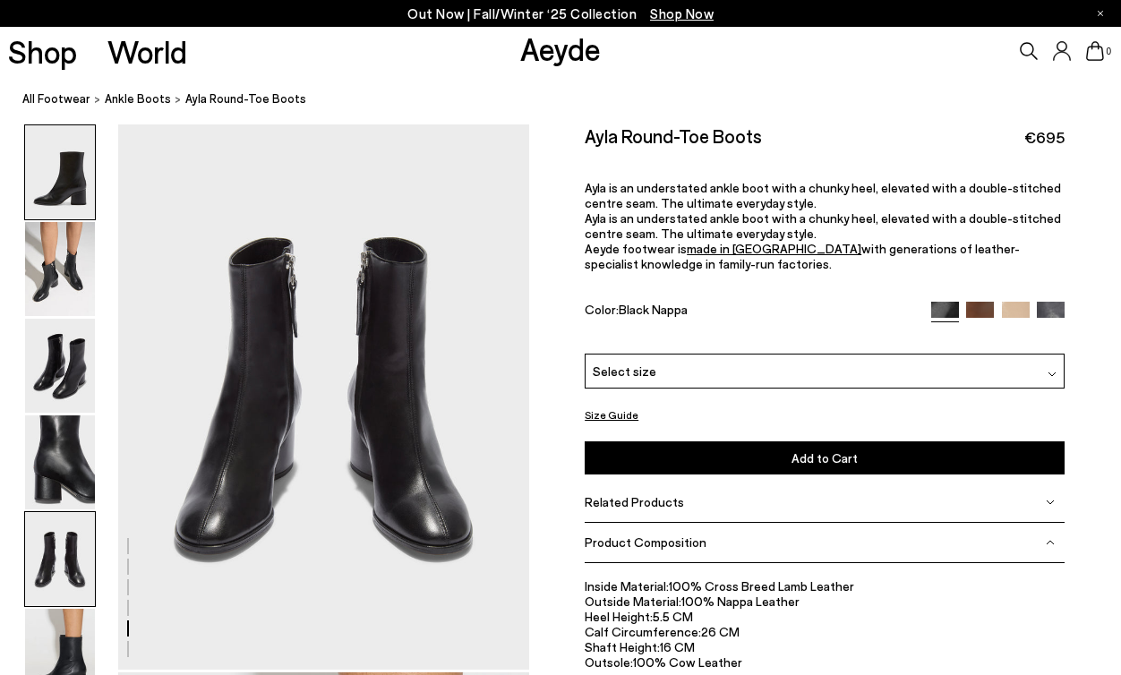
click at [67, 198] on img at bounding box center [60, 172] width 70 height 94
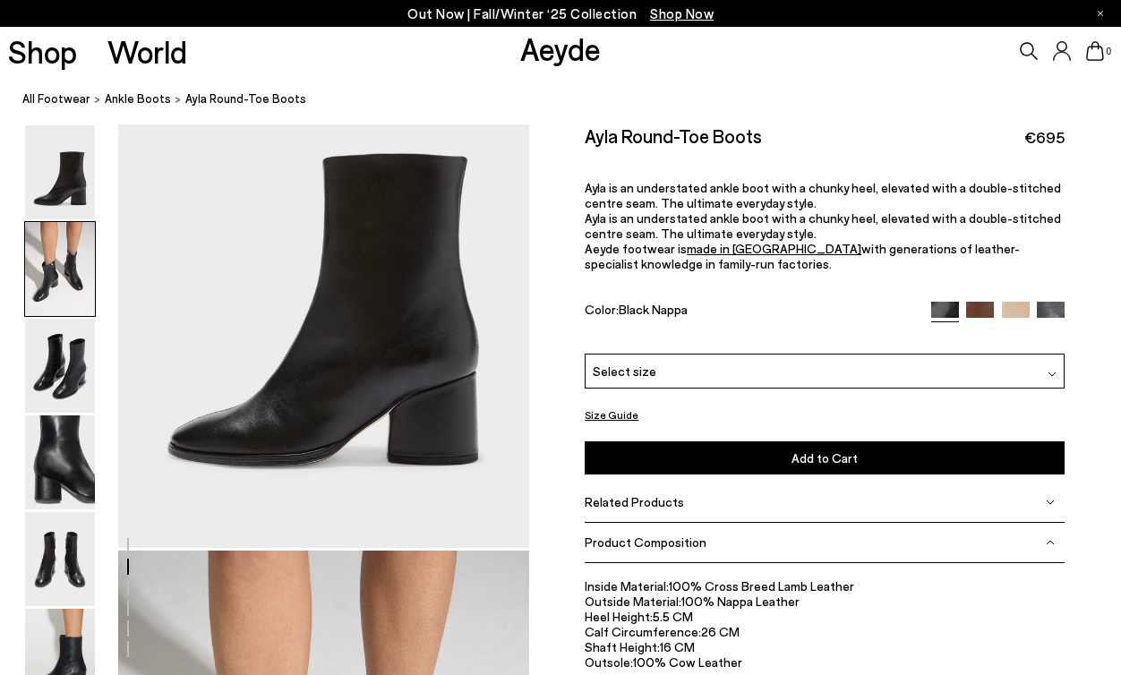
click at [66, 300] on img at bounding box center [60, 269] width 70 height 94
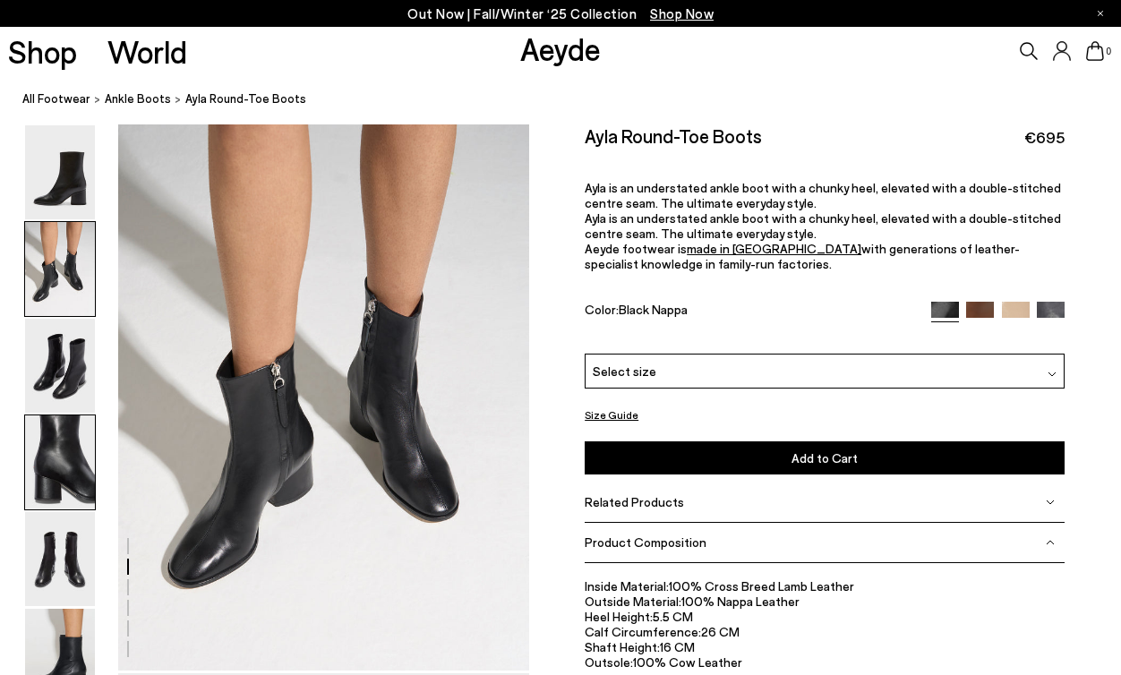
click at [67, 508] on img at bounding box center [60, 462] width 70 height 94
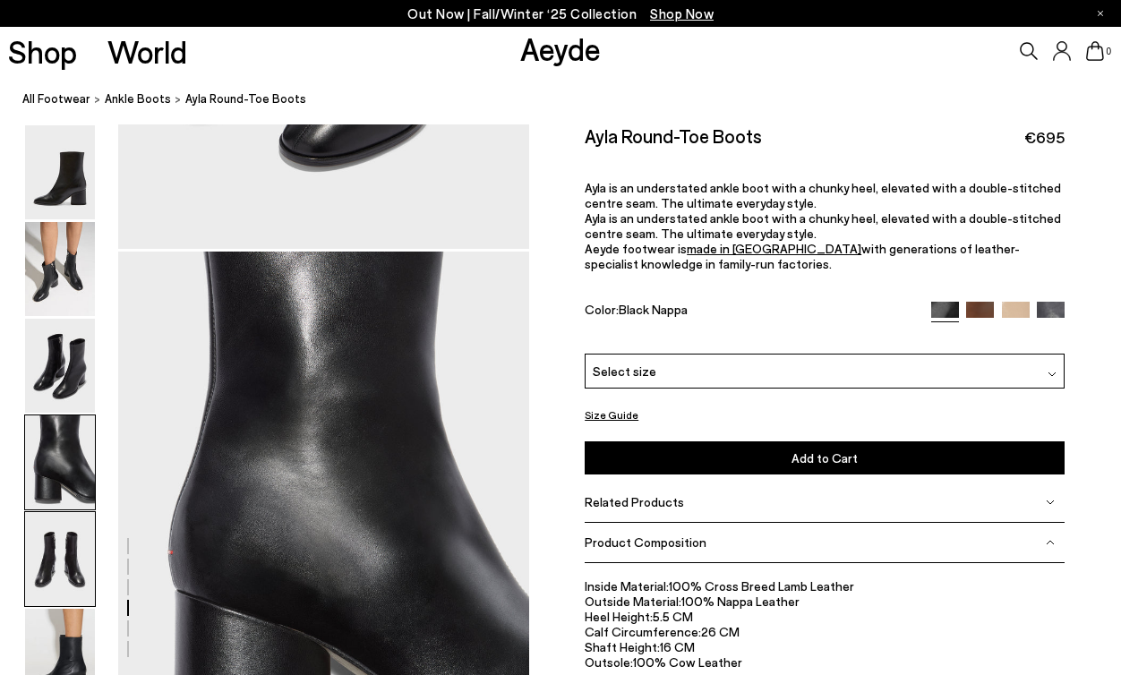
click at [67, 565] on img at bounding box center [60, 559] width 70 height 94
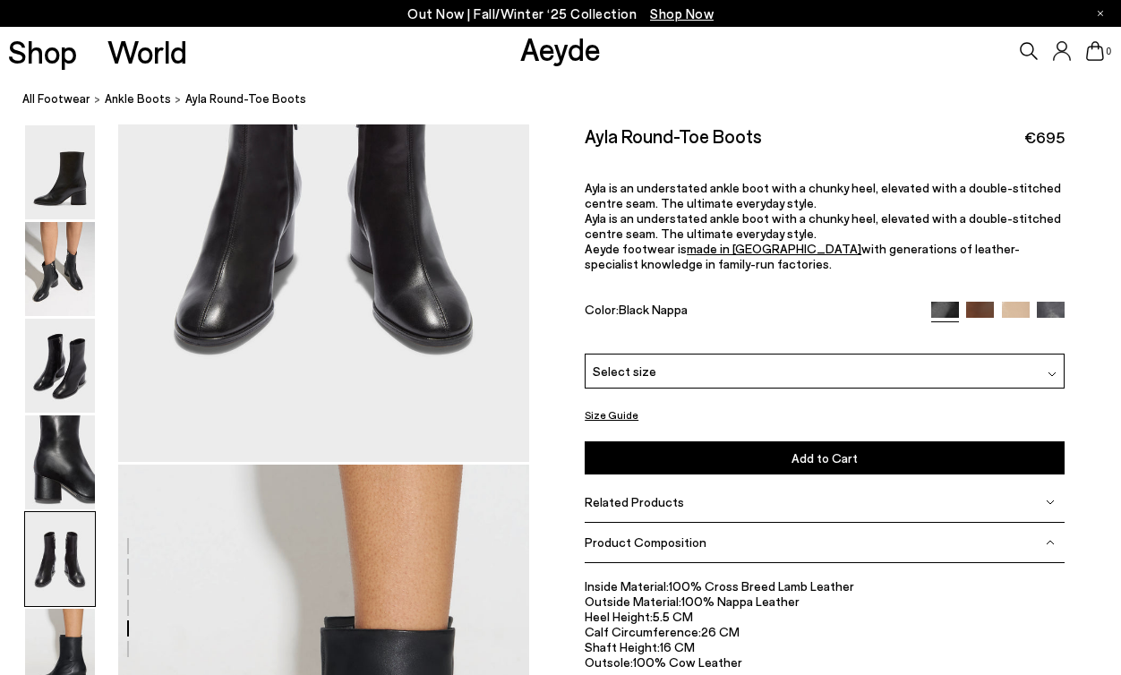
click at [66, 603] on img at bounding box center [60, 559] width 70 height 94
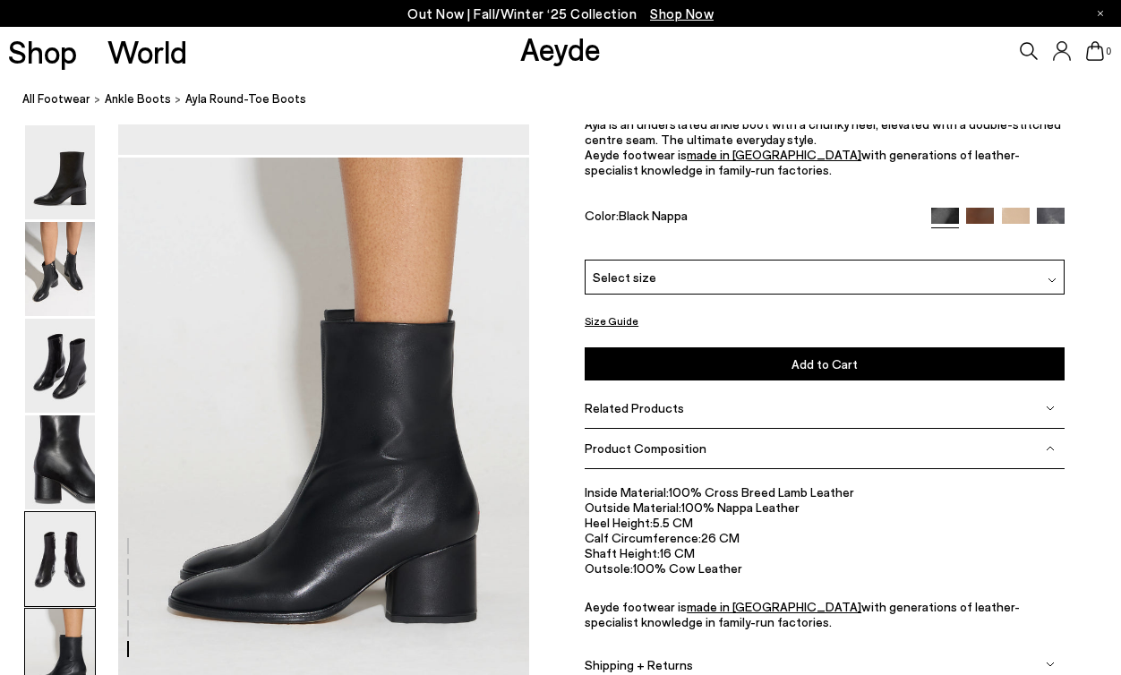
scroll to position [2951, 0]
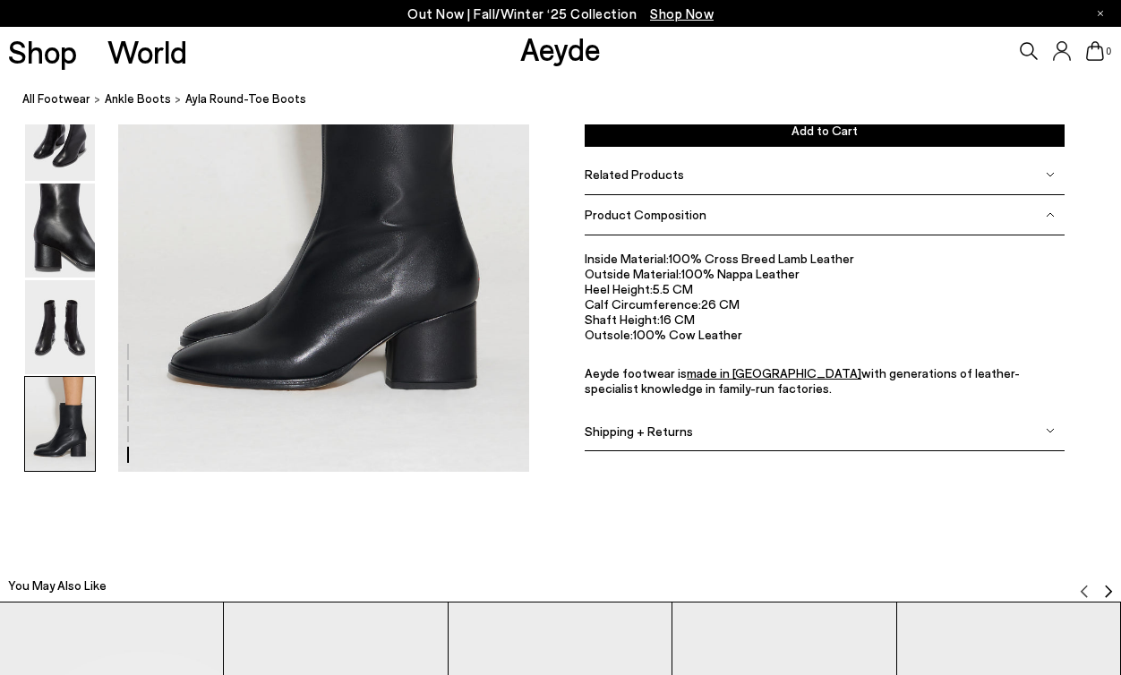
click at [67, 447] on img at bounding box center [60, 424] width 70 height 94
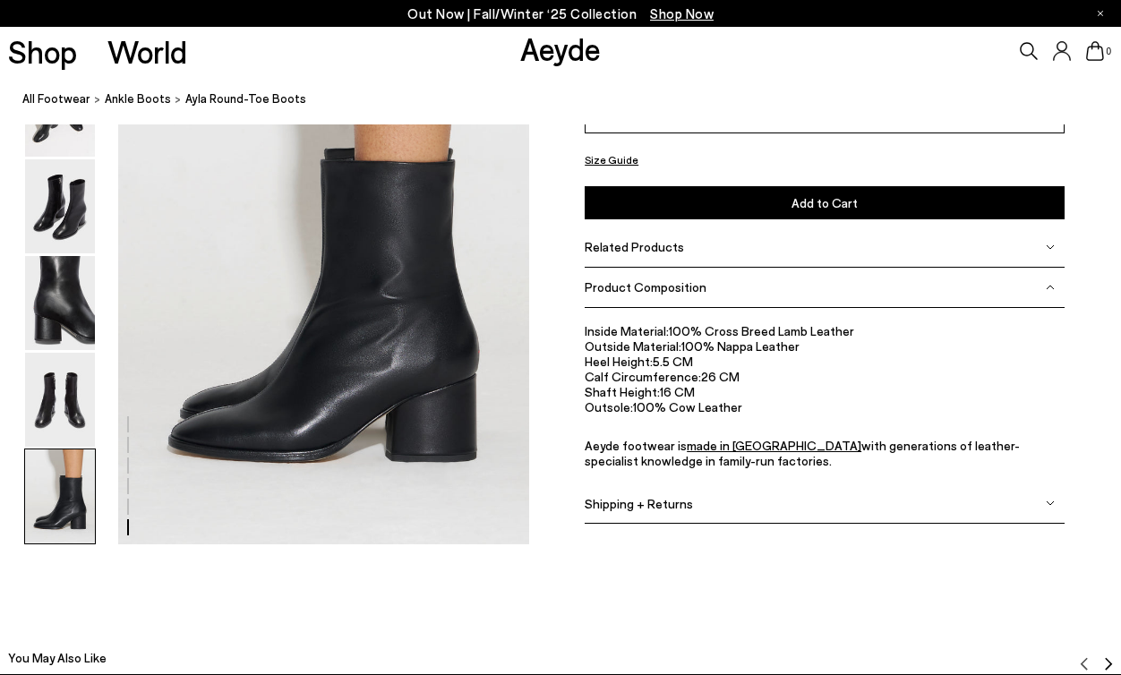
scroll to position [2875, 0]
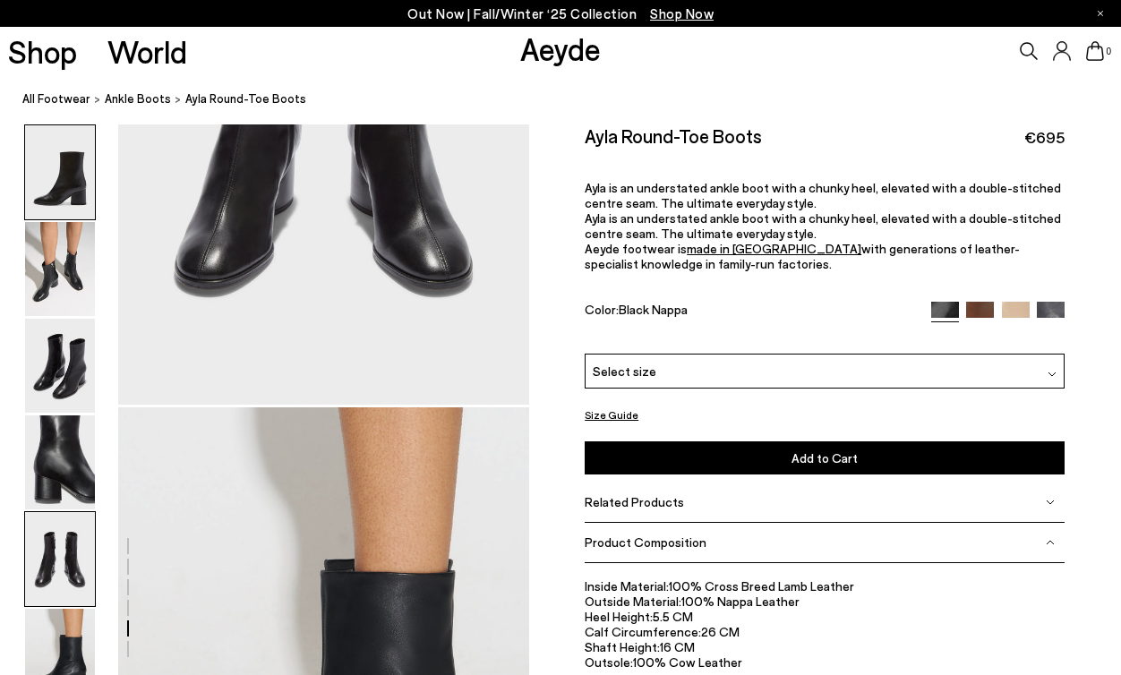
click at [65, 194] on img at bounding box center [60, 172] width 70 height 94
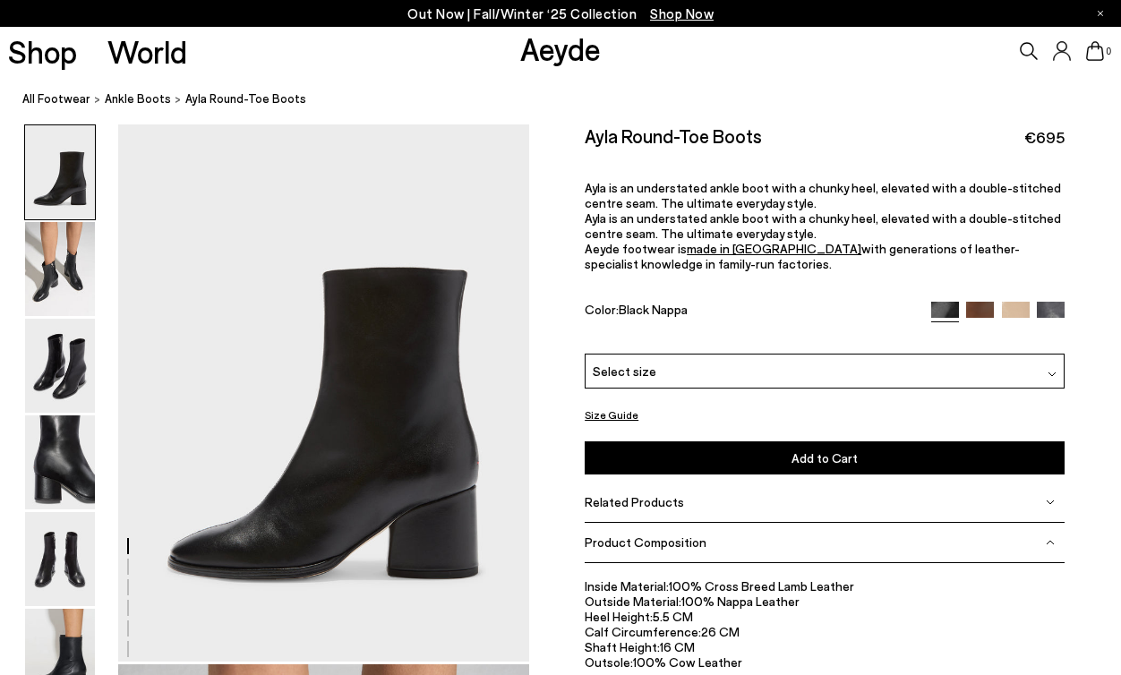
scroll to position [0, 0]
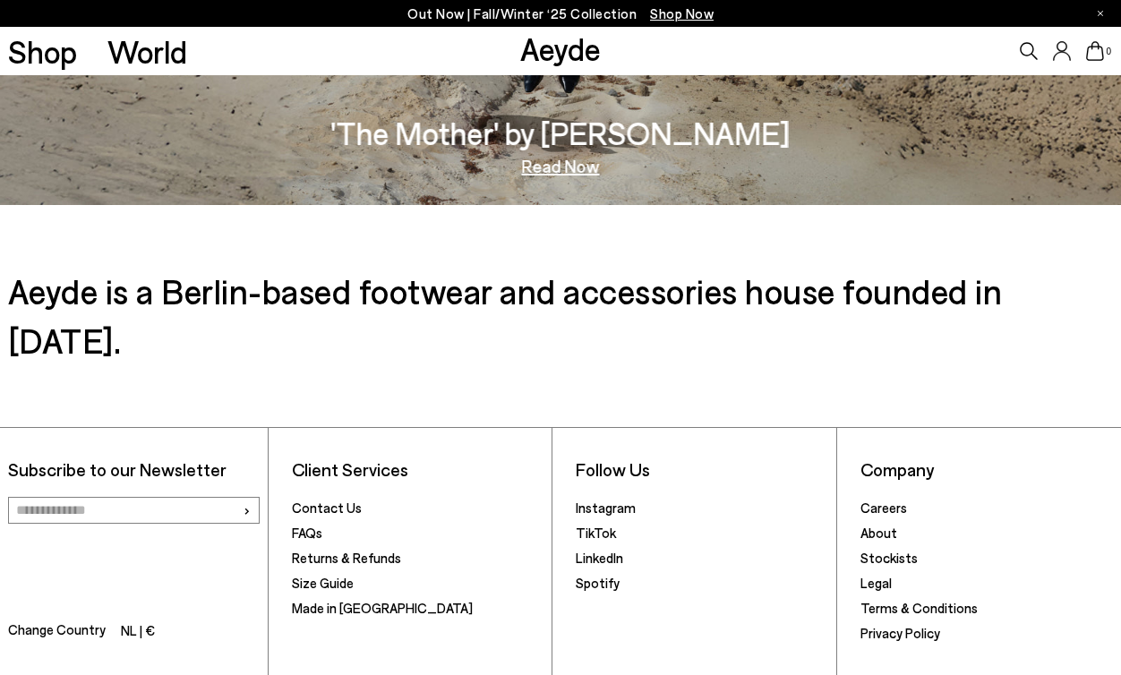
scroll to position [2785, 0]
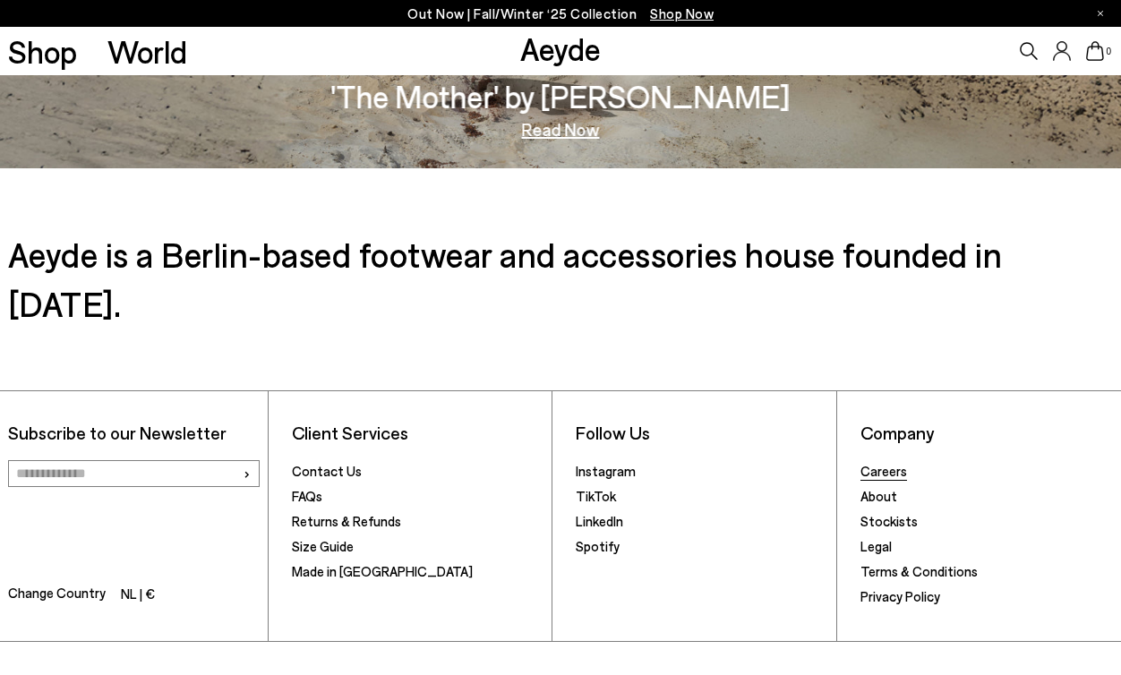
click at [887, 463] on link "Careers" at bounding box center [883, 471] width 47 height 16
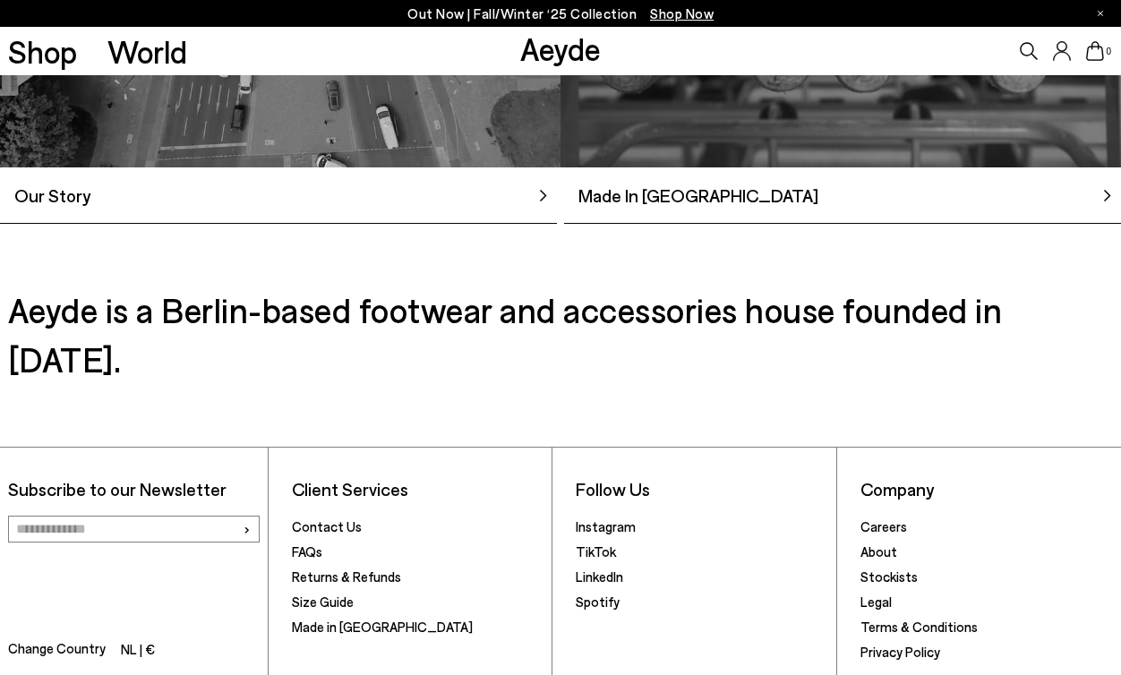
scroll to position [1594, 0]
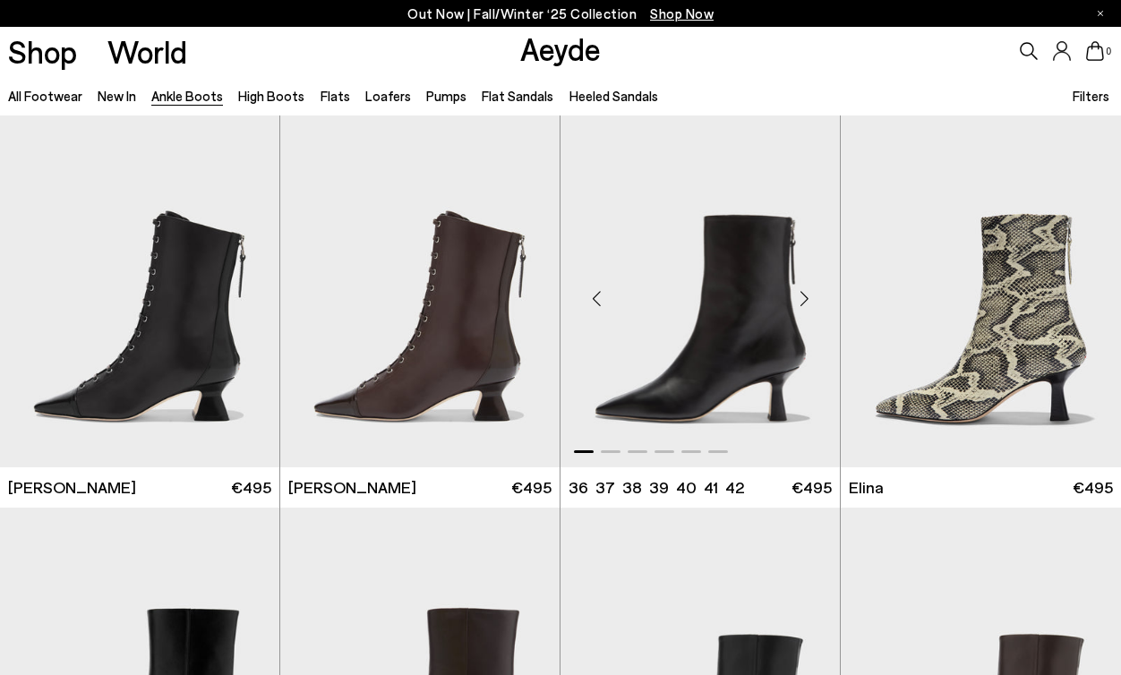
click at [807, 301] on div "Next slide" at bounding box center [804, 299] width 54 height 54
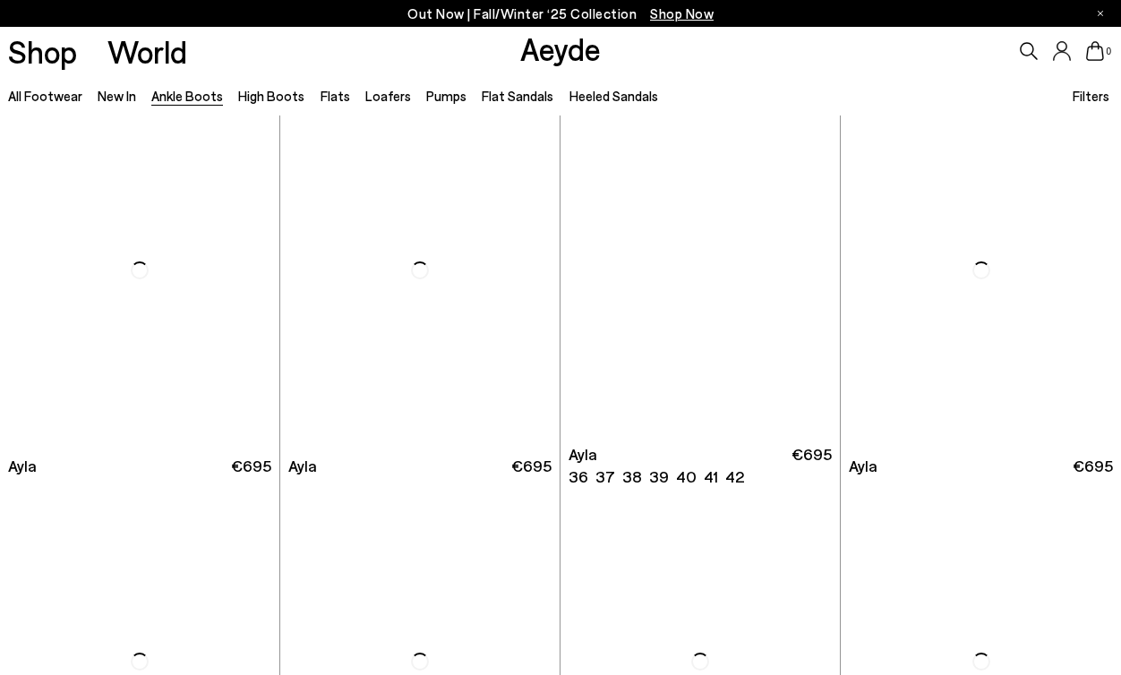
scroll to position [4318, 0]
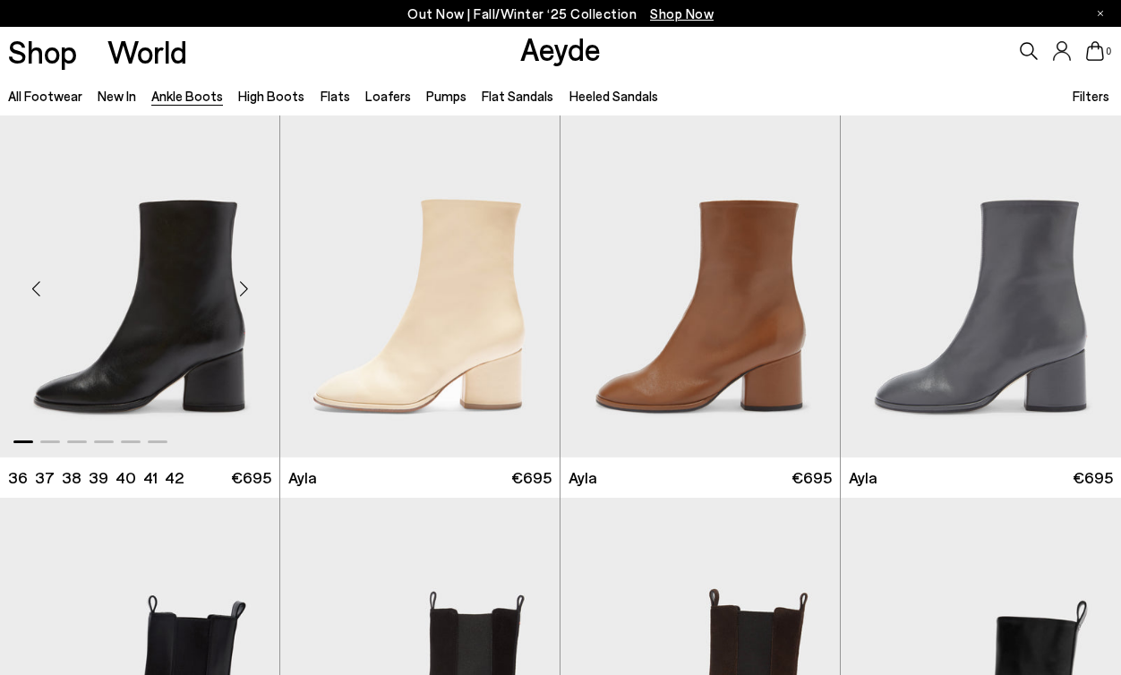
click at [246, 290] on div "Next slide" at bounding box center [244, 289] width 54 height 54
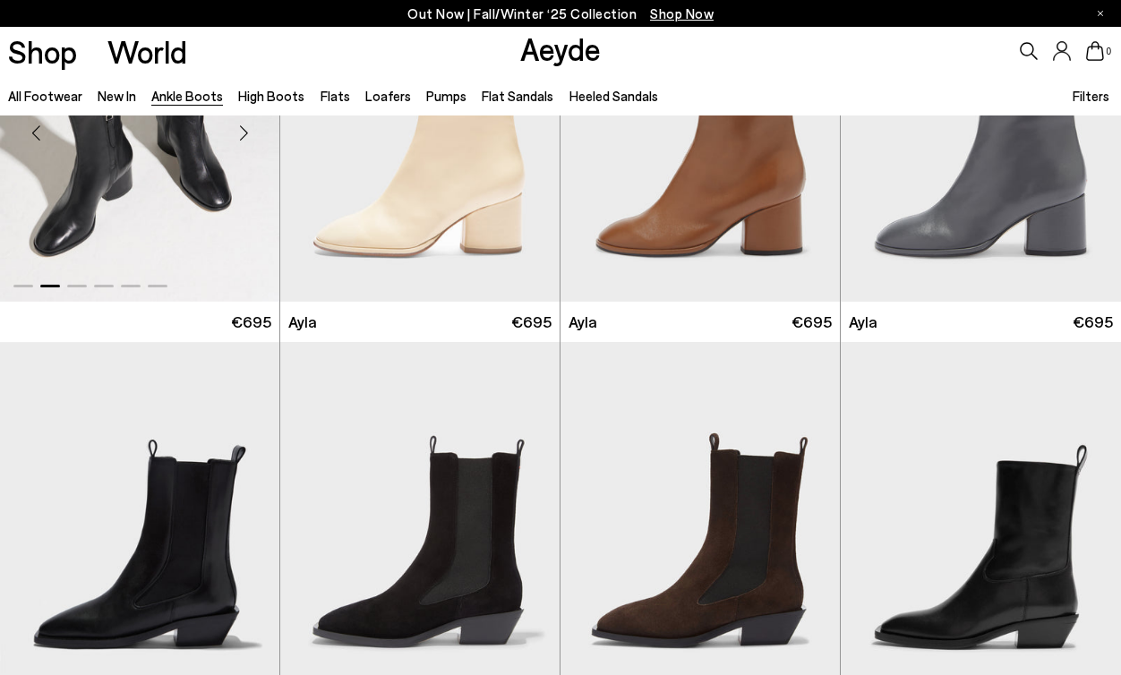
scroll to position [4409, 0]
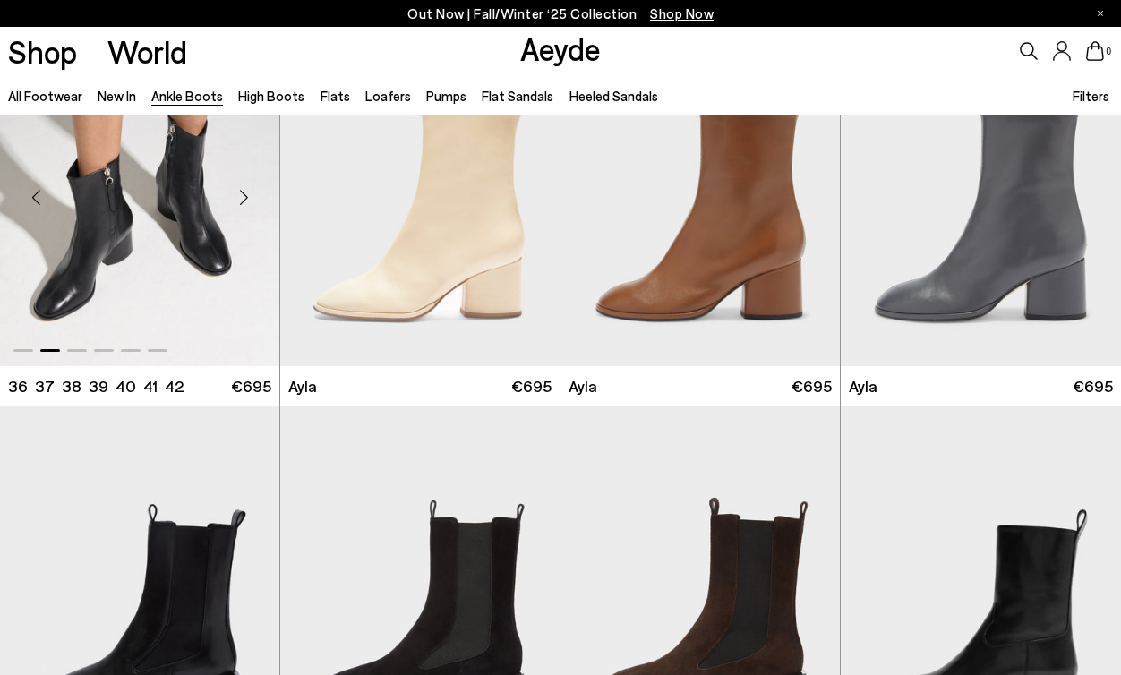
click at [155, 202] on img "2 / 6" at bounding box center [139, 189] width 279 height 351
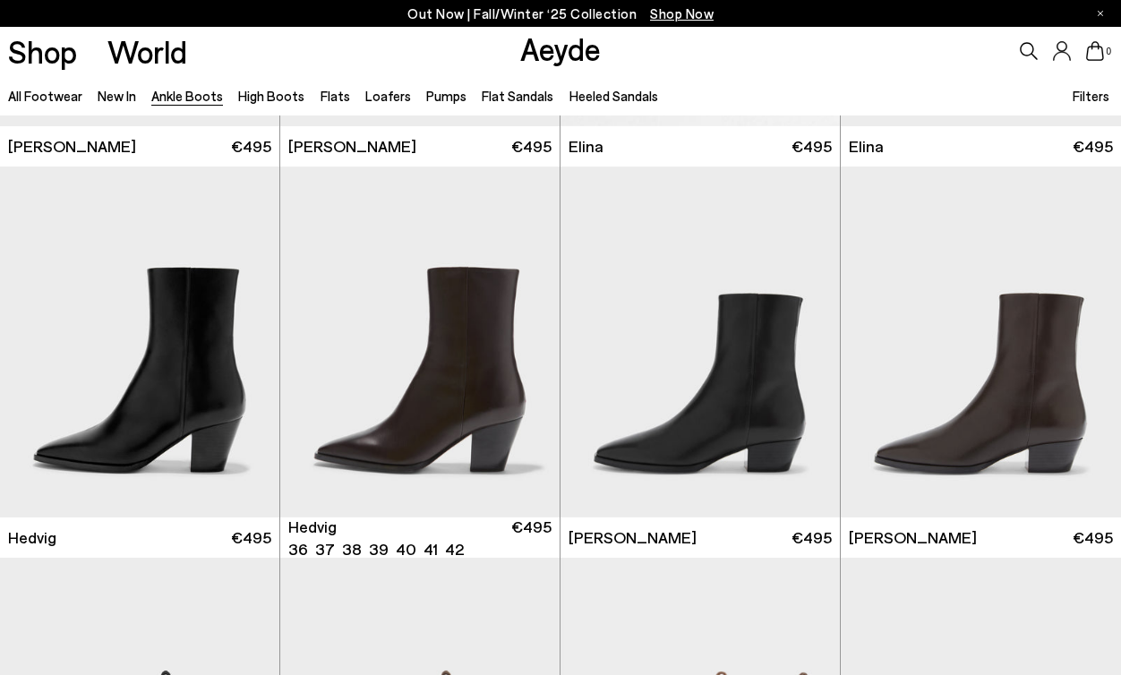
scroll to position [288, 0]
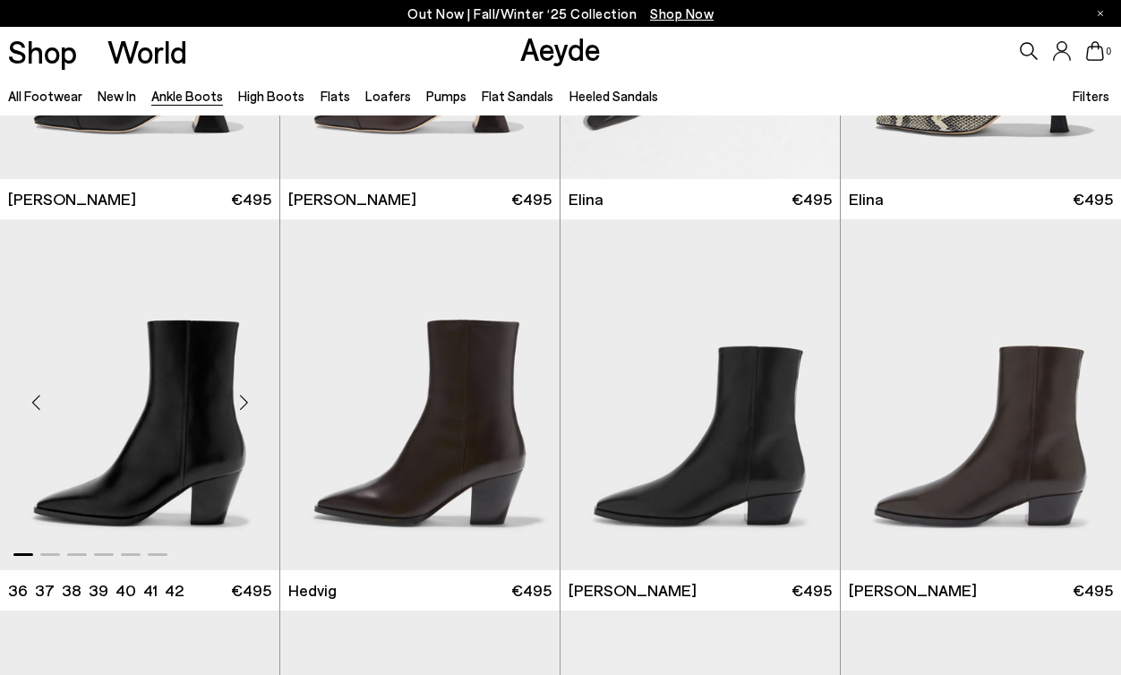
click at [137, 457] on img "1 / 6" at bounding box center [139, 394] width 279 height 351
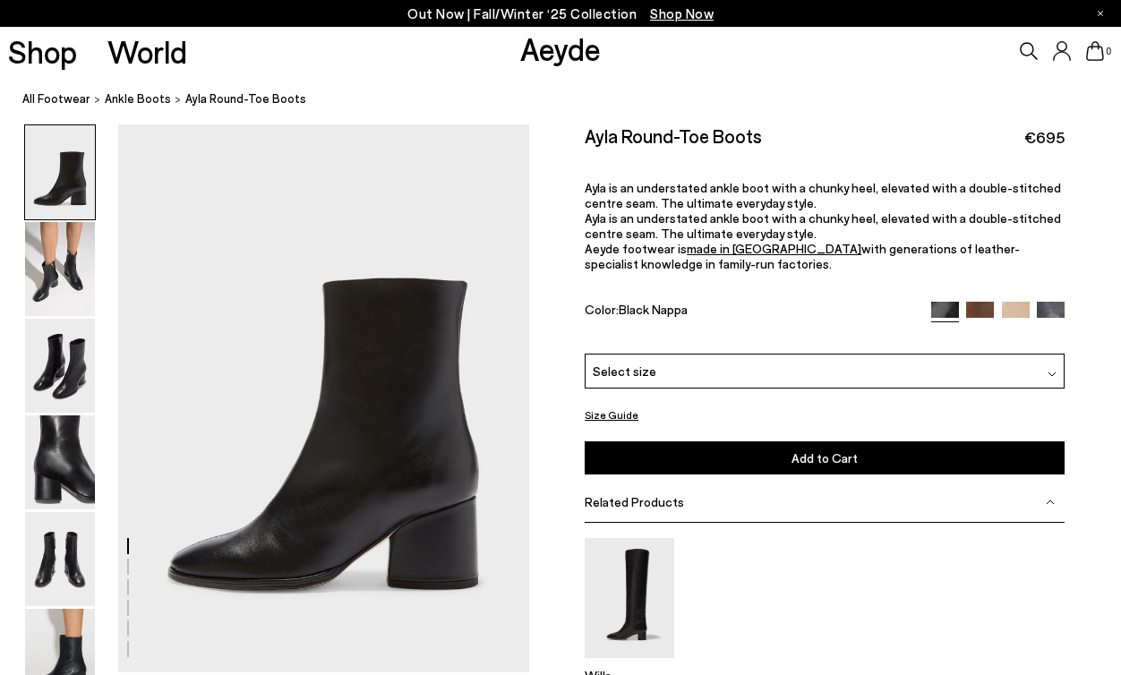
click at [621, 415] on button "Size Guide" at bounding box center [612, 415] width 54 height 22
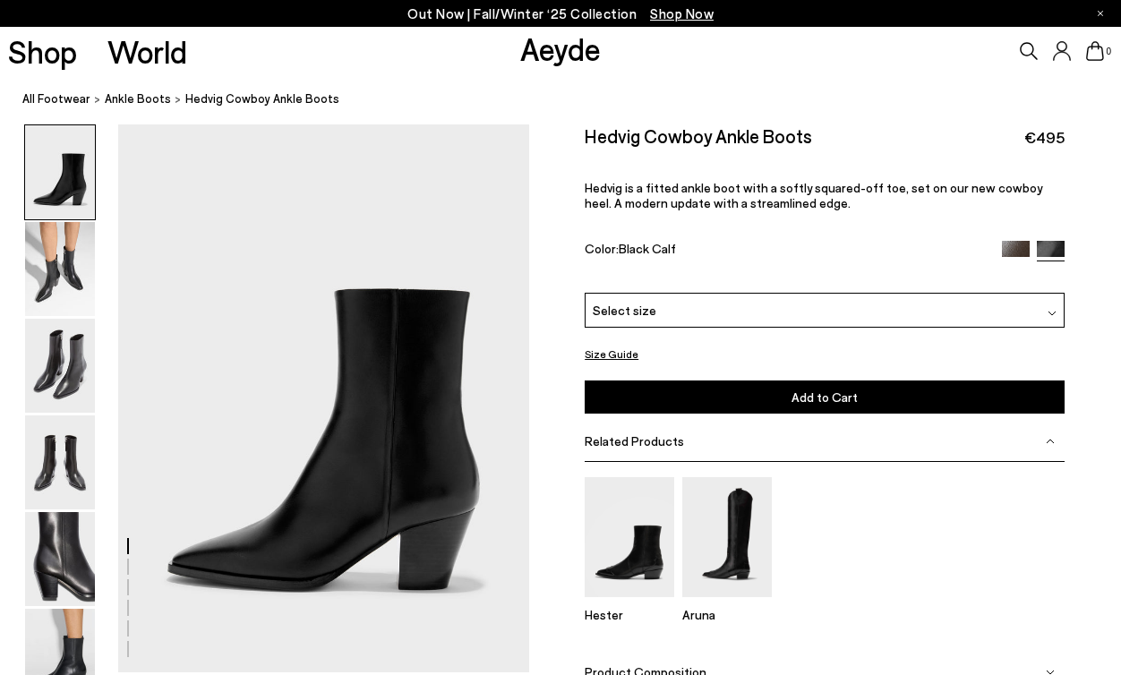
click at [610, 338] on div "Please Select a Color Black Calf Moka Calf Black Calf Select size" at bounding box center [825, 354] width 480 height 122
click at [614, 354] on button "Size Guide" at bounding box center [612, 354] width 54 height 22
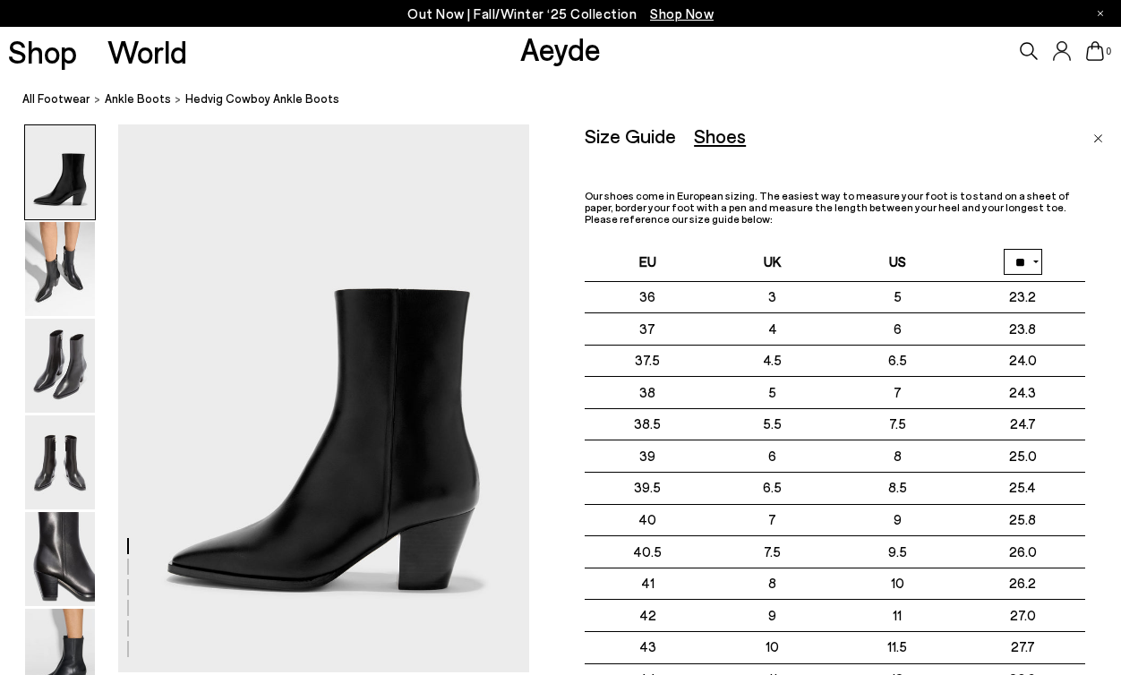
click at [560, 62] on link "Aeyde" at bounding box center [560, 49] width 81 height 38
